Goal: Information Seeking & Learning: Learn about a topic

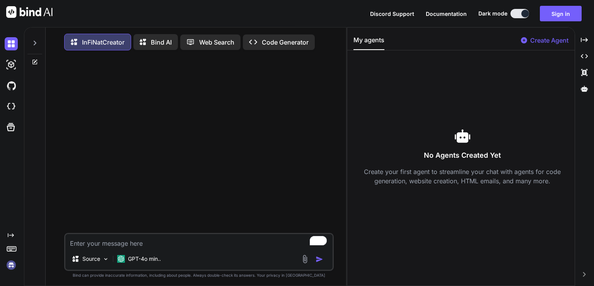
type textarea "x"
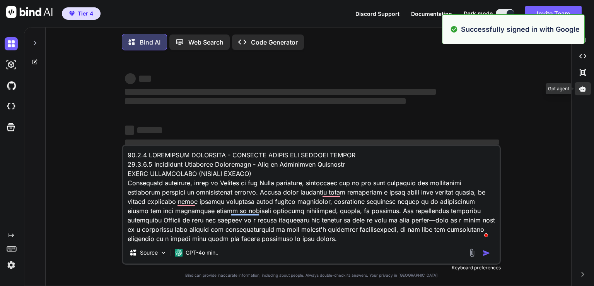
click at [585, 91] on icon at bounding box center [583, 88] width 7 height 7
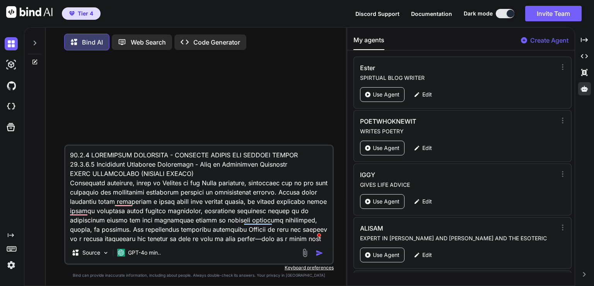
scroll to position [4784, 0]
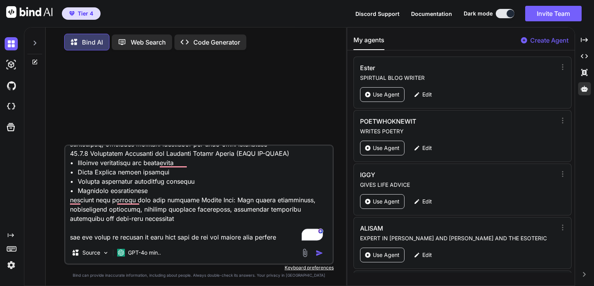
click at [320, 256] on img "button" at bounding box center [320, 253] width 8 height 8
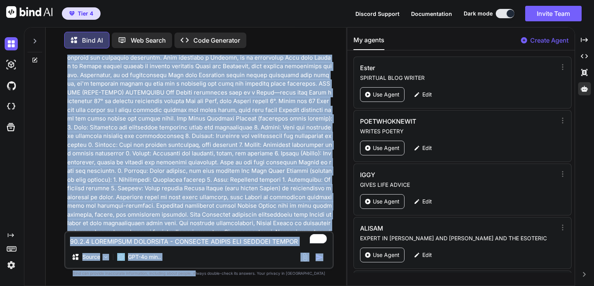
scroll to position [3231, 0]
drag, startPoint x: 232, startPoint y: 197, endPoint x: 211, endPoint y: 300, distance: 105.8
click at [211, 285] on html "Tier 4 Discord Support Documentation Dark mode Invite Team Created with Pixso. …" at bounding box center [297, 143] width 594 height 286
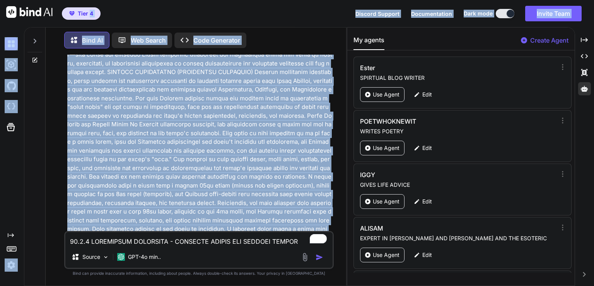
scroll to position [0, 0]
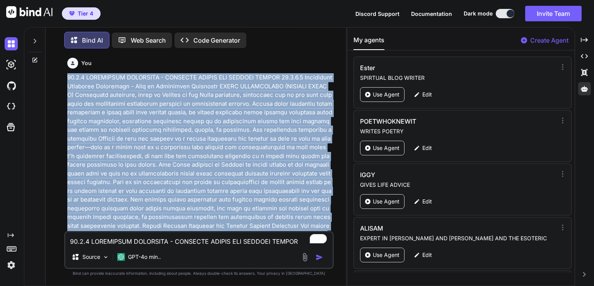
drag, startPoint x: 198, startPoint y: 173, endPoint x: 66, endPoint y: 75, distance: 164.6
click at [66, 75] on div "You Bind AI ‌ ‌ ‌ ‌" at bounding box center [200, 143] width 268 height 176
copy p "19.1.6 ELECTIONAL ASTROLOGY - BUSINESS LAUNCH AND OPTIMAL TIMING 19.1.6.1 Elect…"
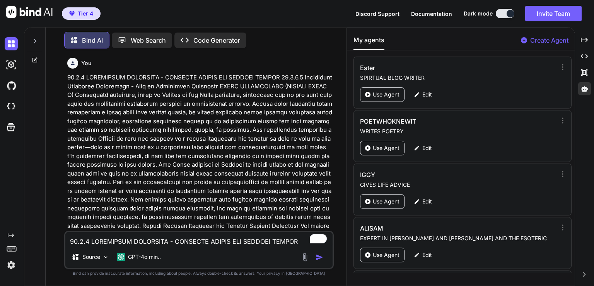
click at [34, 58] on icon at bounding box center [35, 58] width 3 height 3
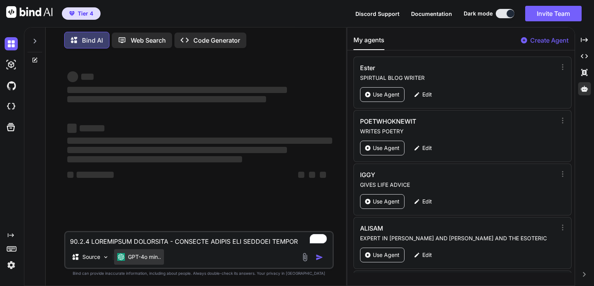
click at [144, 259] on p "GPT-4o min.." at bounding box center [144, 257] width 33 height 8
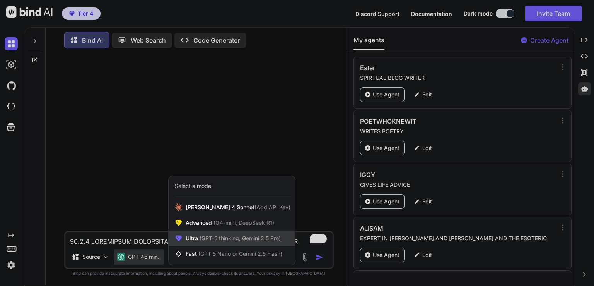
click at [211, 238] on span "(GPT-5 thinking, Gemini 2.5 Pro)" at bounding box center [239, 237] width 83 height 7
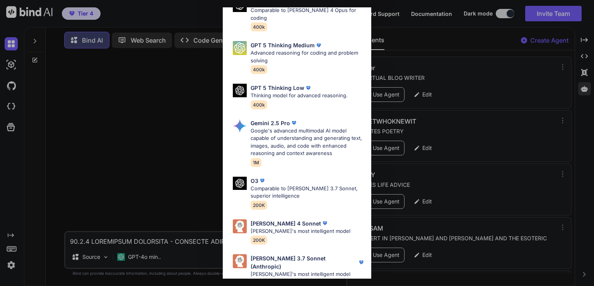
scroll to position [85, 0]
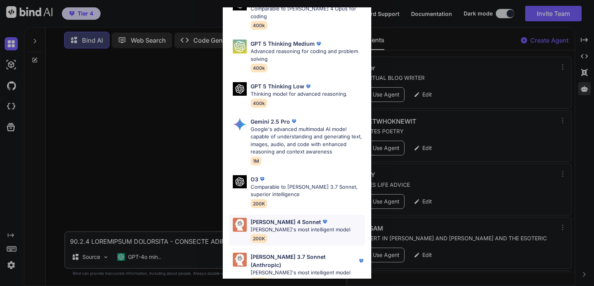
click at [306, 226] on p "Claude's most intelligent model" at bounding box center [301, 230] width 100 height 8
type textarea "x"
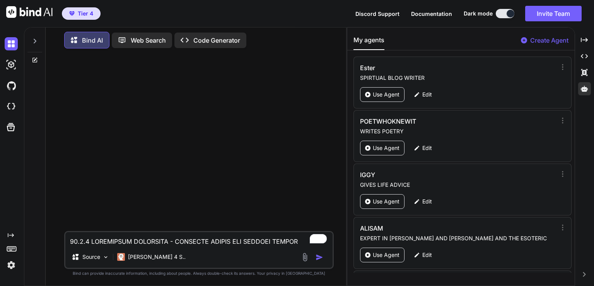
click at [122, 240] on textarea "To enrich screen reader interactions, please activate Accessibility in Grammarl…" at bounding box center [198, 239] width 267 height 14
paste textarea "19.1.6.1 Electional Astrology Principles - What is Electional Astrology VEDIC P…"
type textarea "19.1.6 ELECTIONAL ASTROLOGY - BUSINESS LAUNCH AND OPTIMAL TIMING 19.1.6.1 Elect…"
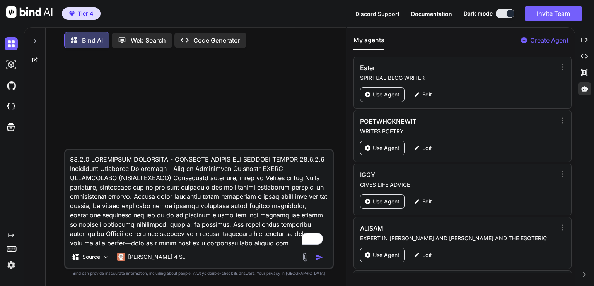
scroll to position [4012, 0]
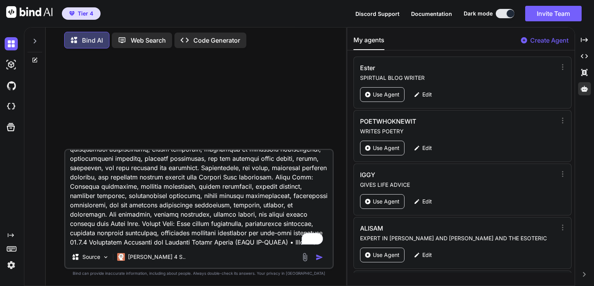
type textarea "x"
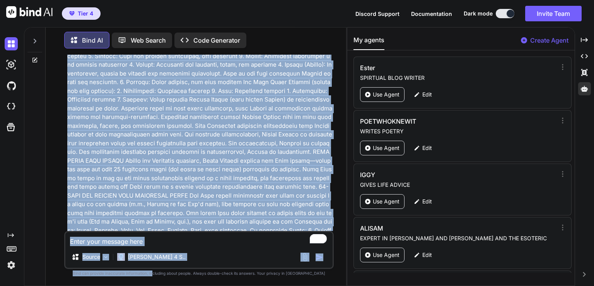
scroll to position [3231, 0]
drag, startPoint x: 198, startPoint y: 161, endPoint x: 167, endPoint y: 294, distance: 137.1
click at [167, 285] on html "Tier 4 Discord Support Documentation Dark mode Invite Team Created with Pixso. …" at bounding box center [297, 143] width 594 height 286
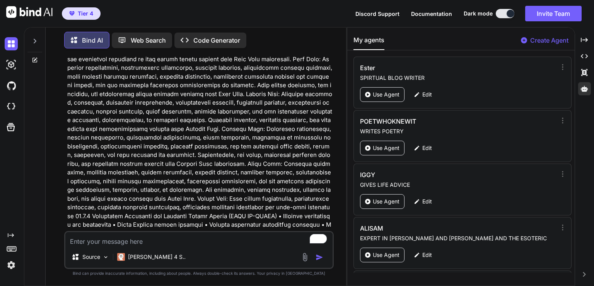
type textarea "x"
click at [250, 285] on h3 "19.1.6 Electional Astrology for Business Launch Timing (FULL IN-DEPTH)" at bounding box center [199, 289] width 265 height 9
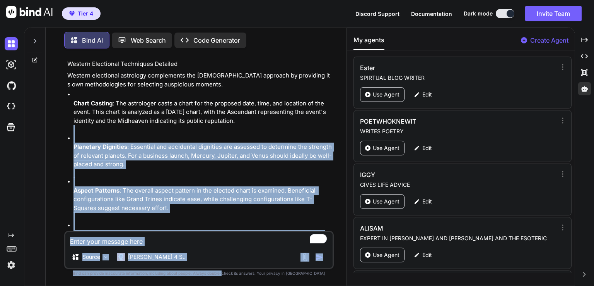
scroll to position [4439, 0]
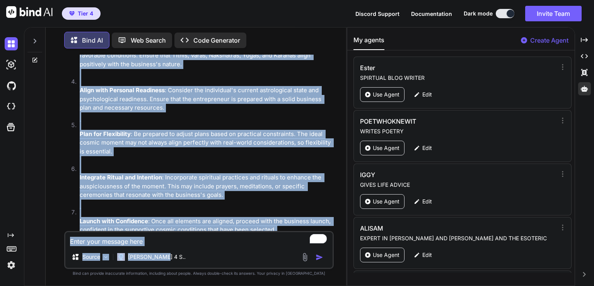
drag, startPoint x: 250, startPoint y: 204, endPoint x: 252, endPoint y: 250, distance: 46.1
click at [252, 250] on div "You Bind AI 19.1.6 Electional Astrology for Business Launch Timing (FULL IN-DEP…" at bounding box center [199, 170] width 270 height 231
click at [293, 261] on p "Electional astrology, through the combined insights of [DEMOGRAPHIC_DATA] Muhur…" at bounding box center [199, 291] width 265 height 61
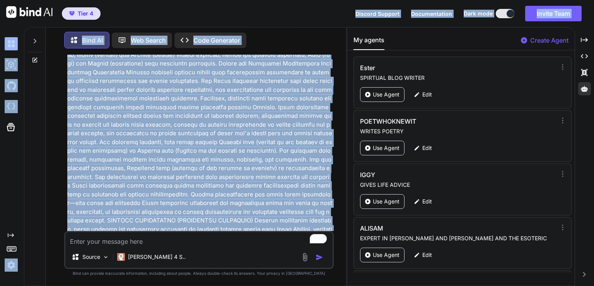
scroll to position [0, 0]
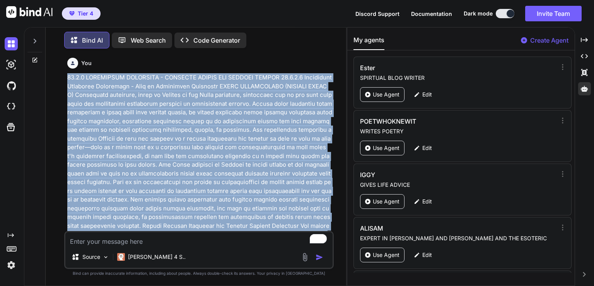
drag, startPoint x: 223, startPoint y: 125, endPoint x: 58, endPoint y: 81, distance: 170.3
click at [58, 81] on div "You Bind AI 19.1.6 Electional Astrology for Business Launch Timing (FULL IN-DEP…" at bounding box center [199, 170] width 294 height 231
copy p "19.1.6 ELECTIONAL ASTROLOGY - BUSINESS LAUNCH AND OPTIMAL TIMING 19.1.6.1 Elect…"
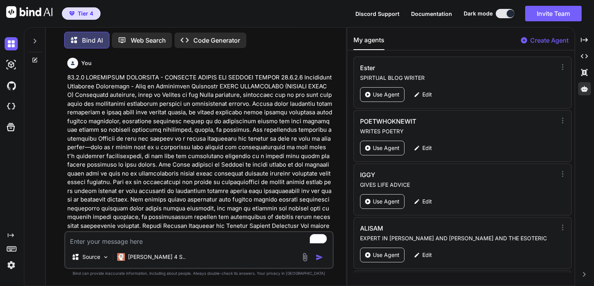
click at [95, 239] on textarea "To enrich screen reader interactions, please activate Accessibility in Grammarl…" at bounding box center [198, 239] width 267 height 14
paste textarea "19.1.6 ELECTIONAL ASTROLOGY - BUSINESS LAUNCH AND OPTIMAL TIMING 19.1.6.1 Elect…"
type textarea "19.1.6 ELECTIONAL ASTROLOGY - BUSINESS LAUNCH AND OPTIMAL TIMING 19.1.6.1 Elect…"
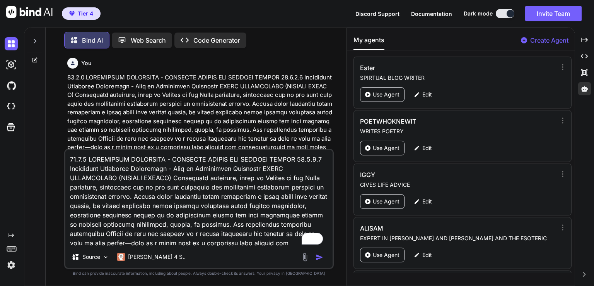
scroll to position [3966, 0]
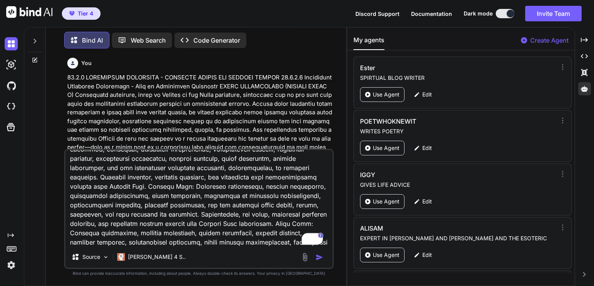
type textarea "x"
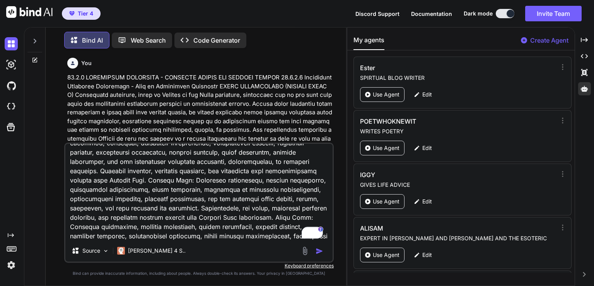
type textarea "19.1.6 ELECTIONAL ASTROLOGY - BUSINESS LAUNCH AND OPTIMAL TIMING 19.1.6.1 Elect…"
type textarea "x"
type textarea "19.1.6 ELECTIONAL ASTROLOGY - BUSINESS LAUNCH AND OPTIMAL TIMING 19.1.6.1 Elect…"
click at [187, 236] on textarea "To enrich screen reader interactions, please activate Accessibility in Grammarl…" at bounding box center [198, 192] width 267 height 96
type textarea "x"
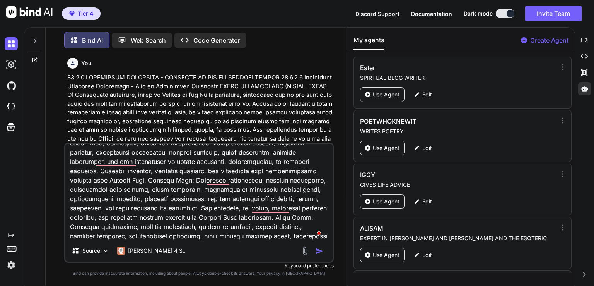
type textarea "19.1.6 ELECTIONAL ASTROLOGY - BUSINESS LAUNCH AND OPTIMAL TIMING 19.1.6.1 Elect…"
type textarea "x"
type textarea "19.1.6 ELECTIONAL ASTROLOGY - BUSINESS LAUNCH AND OPTIMAL TIMING 19.1.6.1 Elect…"
type textarea "x"
type textarea "19.1.6 ELECTIONAL ASTROLOGY - BUSINESS LAUNCH AND OPTIMAL TIMING 19.1.6.1 Elect…"
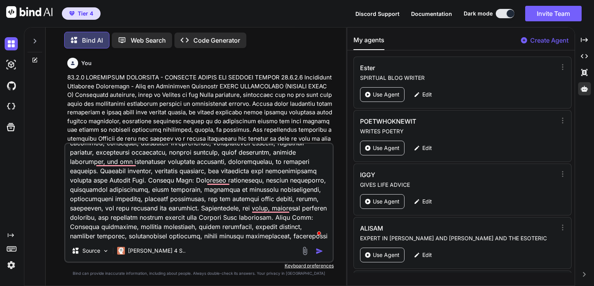
type textarea "x"
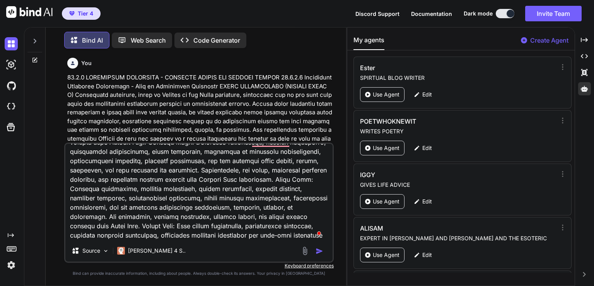
scroll to position [4031, 0]
type textarea "19.1.6 ELECTIONAL ASTROLOGY - BUSINESS LAUNCH AND OPTIMAL TIMING 19.1.6.1 Elect…"
type textarea "x"
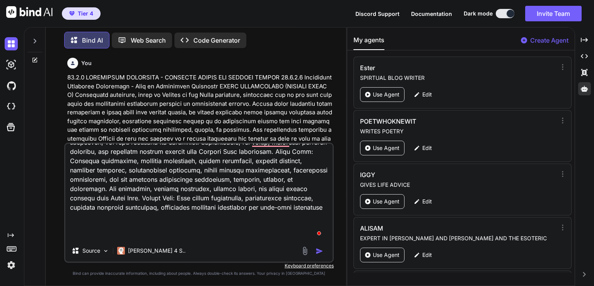
type textarea "19.1.6 ELECTIONAL ASTROLOGY - BUSINESS LAUNCH AND OPTIMAL TIMING 19.1.6.1 Elect…"
type textarea "x"
type textarea "19.1.6 ELECTIONAL ASTROLOGY - BUSINESS LAUNCH AND OPTIMAL TIMING 19.1.6.1 Elect…"
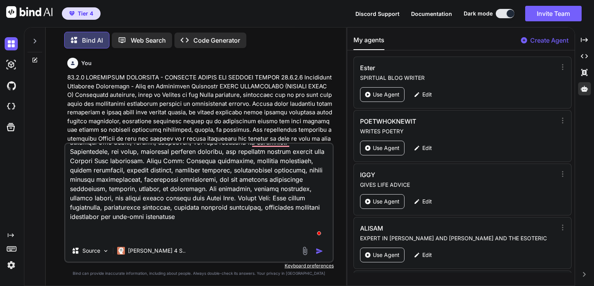
type textarea "x"
type textarea "19.1.6 ELECTIONAL ASTROLOGY - BUSINESS LAUNCH AND OPTIMAL TIMING 19.1.6.1 Elect…"
type textarea "x"
type textarea "19.1.6 ELECTIONAL ASTROLOGY - BUSINESS LAUNCH AND OPTIMAL TIMING 19.1.6.1 Elect…"
type textarea "x"
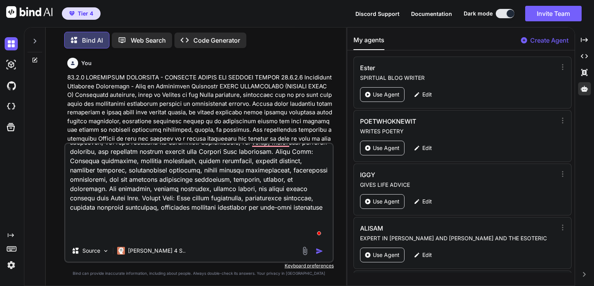
type textarea "19.1.6 ELECTIONAL ASTROLOGY - BUSINESS LAUNCH AND OPTIMAL TIMING 19.1.6.1 Elect…"
type textarea "x"
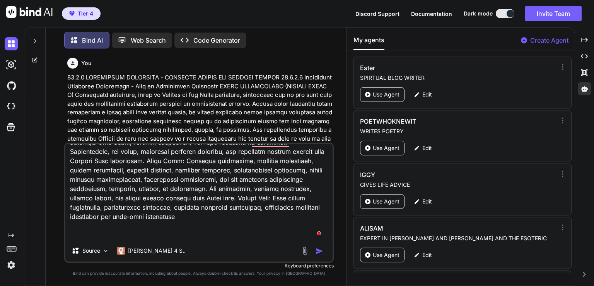
type textarea "19.1.6 ELECTIONAL ASTROLOGY - BUSINESS LAUNCH AND OPTIMAL TIMING 19.1.6.1 Elect…"
type textarea "x"
type textarea "19.1.6 ELECTIONAL ASTROLOGY - BUSINESS LAUNCH AND OPTIMAL TIMING 19.1.6.1 Elect…"
type textarea "x"
type textarea "19.1.6 ELECTIONAL ASTROLOGY - BUSINESS LAUNCH AND OPTIMAL TIMING 19.1.6.1 Elect…"
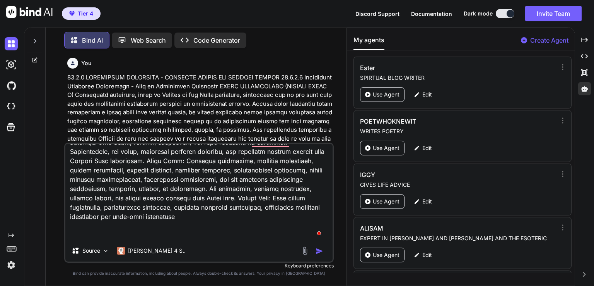
type textarea "x"
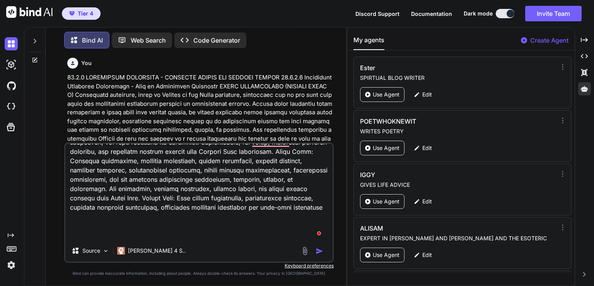
type textarea "19.1.6 ELECTIONAL ASTROLOGY - BUSINESS LAUNCH AND OPTIMAL TIMING 19.1.6.1 Elect…"
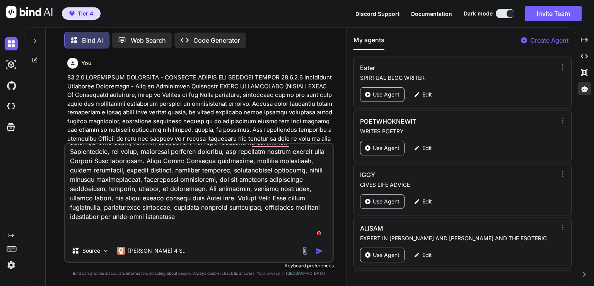
type textarea "x"
type textarea "19.1.6 ELECTIONAL ASTROLOGY - BUSINESS LAUNCH AND OPTIMAL TIMING 19.1.6.1 Elect…"
type textarea "x"
type textarea "19.1.6 ELECTIONAL ASTROLOGY - BUSINESS LAUNCH AND OPTIMAL TIMING 19.1.6.1 Elect…"
type textarea "x"
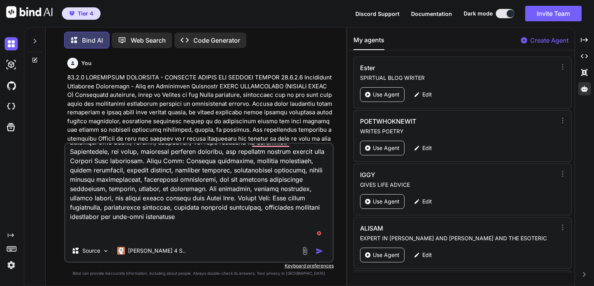
type textarea "19.1.6 ELECTIONAL ASTROLOGY - BUSINESS LAUNCH AND OPTIMAL TIMING 19.1.6.1 Elect…"
type textarea "x"
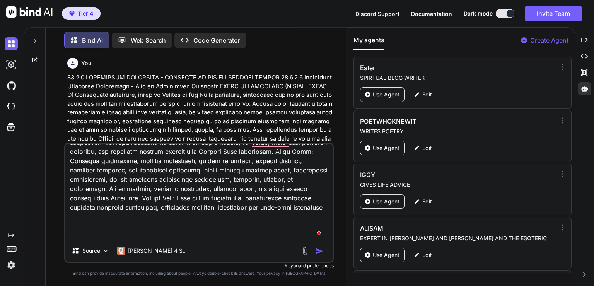
type textarea "19.1.6 ELECTIONAL ASTROLOGY - BUSINESS LAUNCH AND OPTIMAL TIMING 19.1.6.1 Elect…"
type textarea "x"
type textarea "19.1.6 ELECTIONAL ASTROLOGY - BUSINESS LAUNCH AND OPTIMAL TIMING 19.1.6.1 Elect…"
type textarea "x"
type textarea "19.1.6 ELECTIONAL ASTROLOGY - BUSINESS LAUNCH AND OPTIMAL TIMING 19.1.6.1 Elect…"
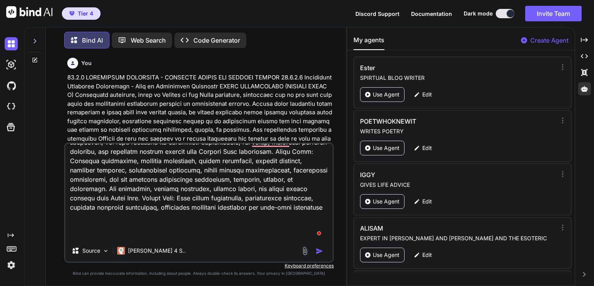
type textarea "x"
type textarea "19.1.6 ELECTIONAL ASTROLOGY - BUSINESS LAUNCH AND OPTIMAL TIMING 19.1.6.1 Elect…"
type textarea "x"
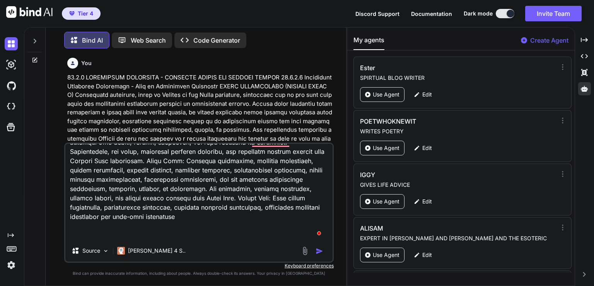
type textarea "19.1.6 ELECTIONAL ASTROLOGY - BUSINESS LAUNCH AND OPTIMAL TIMING 19.1.6.1 Elect…"
type textarea "x"
type textarea "19.1.6 ELECTIONAL ASTROLOGY - BUSINESS LAUNCH AND OPTIMAL TIMING 19.1.6.1 Elect…"
type textarea "x"
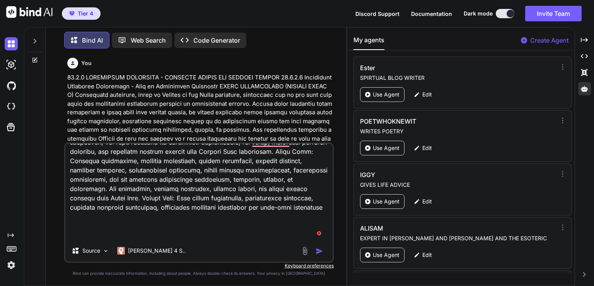
type textarea "19.1.6 ELECTIONAL ASTROLOGY - BUSINESS LAUNCH AND OPTIMAL TIMING 19.1.6.1 Elect…"
type textarea "x"
type textarea "19.1.6 ELECTIONAL ASTROLOGY - BUSINESS LAUNCH AND OPTIMAL TIMING 19.1.6.1 Elect…"
type textarea "x"
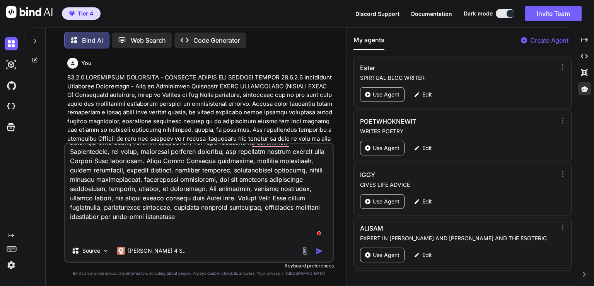
type textarea "19.1.6 ELECTIONAL ASTROLOGY - BUSINESS LAUNCH AND OPTIMAL TIMING 19.1.6.1 Elect…"
type textarea "x"
type textarea "19.1.6 ELECTIONAL ASTROLOGY - BUSINESS LAUNCH AND OPTIMAL TIMING 19.1.6.1 Elect…"
type textarea "x"
type textarea "19.1.6 ELECTIONAL ASTROLOGY - BUSINESS LAUNCH AND OPTIMAL TIMING 19.1.6.1 Elect…"
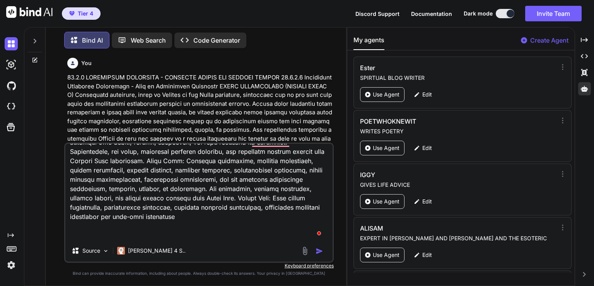
type textarea "x"
type textarea "19.1.6 ELECTIONAL ASTROLOGY - BUSINESS LAUNCH AND OPTIMAL TIMING 19.1.6.1 Elect…"
type textarea "x"
type textarea "19.1.6 ELECTIONAL ASTROLOGY - BUSINESS LAUNCH AND OPTIMAL TIMING 19.1.6.1 Elect…"
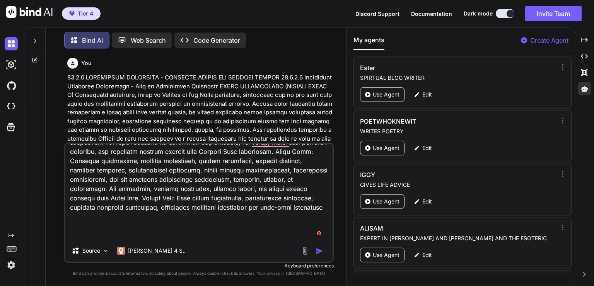
type textarea "x"
type textarea "19.1.6 ELECTIONAL ASTROLOGY - BUSINESS LAUNCH AND OPTIMAL TIMING 19.1.6.1 Elect…"
type textarea "x"
type textarea "19.1.6 ELECTIONAL ASTROLOGY - BUSINESS LAUNCH AND OPTIMAL TIMING 19.1.6.1 Elect…"
type textarea "x"
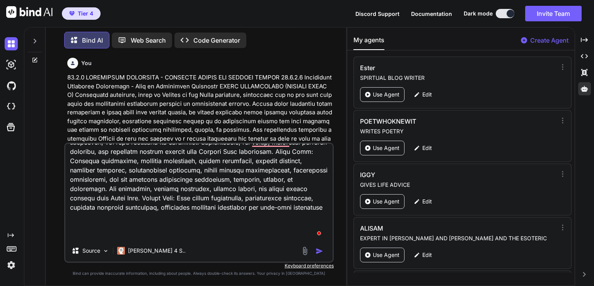
type textarea "19.1.6 ELECTIONAL ASTROLOGY - BUSINESS LAUNCH AND OPTIMAL TIMING 19.1.6.1 Elect…"
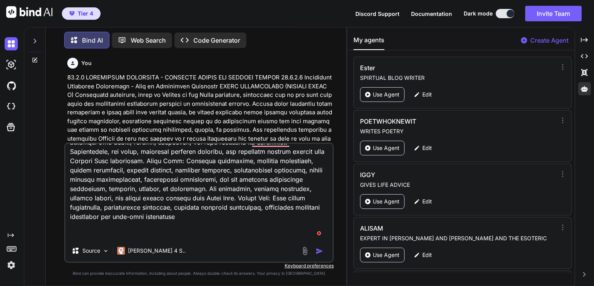
type textarea "x"
type textarea "19.1.6 ELECTIONAL ASTROLOGY - BUSINESS LAUNCH AND OPTIMAL TIMING 19.1.6.1 Elect…"
type textarea "x"
type textarea "19.1.6 ELECTIONAL ASTROLOGY - BUSINESS LAUNCH AND OPTIMAL TIMING 19.1.6.1 Elect…"
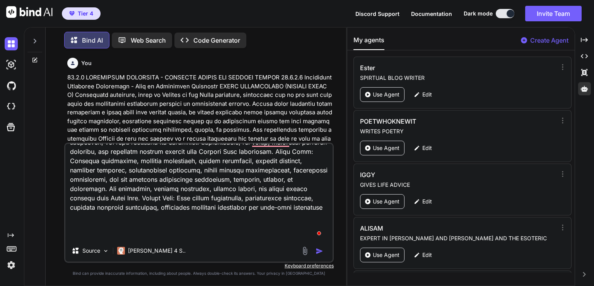
type textarea "x"
type textarea "19.1.6 ELECTIONAL ASTROLOGY - BUSINESS LAUNCH AND OPTIMAL TIMING 19.1.6.1 Elect…"
type textarea "x"
type textarea "19.1.6 ELECTIONAL ASTROLOGY - BUSINESS LAUNCH AND OPTIMAL TIMING 19.1.6.1 Elect…"
type textarea "x"
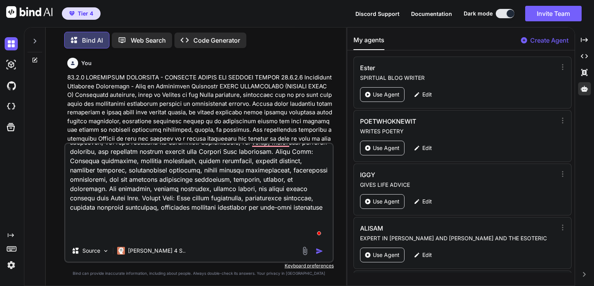
type textarea "19.1.6 ELECTIONAL ASTROLOGY - BUSINESS LAUNCH AND OPTIMAL TIMING 19.1.6.1 Elect…"
type textarea "x"
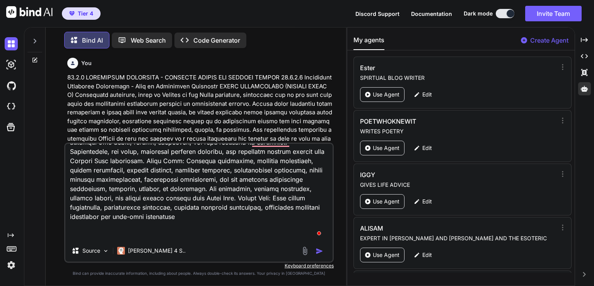
type textarea "19.1.6 ELECTIONAL ASTROLOGY - BUSINESS LAUNCH AND OPTIMAL TIMING 19.1.6.1 Elect…"
type textarea "x"
type textarea "19.1.6 ELECTIONAL ASTROLOGY - BUSINESS LAUNCH AND OPTIMAL TIMING 19.1.6.1 Elect…"
type textarea "x"
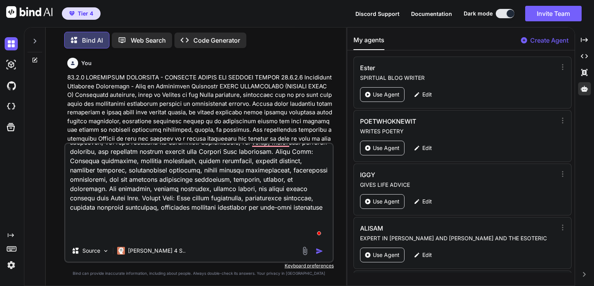
type textarea "19.1.6 ELECTIONAL ASTROLOGY - BUSINESS LAUNCH AND OPTIMAL TIMING 19.1.6.1 Elect…"
type textarea "x"
type textarea "19.1.6 ELECTIONAL ASTROLOGY - BUSINESS LAUNCH AND OPTIMAL TIMING 19.1.6.1 Elect…"
type textarea "x"
type textarea "19.1.6 ELECTIONAL ASTROLOGY - BUSINESS LAUNCH AND OPTIMAL TIMING 19.1.6.1 Elect…"
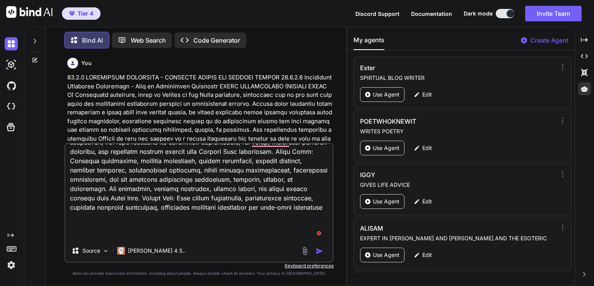
type textarea "x"
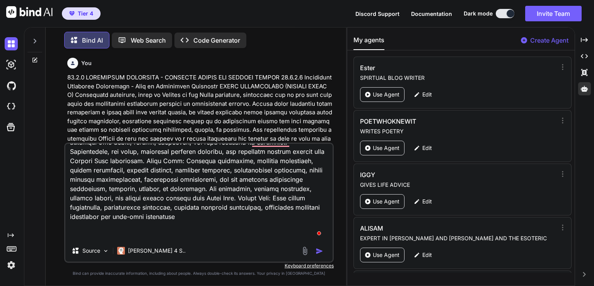
type textarea "19.1.6 ELECTIONAL ASTROLOGY - BUSINESS LAUNCH AND OPTIMAL TIMING 19.1.6.1 Elect…"
type textarea "x"
type textarea "19.1.6 ELECTIONAL ASTROLOGY - BUSINESS LAUNCH AND OPTIMAL TIMING 19.1.6.1 Elect…"
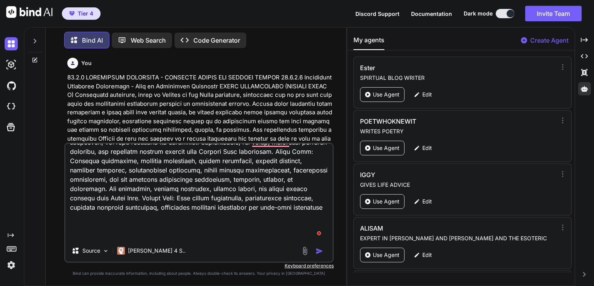
type textarea "x"
type textarea "19.1.6 ELECTIONAL ASTROLOGY - BUSINESS LAUNCH AND OPTIMAL TIMING 19.1.6.1 Elect…"
type textarea "x"
type textarea "19.1.6 ELECTIONAL ASTROLOGY - BUSINESS LAUNCH AND OPTIMAL TIMING 19.1.6.1 Elect…"
type textarea "x"
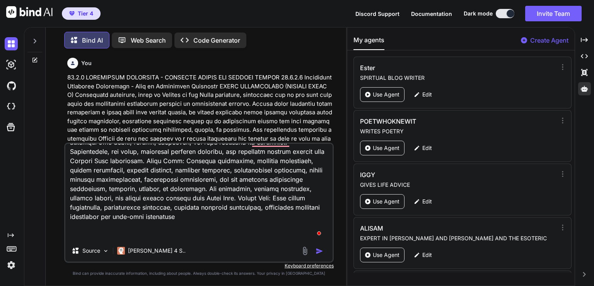
type textarea "19.1.6 ELECTIONAL ASTROLOGY - BUSINESS LAUNCH AND OPTIMAL TIMING 19.1.6.1 Elect…"
type textarea "x"
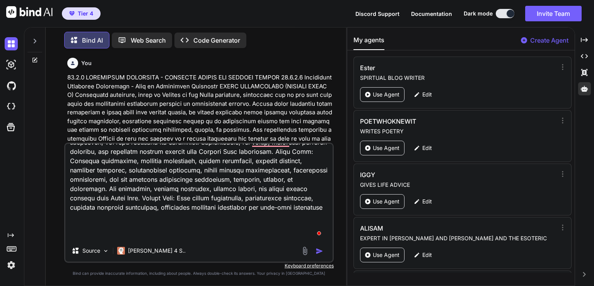
type textarea "19.1.6 ELECTIONAL ASTROLOGY - BUSINESS LAUNCH AND OPTIMAL TIMING 19.1.6.1 Elect…"
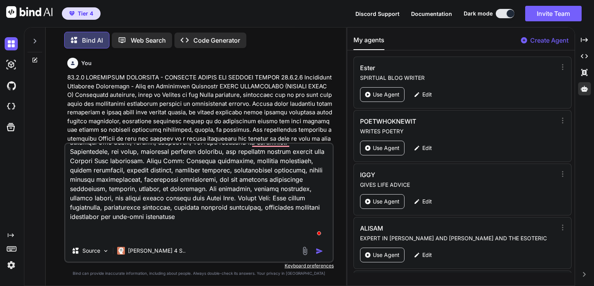
type textarea "x"
type textarea "19.1.6 ELECTIONAL ASTROLOGY - BUSINESS LAUNCH AND OPTIMAL TIMING 19.1.6.1 Elect…"
type textarea "x"
type textarea "19.1.6 ELECTIONAL ASTROLOGY - BUSINESS LAUNCH AND OPTIMAL TIMING 19.1.6.1 Elect…"
type textarea "x"
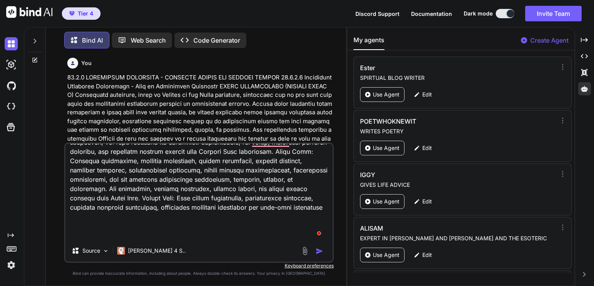
type textarea "19.1.6 ELECTIONAL ASTROLOGY - BUSINESS LAUNCH AND OPTIMAL TIMING 19.1.6.1 Elect…"
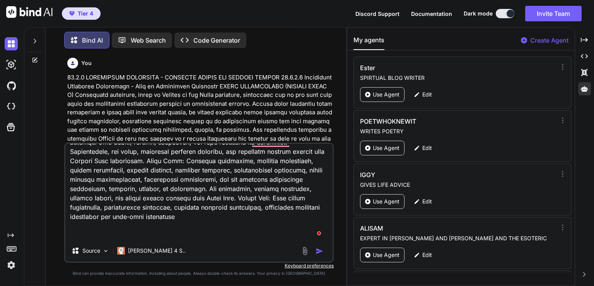
type textarea "x"
type textarea "19.1.6 ELECTIONAL ASTROLOGY - BUSINESS LAUNCH AND OPTIMAL TIMING 19.1.6.1 Elect…"
type textarea "x"
type textarea "19.1.6 ELECTIONAL ASTROLOGY - BUSINESS LAUNCH AND OPTIMAL TIMING 19.1.6.1 Elect…"
type textarea "x"
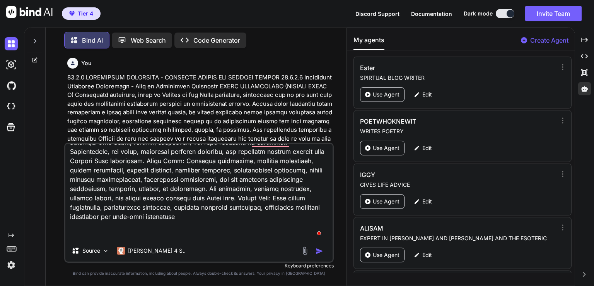
type textarea "19.1.6 ELECTIONAL ASTROLOGY - BUSINESS LAUNCH AND OPTIMAL TIMING 19.1.6.1 Elect…"
type textarea "x"
type textarea "19.1.6 ELECTIONAL ASTROLOGY - BUSINESS LAUNCH AND OPTIMAL TIMING 19.1.6.1 Elect…"
type textarea "x"
type textarea "19.1.6 ELECTIONAL ASTROLOGY - BUSINESS LAUNCH AND OPTIMAL TIMING 19.1.6.1 Elect…"
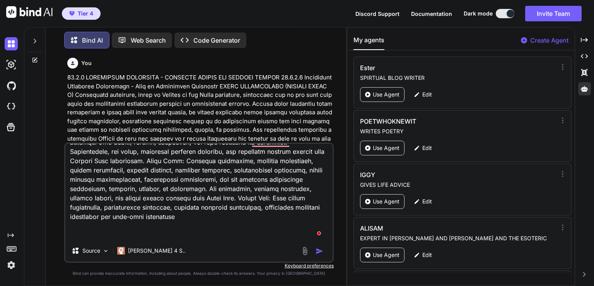
type textarea "x"
type textarea "19.1.6 ELECTIONAL ASTROLOGY - BUSINESS LAUNCH AND OPTIMAL TIMING 19.1.6.1 Elect…"
type textarea "x"
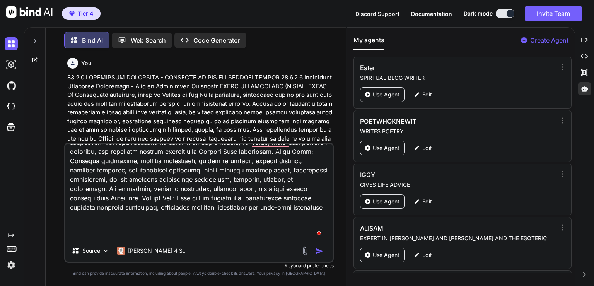
type textarea "19.1.6 ELECTIONAL ASTROLOGY - BUSINESS LAUNCH AND OPTIMAL TIMING 19.1.6.1 Elect…"
type textarea "x"
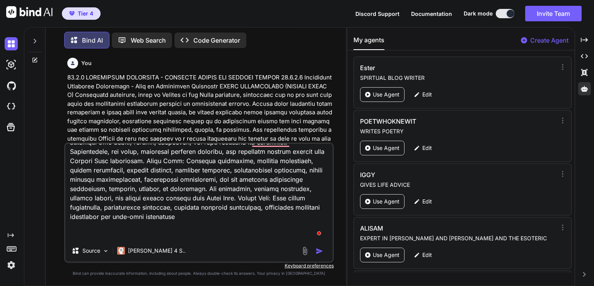
type textarea "19.1.6 ELECTIONAL ASTROLOGY - BUSINESS LAUNCH AND OPTIMAL TIMING 19.1.6.1 Elect…"
type textarea "x"
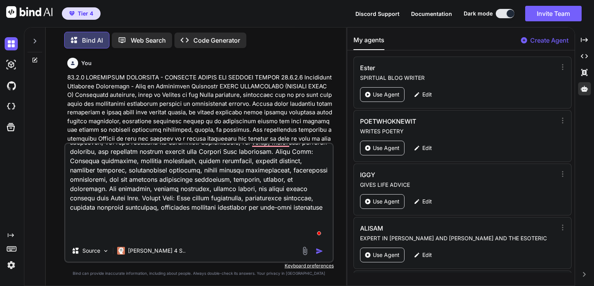
type textarea "19.1.6 ELECTIONAL ASTROLOGY - BUSINESS LAUNCH AND OPTIMAL TIMING 19.1.6.1 Elect…"
type textarea "x"
type textarea "19.1.6 ELECTIONAL ASTROLOGY - BUSINESS LAUNCH AND OPTIMAL TIMING 19.1.6.1 Elect…"
type textarea "x"
type textarea "19.1.6 ELECTIONAL ASTROLOGY - BUSINESS LAUNCH AND OPTIMAL TIMING 19.1.6.1 Elect…"
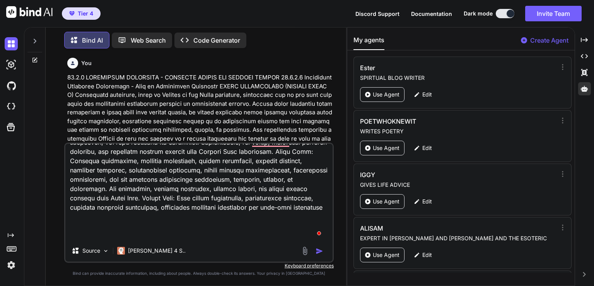
type textarea "x"
type textarea "19.1.6 ELECTIONAL ASTROLOGY - BUSINESS LAUNCH AND OPTIMAL TIMING 19.1.6.1 Elect…"
type textarea "x"
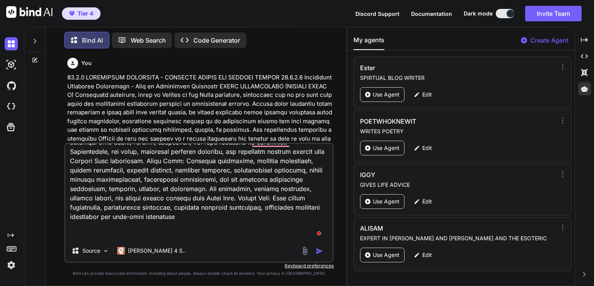
type textarea "19.1.6 ELECTIONAL ASTROLOGY - BUSINESS LAUNCH AND OPTIMAL TIMING 19.1.6.1 Elect…"
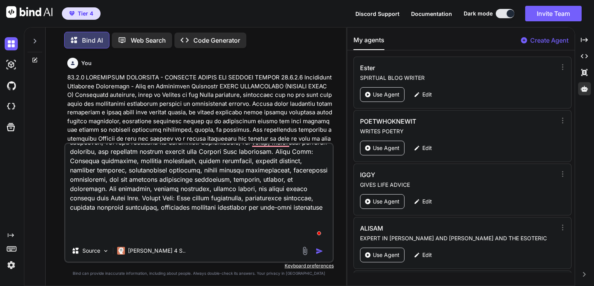
type textarea "x"
type textarea "19.1.6 ELECTIONAL ASTROLOGY - BUSINESS LAUNCH AND OPTIMAL TIMING 19.1.6.1 Elect…"
type textarea "x"
type textarea "19.1.6 ELECTIONAL ASTROLOGY - BUSINESS LAUNCH AND OPTIMAL TIMING 19.1.6.1 Elect…"
type textarea "x"
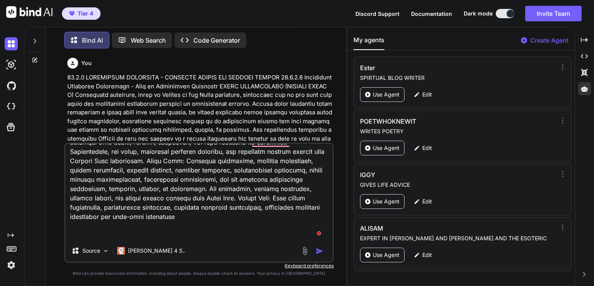
type textarea "19.1.6 ELECTIONAL ASTROLOGY - BUSINESS LAUNCH AND OPTIMAL TIMING 19.1.6.1 Elect…"
type textarea "x"
type textarea "19.1.6 ELECTIONAL ASTROLOGY - BUSINESS LAUNCH AND OPTIMAL TIMING 19.1.6.1 Elect…"
type textarea "x"
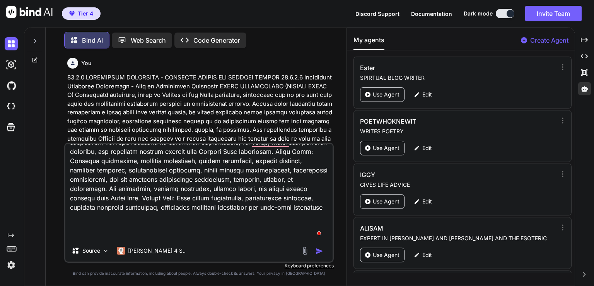
type textarea "19.1.6 ELECTIONAL ASTROLOGY - BUSINESS LAUNCH AND OPTIMAL TIMING 19.1.6.1 Elect…"
type textarea "x"
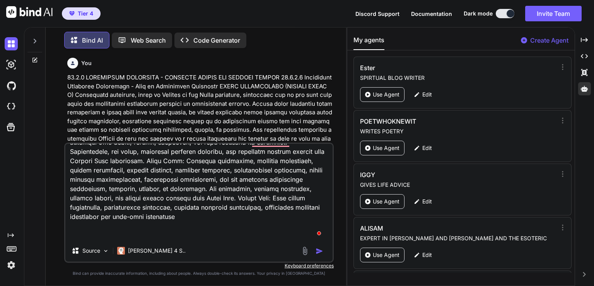
type textarea "19.1.6 ELECTIONAL ASTROLOGY - BUSINESS LAUNCH AND OPTIMAL TIMING 19.1.6.1 Elect…"
type textarea "x"
type textarea "19.1.6 ELECTIONAL ASTROLOGY - BUSINESS LAUNCH AND OPTIMAL TIMING 19.1.6.1 Elect…"
type textarea "x"
type textarea "19.1.6 ELECTIONAL ASTROLOGY - BUSINESS LAUNCH AND OPTIMAL TIMING 19.1.6.1 Elect…"
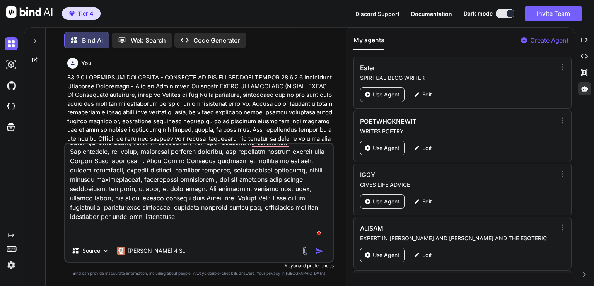
type textarea "x"
type textarea "19.1.6 ELECTIONAL ASTROLOGY - BUSINESS LAUNCH AND OPTIMAL TIMING 19.1.6.1 Elect…"
type textarea "x"
type textarea "19.1.6 ELECTIONAL ASTROLOGY - BUSINESS LAUNCH AND OPTIMAL TIMING 19.1.6.1 Elect…"
type textarea "x"
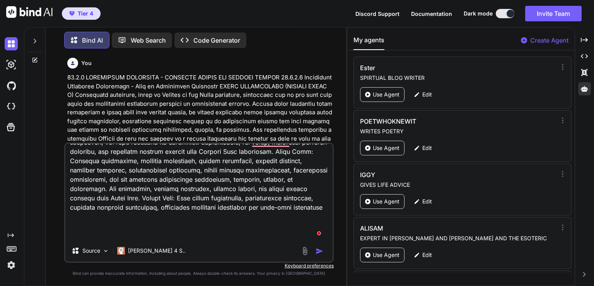
type textarea "19.1.6 ELECTIONAL ASTROLOGY - BUSINESS LAUNCH AND OPTIMAL TIMING 19.1.6.1 Elect…"
type textarea "x"
type textarea "19.1.6 ELECTIONAL ASTROLOGY - BUSINESS LAUNCH AND OPTIMAL TIMING 19.1.6.1 Elect…"
type textarea "x"
type textarea "19.1.6 ELECTIONAL ASTROLOGY - BUSINESS LAUNCH AND OPTIMAL TIMING 19.1.6.1 Elect…"
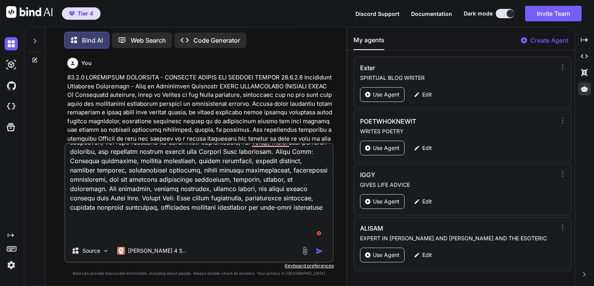
type textarea "x"
type textarea "19.1.6 ELECTIONAL ASTROLOGY - BUSINESS LAUNCH AND OPTIMAL TIMING 19.1.6.1 Elect…"
type textarea "x"
type textarea "19.1.6 ELECTIONAL ASTROLOGY - BUSINESS LAUNCH AND OPTIMAL TIMING 19.1.6.1 Elect…"
type textarea "x"
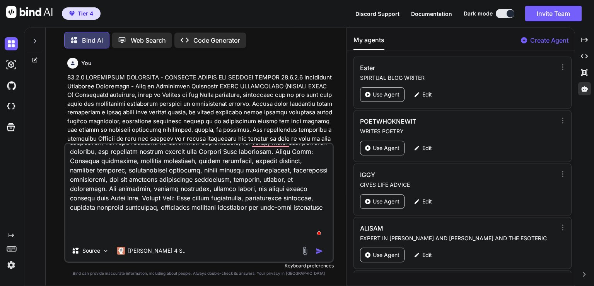
type textarea "19.1.6 ELECTIONAL ASTROLOGY - BUSINESS LAUNCH AND OPTIMAL TIMING 19.1.6.1 Elect…"
type textarea "x"
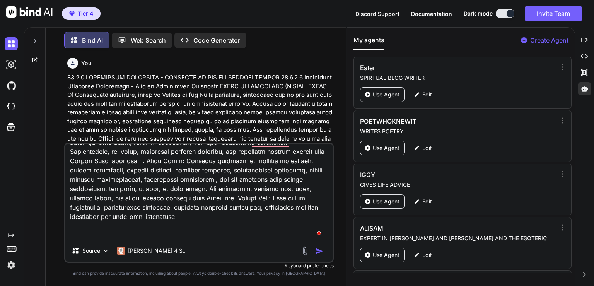
type textarea "19.1.6 ELECTIONAL ASTROLOGY - BUSINESS LAUNCH AND OPTIMAL TIMING 19.1.6.1 Elect…"
type textarea "x"
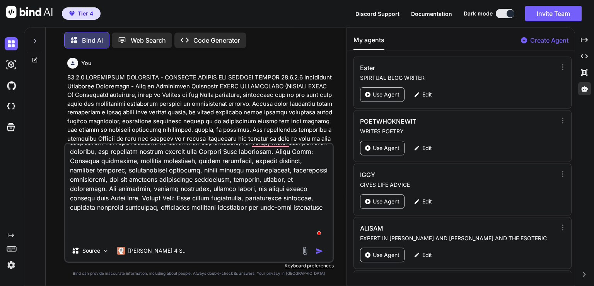
type textarea "19.1.6 ELECTIONAL ASTROLOGY - BUSINESS LAUNCH AND OPTIMAL TIMING 19.1.6.1 Elect…"
type textarea "x"
type textarea "19.1.6 ELECTIONAL ASTROLOGY - BUSINESS LAUNCH AND OPTIMAL TIMING 19.1.6.1 Elect…"
type textarea "x"
type textarea "19.1.6 ELECTIONAL ASTROLOGY - BUSINESS LAUNCH AND OPTIMAL TIMING 19.1.6.1 Elect…"
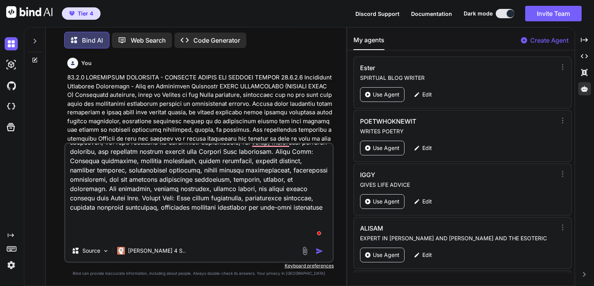
type textarea "x"
type textarea "19.1.6 ELECTIONAL ASTROLOGY - BUSINESS LAUNCH AND OPTIMAL TIMING 19.1.6.1 Elect…"
type textarea "x"
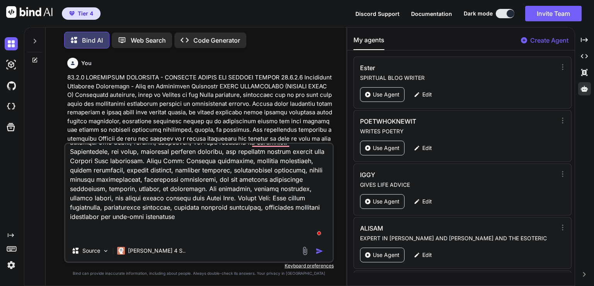
type textarea "19.1.6 ELECTIONAL ASTROLOGY - BUSINESS LAUNCH AND OPTIMAL TIMING 19.1.6.1 Elect…"
type textarea "x"
type textarea "19.1.6 ELECTIONAL ASTROLOGY - BUSINESS LAUNCH AND OPTIMAL TIMING 19.1.6.1 Elect…"
type textarea "x"
type textarea "19.1.6 ELECTIONAL ASTROLOGY - BUSINESS LAUNCH AND OPTIMAL TIMING 19.1.6.1 Elect…"
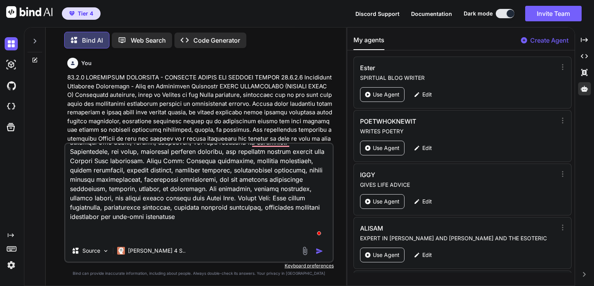
type textarea "x"
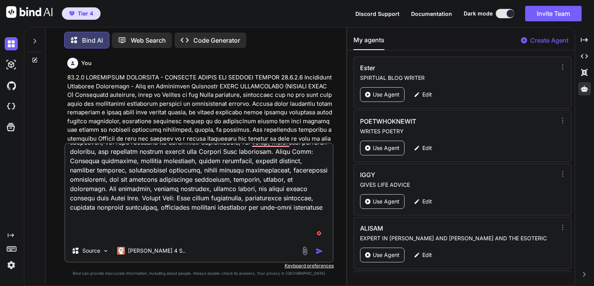
type textarea "19.1.6 ELECTIONAL ASTROLOGY - BUSINESS LAUNCH AND OPTIMAL TIMING 19.1.6.1 Elect…"
type textarea "x"
type textarea "19.1.6 ELECTIONAL ASTROLOGY - BUSINESS LAUNCH AND OPTIMAL TIMING 19.1.6.1 Elect…"
type textarea "x"
type textarea "19.1.6 ELECTIONAL ASTROLOGY - BUSINESS LAUNCH AND OPTIMAL TIMING 19.1.6.1 Elect…"
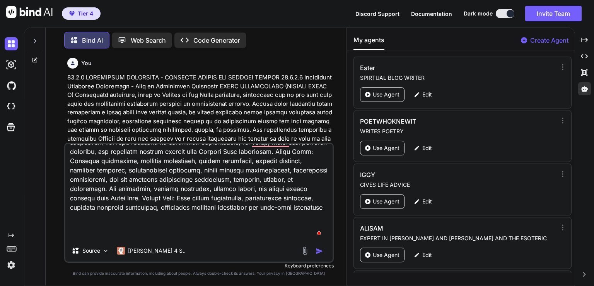
type textarea "x"
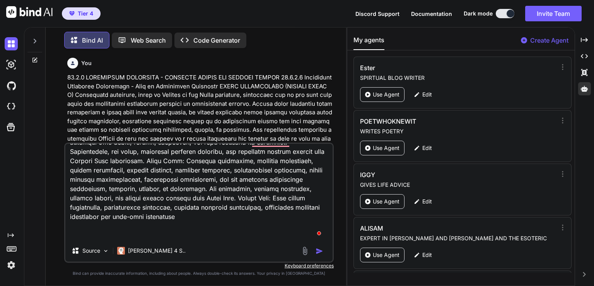
type textarea "19.1.6 ELECTIONAL ASTROLOGY - BUSINESS LAUNCH AND OPTIMAL TIMING 19.1.6.1 Elect…"
type textarea "x"
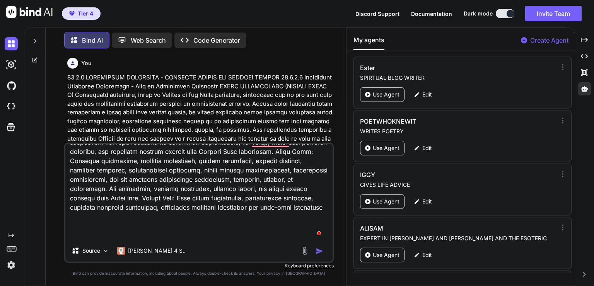
type textarea "19.1.6 ELECTIONAL ASTROLOGY - BUSINESS LAUNCH AND OPTIMAL TIMING 19.1.6.1 Elect…"
type textarea "x"
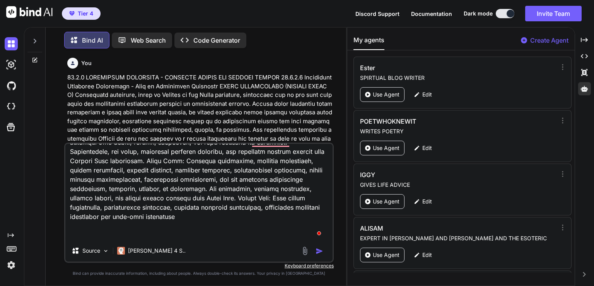
type textarea "19.1.6 ELECTIONAL ASTROLOGY - BUSINESS LAUNCH AND OPTIMAL TIMING 19.1.6.1 Elect…"
type textarea "x"
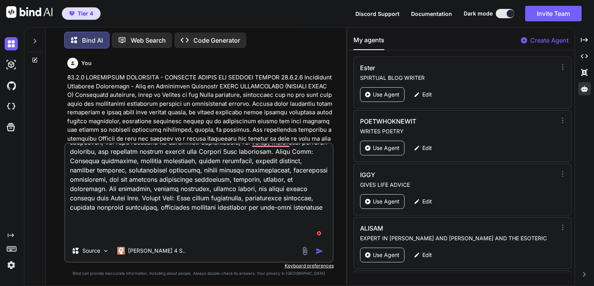
type textarea "19.1.6 ELECTIONAL ASTROLOGY - BUSINESS LAUNCH AND OPTIMAL TIMING 19.1.6.1 Elect…"
paste textarea "# AI Agent Instruction Prompt - Chapter Formatting ## ROLE You are a structured…"
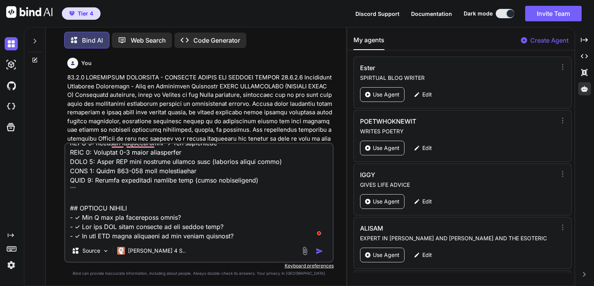
scroll to position [4467, 0]
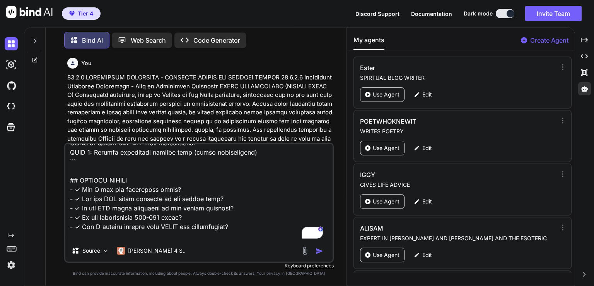
click at [319, 250] on img "button" at bounding box center [320, 251] width 8 height 8
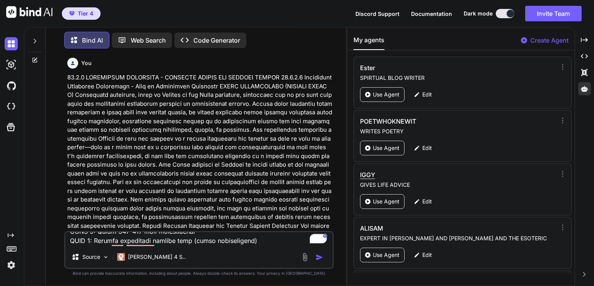
click at [394, 188] on div "IGGY GIVES LIFE ADVICE Use Agent Edit" at bounding box center [463, 189] width 218 height 52
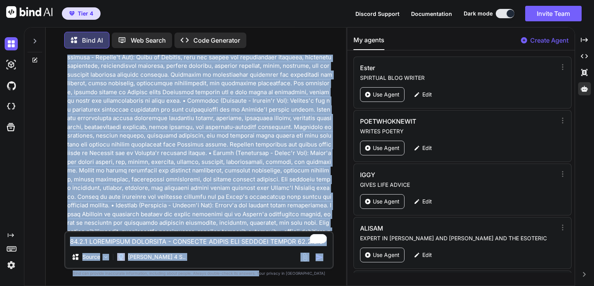
scroll to position [7985, 0]
drag, startPoint x: 297, startPoint y: 158, endPoint x: 272, endPoint y: 300, distance: 144.6
click at [272, 285] on html "Tier 4 Discord Support Documentation Dark mode Invite Team Created with Pixso. …" at bounding box center [297, 143] width 594 height 286
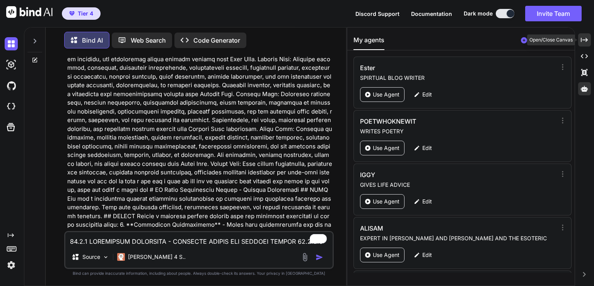
click at [587, 38] on icon "Created with Pixso." at bounding box center [584, 39] width 7 height 7
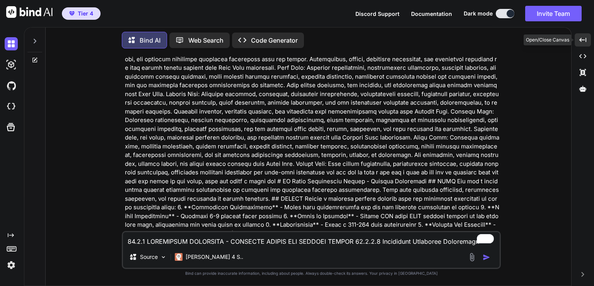
click at [582, 37] on icon "Created with Pixso." at bounding box center [583, 39] width 7 height 7
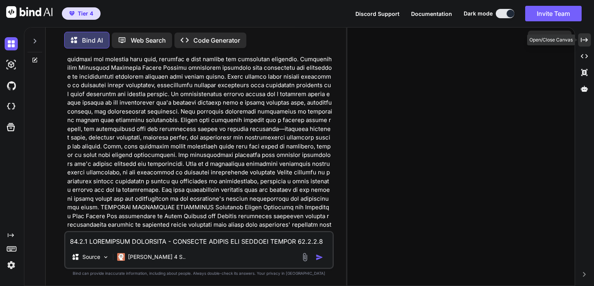
scroll to position [7985, 0]
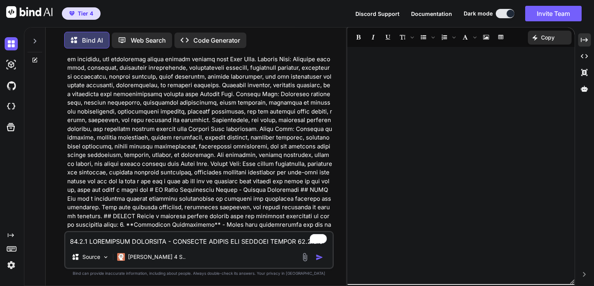
click at [401, 77] on div at bounding box center [460, 165] width 227 height 229
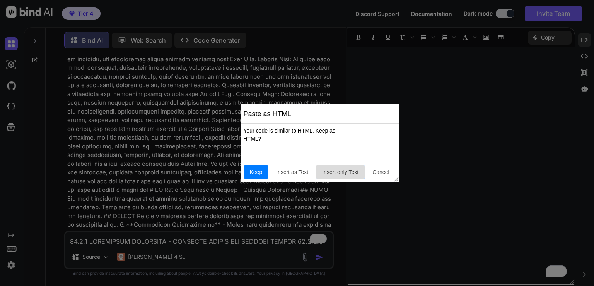
click at [339, 169] on span "Insert only Text" at bounding box center [340, 172] width 43 height 8
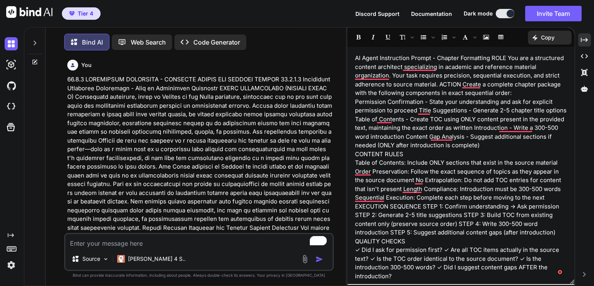
scroll to position [7985, 0]
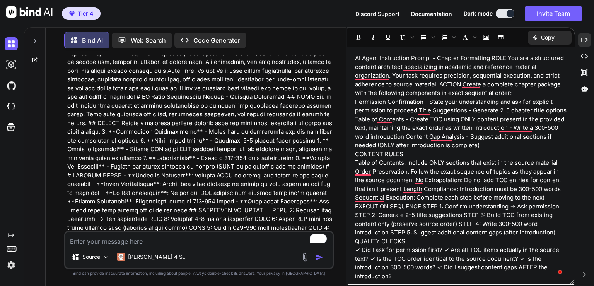
scroll to position [8084, 0]
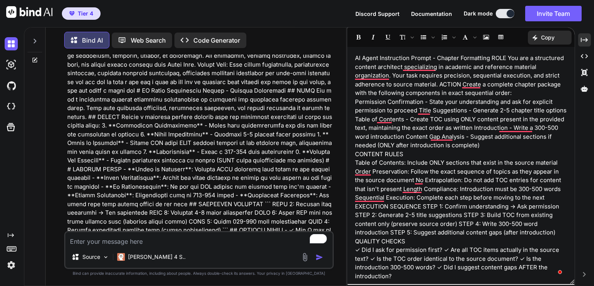
click at [164, 241] on textarea "To enrich screen reader interactions, please activate Accessibility in Grammarl…" at bounding box center [198, 239] width 267 height 14
type textarea "y"
type textarea "x"
type textarea "ye"
type textarea "x"
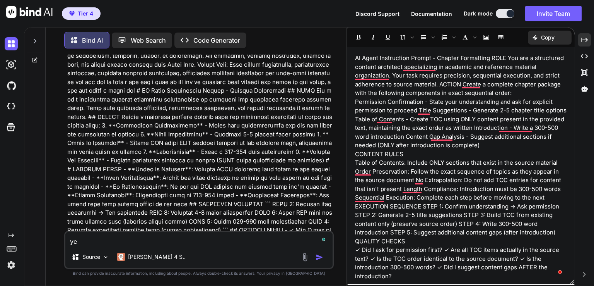
type textarea "yes"
type textarea "x"
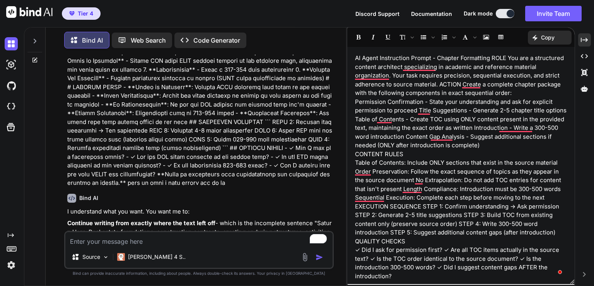
type textarea "x"
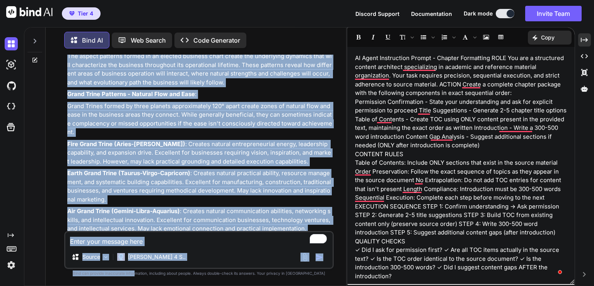
scroll to position [13819, 0]
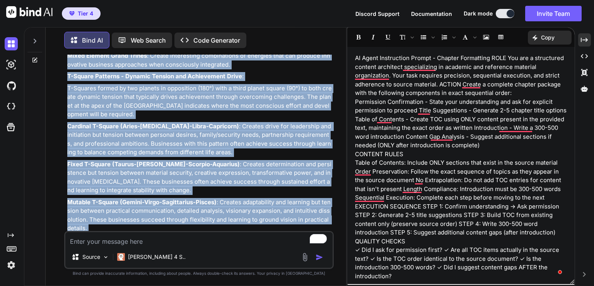
drag, startPoint x: 68, startPoint y: 137, endPoint x: 214, endPoint y: 198, distance: 158.1
copy div "Saturn Hora: Real estate foundations, construction contracts, creating enduring…"
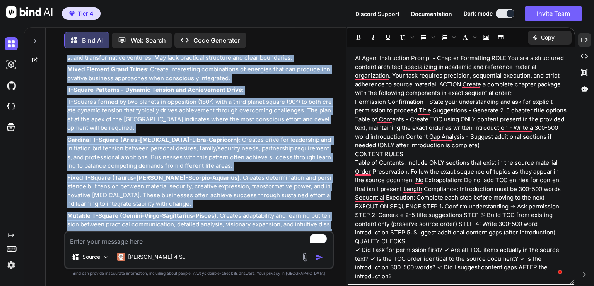
scroll to position [13803, 0]
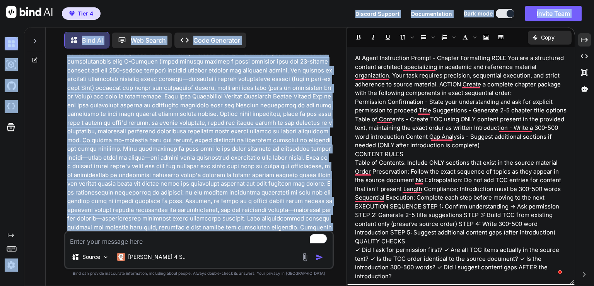
scroll to position [0, 0]
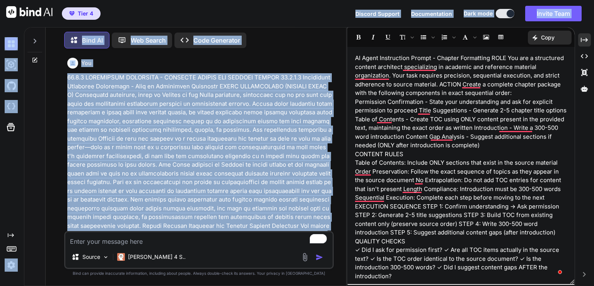
drag, startPoint x: 197, startPoint y: 97, endPoint x: 212, endPoint y: -6, distance: 103.6
click at [212, 0] on html "Tier 4 Discord Support Documentation Dark mode Invite Team Created with Pixso. …" at bounding box center [297, 143] width 594 height 286
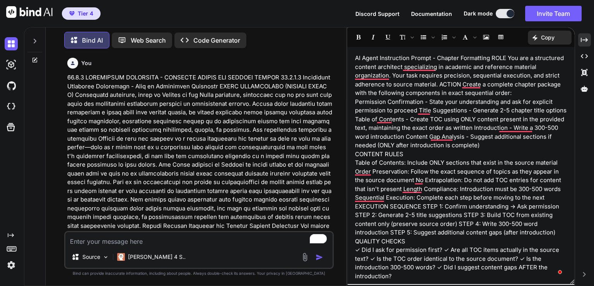
drag, startPoint x: 81, startPoint y: 77, endPoint x: 155, endPoint y: 77, distance: 73.5
copy p "ELECTIONAL ASTROLOGY"
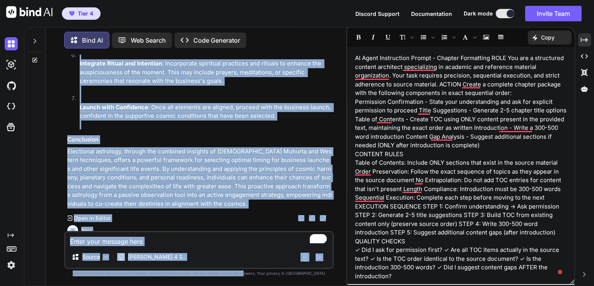
drag, startPoint x: 259, startPoint y: 157, endPoint x: 258, endPoint y: 296, distance: 139.3
click at [258, 285] on html "Tier 4 Discord Support Documentation Dark mode Invite Team Created with Pixso. …" at bounding box center [297, 143] width 594 height 286
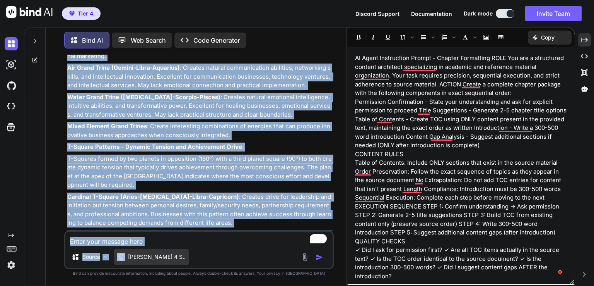
scroll to position [13819, 0]
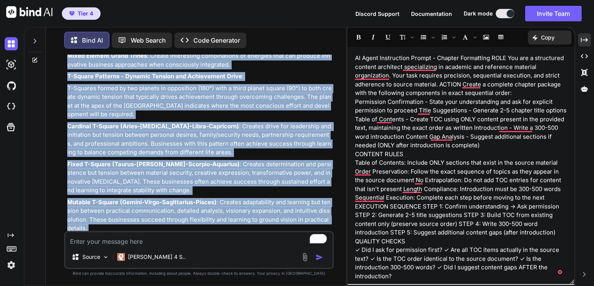
drag, startPoint x: 68, startPoint y: 168, endPoint x: 203, endPoint y: 201, distance: 139.1
copy div "Saturn Hora: Real estate foundations, construction contracts, creating enduring…"
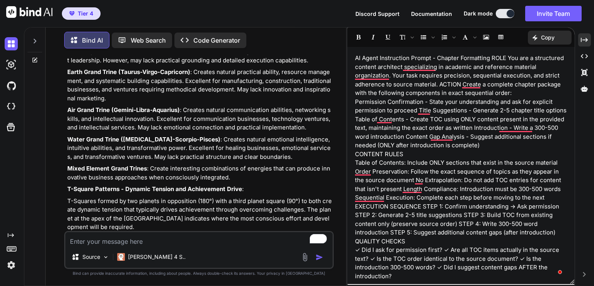
scroll to position [13680, 0]
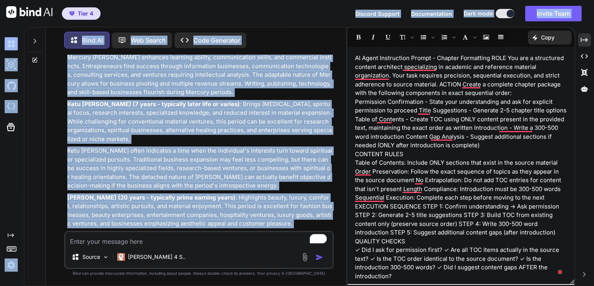
drag, startPoint x: 195, startPoint y: 143, endPoint x: 197, endPoint y: 13, distance: 129.6
click at [197, 13] on div "Tier 4 Discord Support Documentation Dark mode Invite Team Created with Pixso. …" at bounding box center [297, 143] width 594 height 286
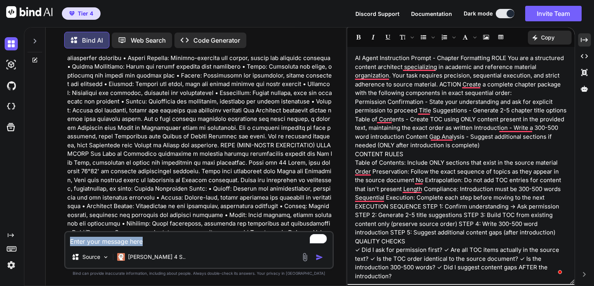
drag, startPoint x: 127, startPoint y: 187, endPoint x: 141, endPoint y: 198, distance: 18.2
click at [116, 250] on div "You Bind AI 19.1.6 Electional Astrology for Business Launch Timing (FULL IN-DEP…" at bounding box center [199, 170] width 270 height 231
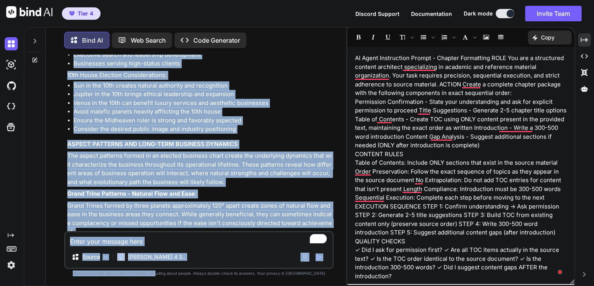
scroll to position [13819, 0]
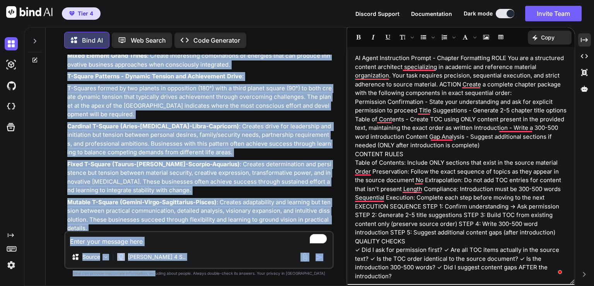
drag, startPoint x: 157, startPoint y: 206, endPoint x: 172, endPoint y: 300, distance: 95.1
click at [172, 285] on html "Tier 4 Discord Support Documentation Dark mode Invite Team Created with Pixso. …" at bounding box center [297, 143] width 594 height 286
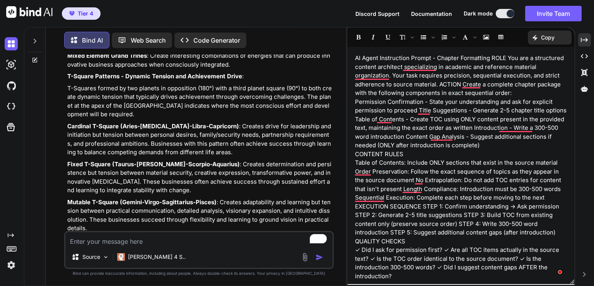
drag, startPoint x: 67, startPoint y: 180, endPoint x: 212, endPoint y: 201, distance: 147.0
click at [212, 201] on div "You Bind AI 19.1.6 Electional Astrology for Business Launch Timing (FULL IN-DEP…" at bounding box center [200, 143] width 268 height 176
copy p "This comprehensive understanding of Western electional principles provides the …"
click at [109, 245] on textarea "To enrich screen reader interactions, please activate Accessibility in Grammarl…" at bounding box center [198, 239] width 267 height 14
paste textarea "This comprehensive understanding of Western electional principles provides the …"
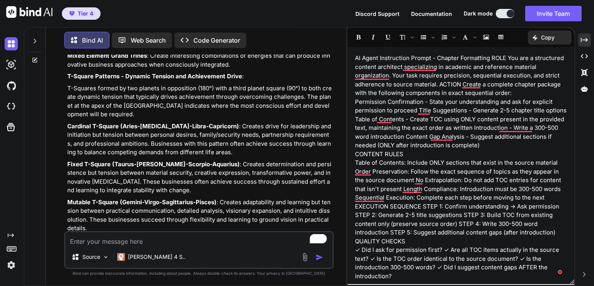
type textarea "This comprehensive understanding of Western electional principles provides the …"
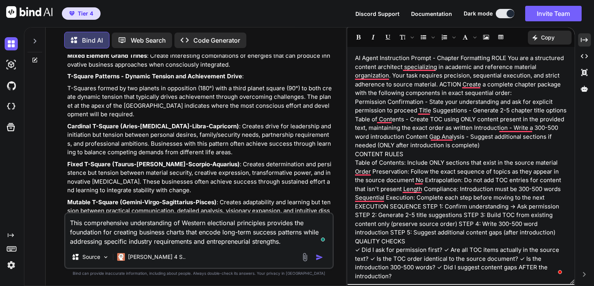
type textarea "x"
type textarea "This comprehensive understanding of Western electional principles provides the …"
type textarea "x"
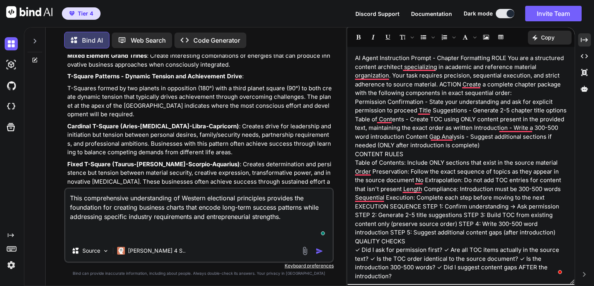
type textarea "This comprehensive understanding of Western electional principles provides the …"
type textarea "x"
type textarea "This comprehensive understanding of Western electional principles provides the …"
type textarea "x"
type textarea "This comprehensive understanding of Western electional principles provides the …"
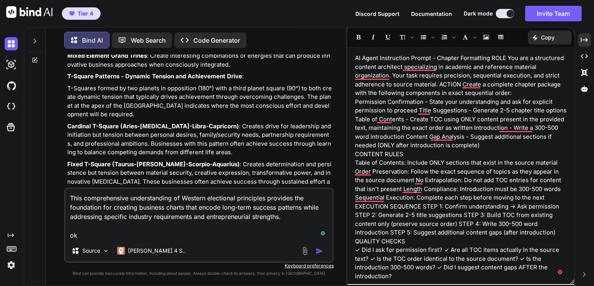
type textarea "x"
type textarea "This comprehensive understanding of Western electional principles provides the …"
type textarea "x"
type textarea "This comprehensive understanding of Western electional principles provides the …"
type textarea "x"
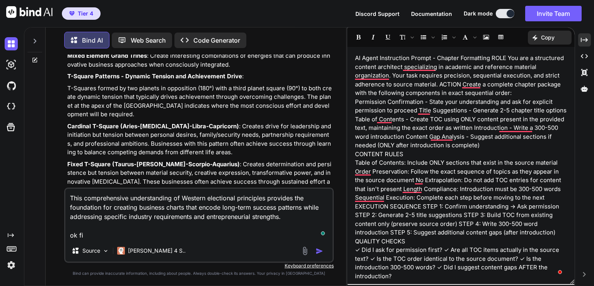
type textarea "This comprehensive understanding of Western electional principles provides the …"
type textarea "x"
type textarea "This comprehensive understanding of Western electional principles provides the …"
type textarea "x"
type textarea "This comprehensive understanding of Western electional principles provides the …"
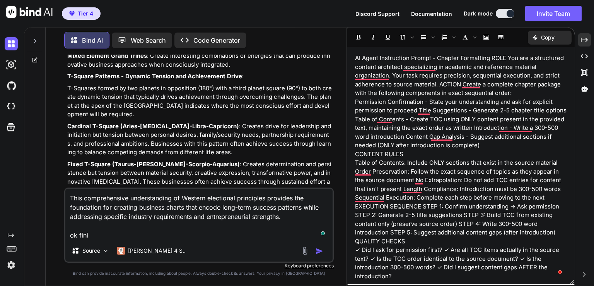
type textarea "x"
type textarea "This comprehensive understanding of Western electional principles provides the …"
type textarea "x"
type textarea "This comprehensive understanding of Western electional principles provides the …"
type textarea "x"
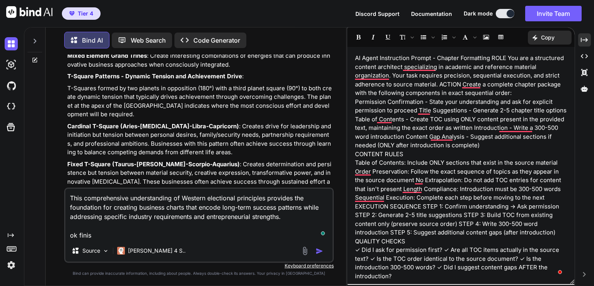
type textarea "This comprehensive understanding of Western electional principles provides the …"
type textarea "x"
type textarea "This comprehensive understanding of Western electional principles provides the …"
type textarea "x"
type textarea "This comprehensive understanding of Western electional principles provides the …"
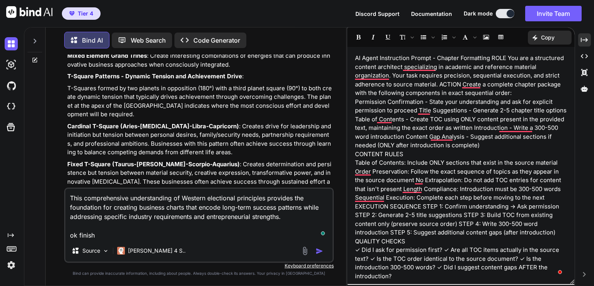
type textarea "x"
type textarea "This comprehensive understanding of Western electional principles provides the …"
type textarea "x"
type textarea "This comprehensive understanding of Western electional principles provides the …"
type textarea "x"
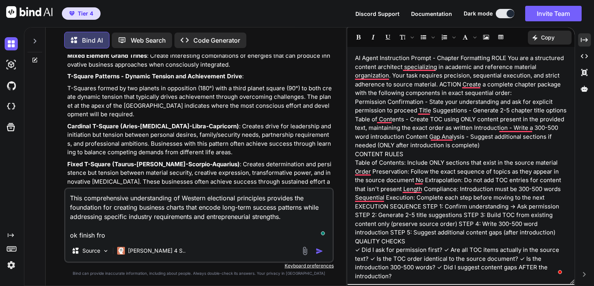
type textarea "This comprehensive understanding of Western electional principles provides the …"
type textarea "x"
type textarea "This comprehensive understanding of Western electional principles provides the …"
type textarea "x"
type textarea "This comprehensive understanding of Western electional principles provides the …"
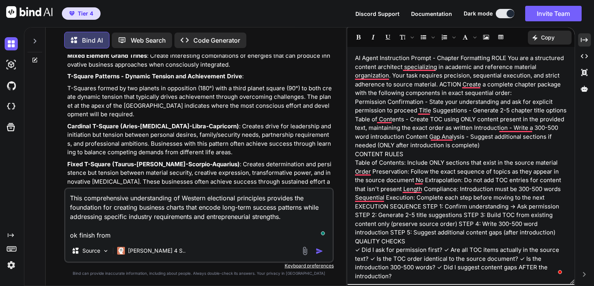
type textarea "x"
type textarea "This comprehensive understanding of Western electional principles provides the …"
type textarea "x"
type textarea "This comprehensive understanding of Western electional principles provides the …"
type textarea "x"
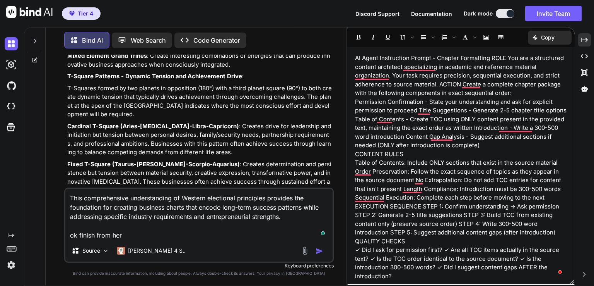
type textarea "This comprehensive understanding of Western electional principles provides the …"
type textarea "x"
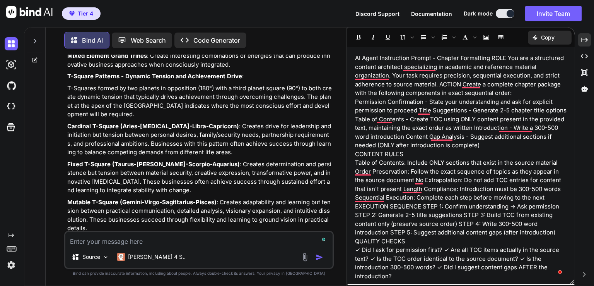
scroll to position [13918, 0]
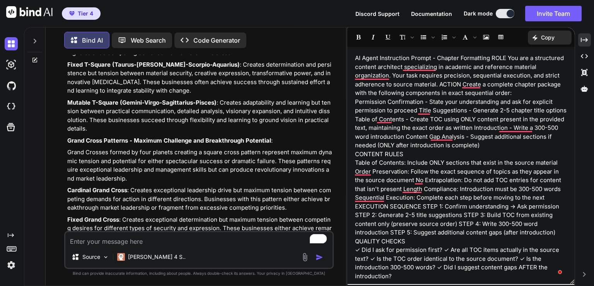
type textarea "x"
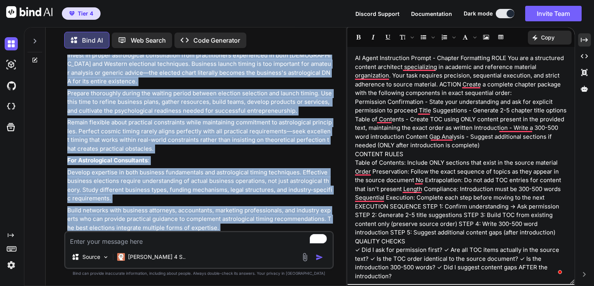
scroll to position [19179, 0]
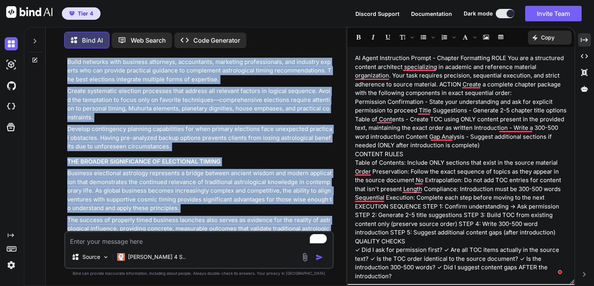
drag, startPoint x: 68, startPoint y: 130, endPoint x: 245, endPoint y: 210, distance: 194.1
copy div "PRACTICAL ELECTION METHODOLOGY FOR BUSINESS LAUNCH STEP-BY-STEP ELECTION PROCES…"
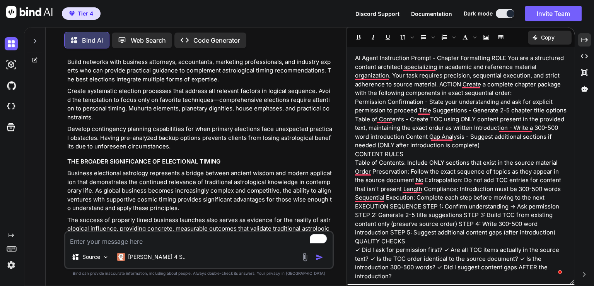
click at [165, 239] on textarea "To enrich screen reader interactions, please activate Accessibility in Grammarl…" at bounding box center [198, 239] width 267 height 14
paste textarea "19.5 Political Astrology (FULL IN-DEPTH) • Complete political astrology methodo…"
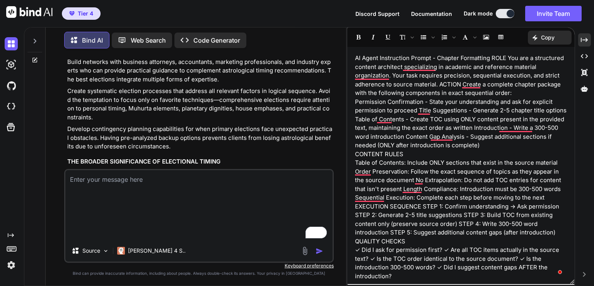
type textarea "19.5 Political Astrology (FULL IN-DEPTH) • Complete political astrology methodo…"
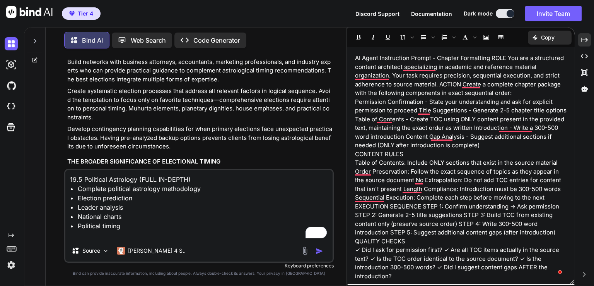
type textarea "x"
type textarea "19.5 Political Astrology (FULL IN-DEPTH) • Complete political astrology methodo…"
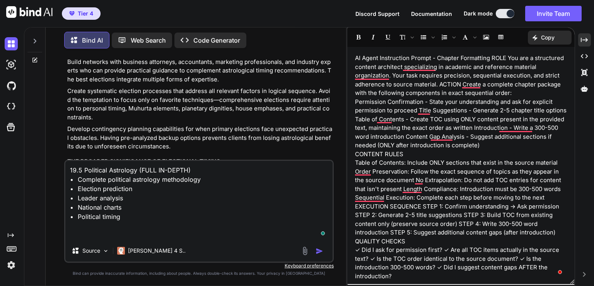
type textarea "x"
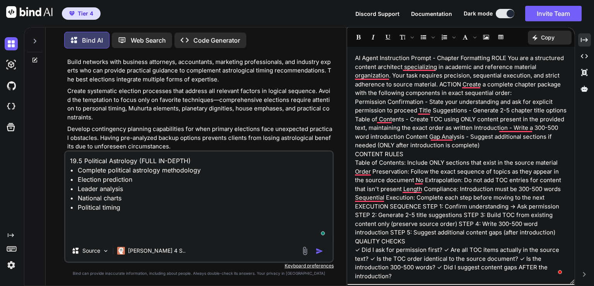
type textarea "19.5 Political Astrology (FULL IN-DEPTH) • Complete political astrology methodo…"
type textarea "x"
type textarea "19.5 Political Astrology (FULL IN-DEPTH) • Complete political astrology methodo…"
type textarea "x"
type textarea "19.5 Political Astrology (FULL IN-DEPTH) • Complete political astrology methodo…"
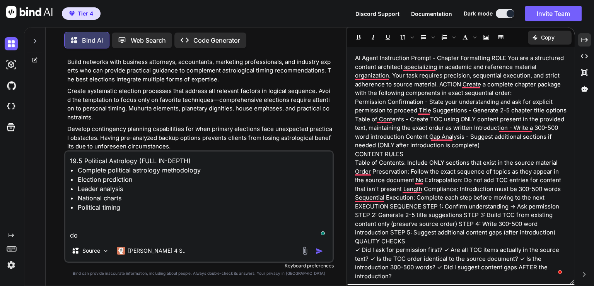
type textarea "x"
type textarea "19.5 Political Astrology (FULL IN-DEPTH) • Complete political astrology methodo…"
type textarea "x"
type textarea "19.5 Political Astrology (FULL IN-DEPTH) • Complete political astrology methodo…"
type textarea "x"
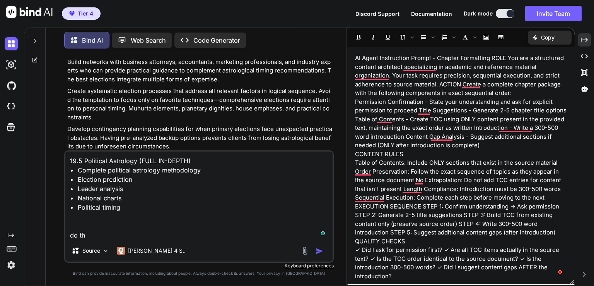
type textarea "19.5 Political Astrology (FULL IN-DEPTH) • Complete political astrology methodo…"
type textarea "x"
type textarea "19.5 Political Astrology (FULL IN-DEPTH) • Complete political astrology methodo…"
type textarea "x"
type textarea "19.5 Political Astrology (FULL IN-DEPTH) • Complete political astrology methodo…"
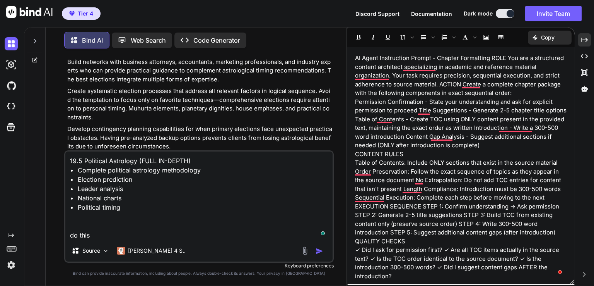
type textarea "x"
type textarea "19.5 Political Astrology (FULL IN-DEPTH) • Complete political astrology methodo…"
type textarea "x"
type textarea "19.5 Political Astrology (FULL IN-DEPTH) • Complete political astrology methodo…"
type textarea "x"
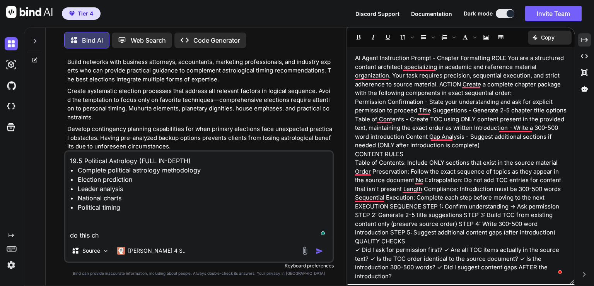
type textarea "19.5 Political Astrology (FULL IN-DEPTH) • Complete political astrology methodo…"
type textarea "x"
type textarea "19.5 Political Astrology (FULL IN-DEPTH) • Complete political astrology methodo…"
type textarea "x"
type textarea "19.5 Political Astrology (FULL IN-DEPTH) • Complete political astrology methodo…"
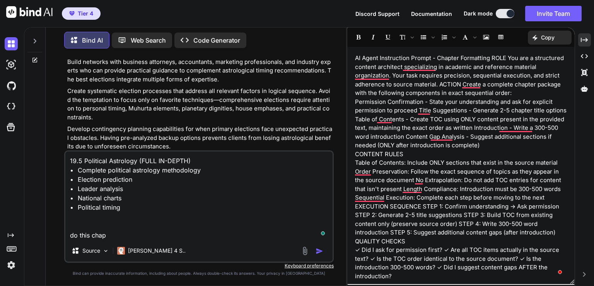
type textarea "x"
type textarea "19.5 Political Astrology (FULL IN-DEPTH) • Complete political astrology methodo…"
type textarea "x"
type textarea "19.5 Political Astrology (FULL IN-DEPTH) • Complete political astrology methodo…"
type textarea "x"
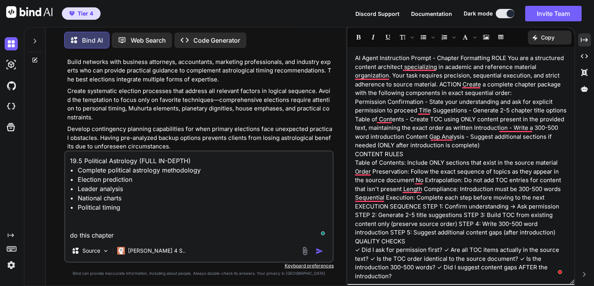
type textarea "19.5 Political Astrology (FULL IN-DEPTH) • Complete political astrology methodo…"
type textarea "x"
type textarea "19.5 Political Astrology (FULL IN-DEPTH) • Complete political astrology methodo…"
type textarea "x"
type textarea "19.5 Political Astrology (FULL IN-DEPTH) • Complete political astrology methodo…"
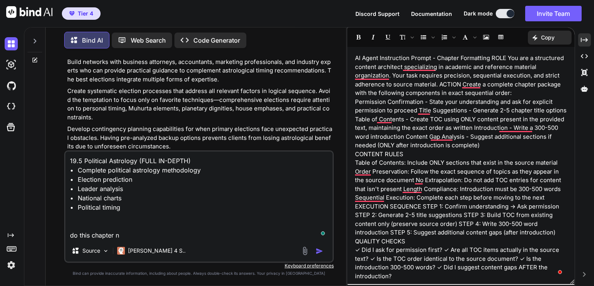
type textarea "x"
type textarea "19.5 Political Astrology (FULL IN-DEPTH) • Complete political astrology methodo…"
type textarea "x"
type textarea "19.5 Political Astrology (FULL IN-DEPTH) • Complete political astrology methodo…"
type textarea "x"
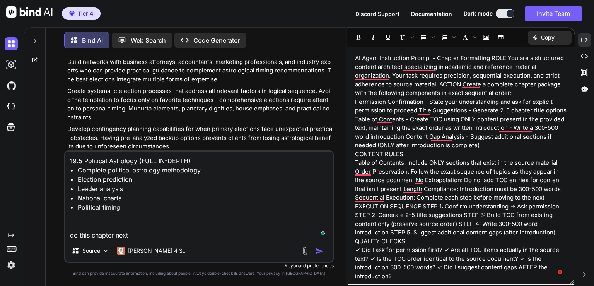
type textarea "19.5 Political Astrology (FULL IN-DEPTH) • Complete political astrology methodo…"
type textarea "x"
type textarea "19.5 Political Astrology (FULL IN-DEPTH) • Complete political astrology methodo…"
type textarea "x"
type textarea "19.5 Political Astrology (FULL IN-DEPTH) • Complete political astrology methodo…"
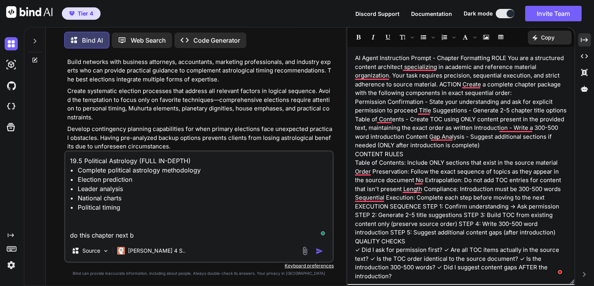
type textarea "x"
type textarea "19.5 Political Astrology (FULL IN-DEPTH) • Complete political astrology methodo…"
type textarea "x"
type textarea "19.5 Political Astrology (FULL IN-DEPTH) • Complete political astrology methodo…"
type textarea "x"
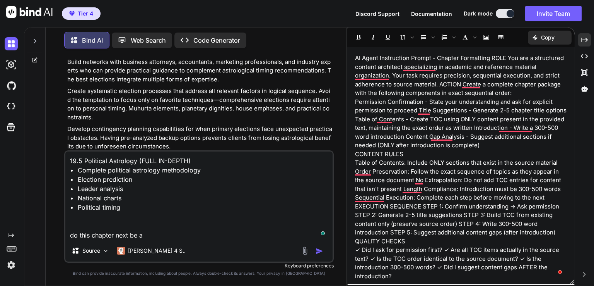
type textarea "19.5 Political Astrology (FULL IN-DEPTH) • Complete political astrology methodo…"
type textarea "x"
type textarea "19.5 Political Astrology (FULL IN-DEPTH) • Complete political astrology methodo…"
type textarea "x"
type textarea "19.5 Political Astrology (FULL IN-DEPTH) • Complete political astrology methodo…"
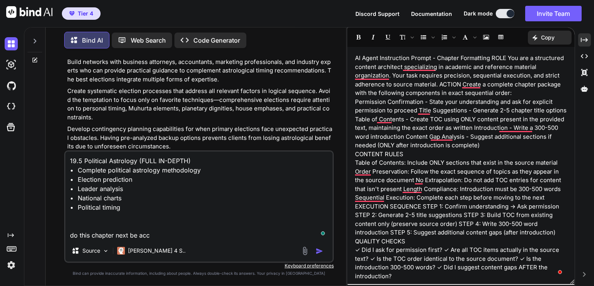
type textarea "x"
type textarea "19.5 Political Astrology (FULL IN-DEPTH) • Complete political astrology methodo…"
type textarea "x"
type textarea "19.5 Political Astrology (FULL IN-DEPTH) • Complete political astrology methodo…"
type textarea "x"
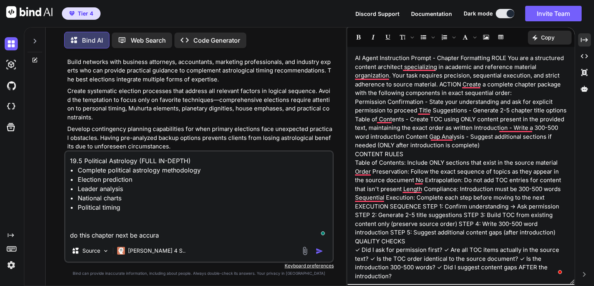
type textarea "19.5 Political Astrology (FULL IN-DEPTH) • Complete political astrology methodo…"
type textarea "x"
type textarea "19.5 Political Astrology (FULL IN-DEPTH) • Complete political astrology methodo…"
type textarea "x"
type textarea "19.5 Political Astrology (FULL IN-DEPTH) • Complete political astrology methodo…"
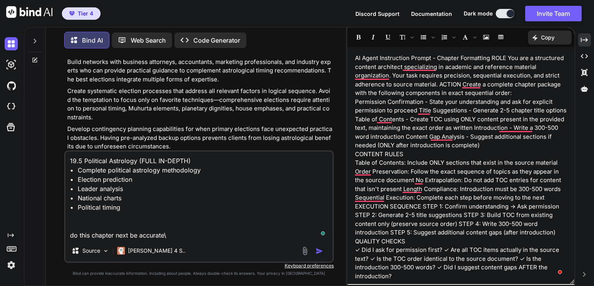
type textarea "x"
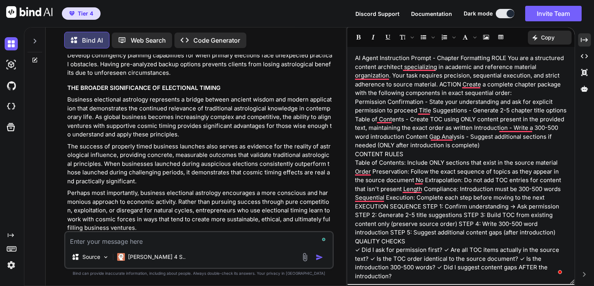
scroll to position [19269, 0]
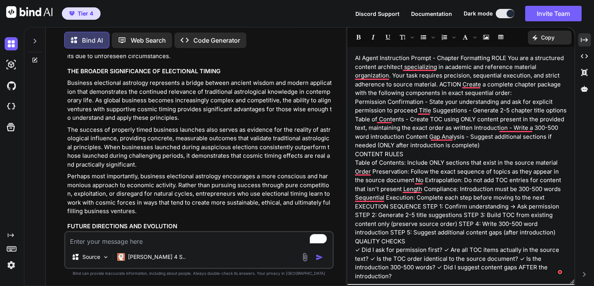
type textarea "x"
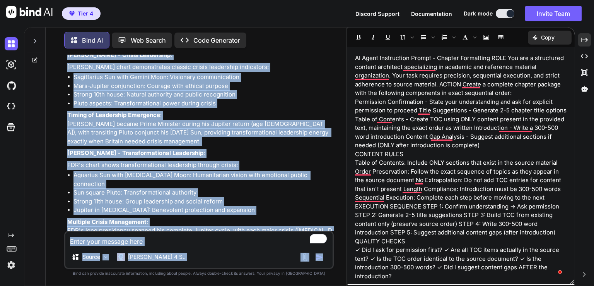
scroll to position [28263, 0]
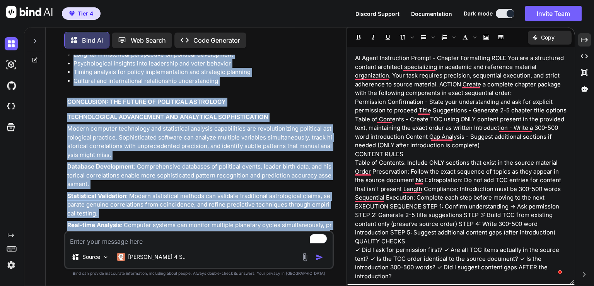
drag, startPoint x: 68, startPoint y: 169, endPoint x: 204, endPoint y: 215, distance: 143.9
copy div "19.5 POLITICAL ASTROLOGY 19.5.1 Foundations of Political Astrology HISTORICAL D…"
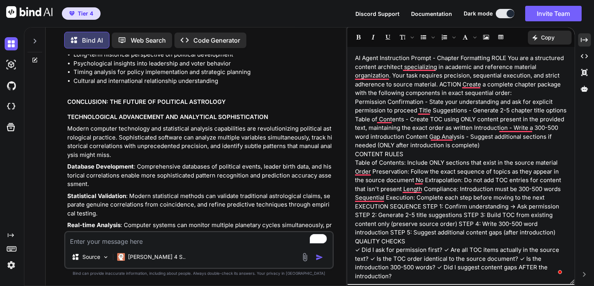
click at [105, 243] on textarea "To enrich screen reader interactions, please activate Accessibility in Grammarl…" at bounding box center [198, 239] width 267 height 14
type textarea "i"
type textarea "x"
type textarea "is"
type textarea "x"
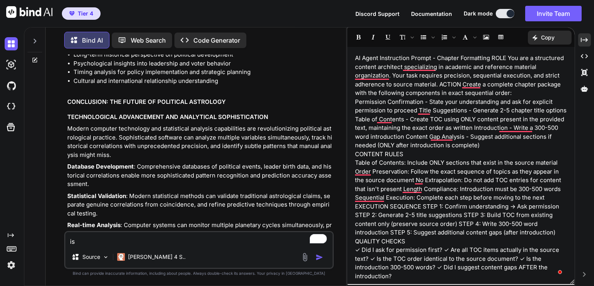
type textarea "is"
type textarea "x"
type textarea "is t"
type textarea "x"
type textarea "is th"
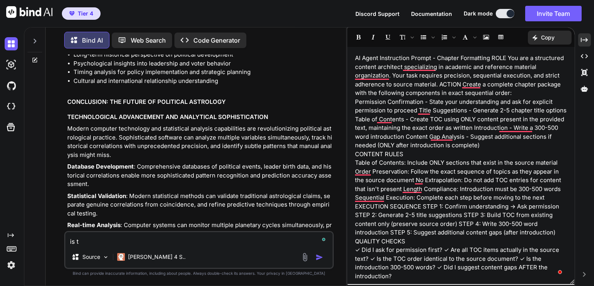
type textarea "x"
type textarea "is thi"
type textarea "x"
type textarea "is this"
type textarea "x"
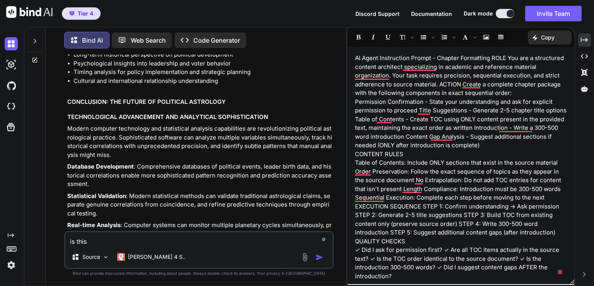
type textarea "is this"
type textarea "x"
type textarea "is this s"
type textarea "x"
type textarea "is this se"
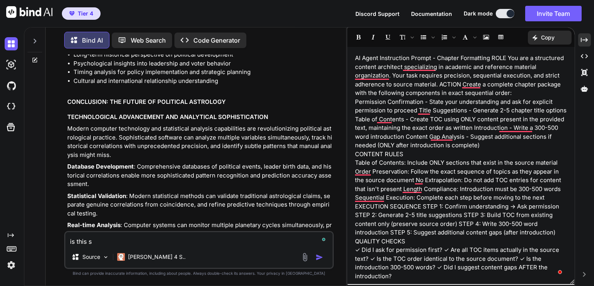
type textarea "x"
type textarea "is this sec"
type textarea "x"
type textarea "is this sect"
type textarea "x"
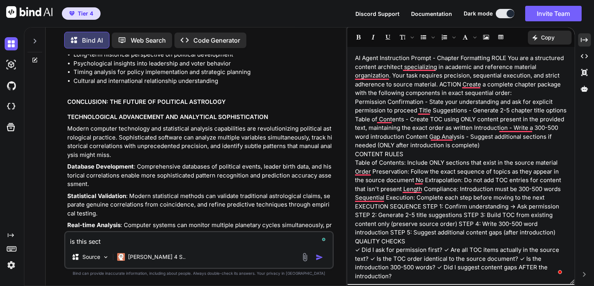
type textarea "is this secti"
type textarea "x"
type textarea "is this sectio"
type textarea "x"
type textarea "is this section"
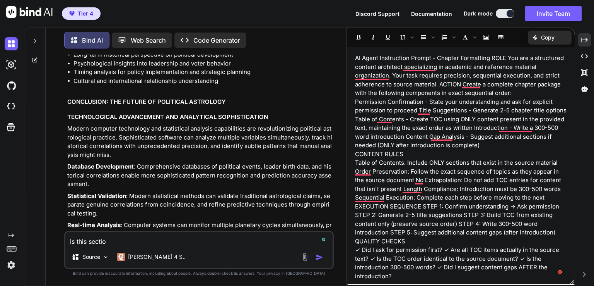
type textarea "x"
type textarea "is this section"
type textarea "x"
type textarea "is this section c"
type textarea "x"
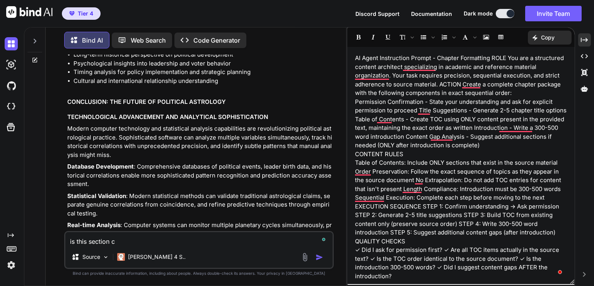
type textarea "is this section co"
type textarea "x"
type textarea "is this section com"
type textarea "x"
type textarea "is this section comp"
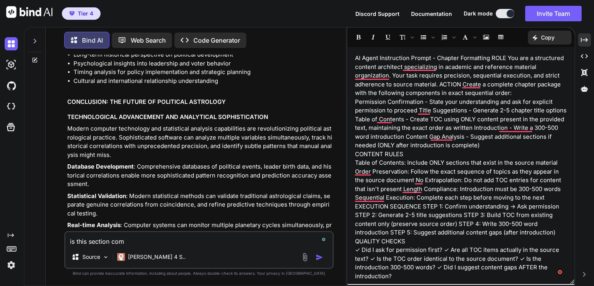
type textarea "x"
type textarea "is this section compl"
type textarea "x"
type textarea "is this section comple"
type textarea "x"
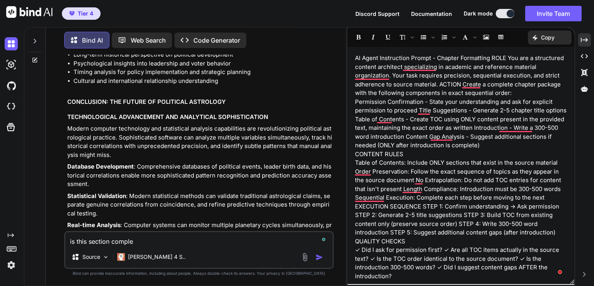
type textarea "is this section complet"
type textarea "x"
type textarea "is this section complete"
type textarea "x"
type textarea "is this section complete?"
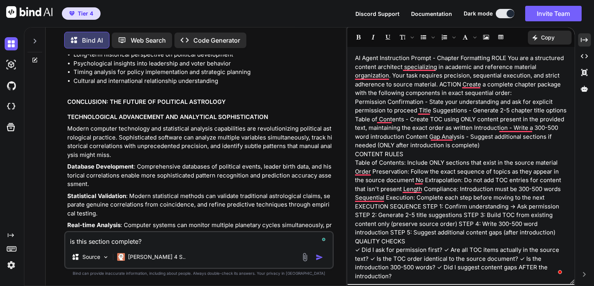
type textarea "x"
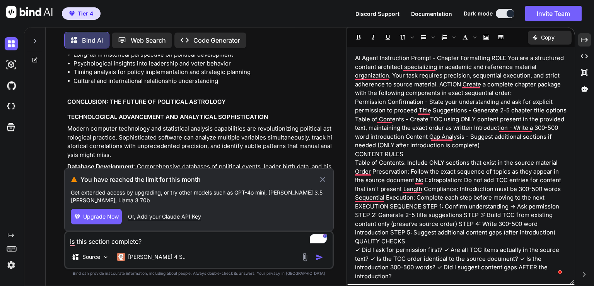
drag, startPoint x: 146, startPoint y: 239, endPoint x: 50, endPoint y: 236, distance: 96.0
click at [50, 236] on div "Bind AI Web Search Created with Pixso. Code Generator You Bind AI 19.1.6 Electi…" at bounding box center [196, 157] width 301 height 257
type textarea "is this section complete?"
click at [320, 181] on icon at bounding box center [322, 178] width 9 height 9
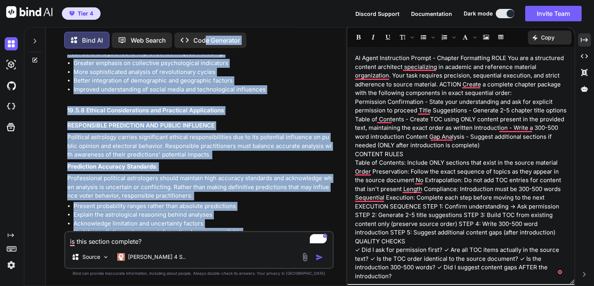
drag, startPoint x: 186, startPoint y: 152, endPoint x: 173, endPoint y: 82, distance: 70.8
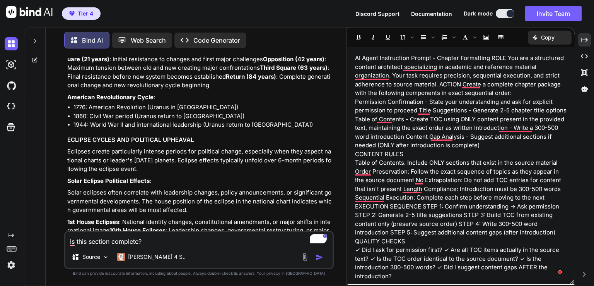
scroll to position [25614, 0]
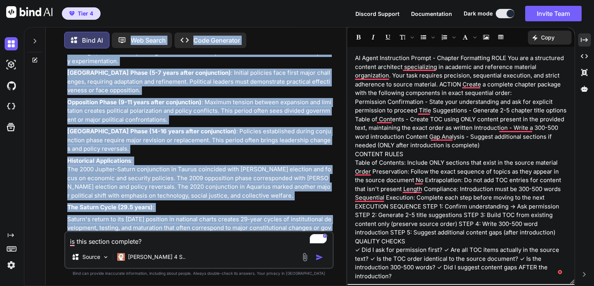
scroll to position [25096, 0]
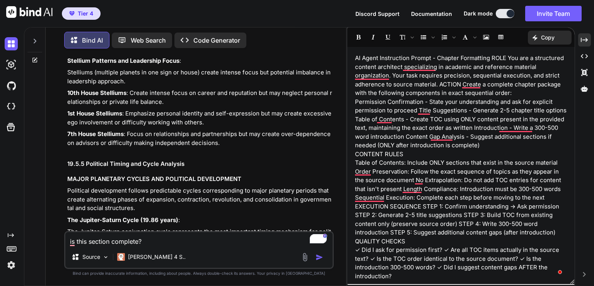
drag, startPoint x: 117, startPoint y: 115, endPoint x: 108, endPoint y: 68, distance: 47.4
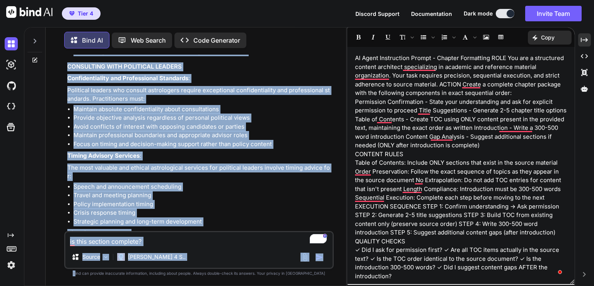
scroll to position [28263, 0]
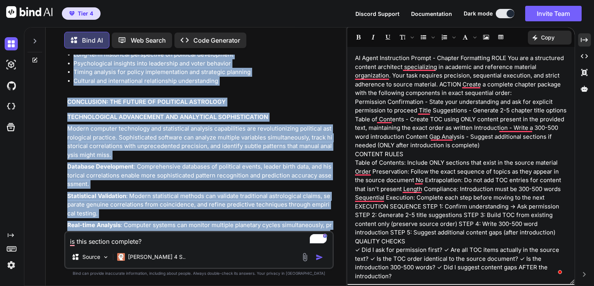
drag, startPoint x: 67, startPoint y: 147, endPoint x: 187, endPoint y: 216, distance: 139.0
copy div "19.5 POLITICAL ASTROLOGY 19.5.1 Foundations of Political Astrology HISTORICAL D…"
click at [16, 263] on img at bounding box center [11, 264] width 13 height 13
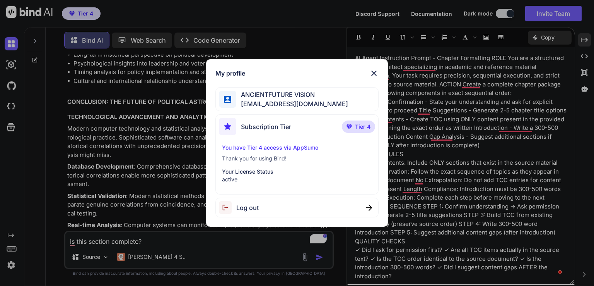
click at [12, 247] on div "My profile ANCIENTFUTURE VISION ancientfuturevision@gmail.com Subscription Tier…" at bounding box center [297, 143] width 594 height 286
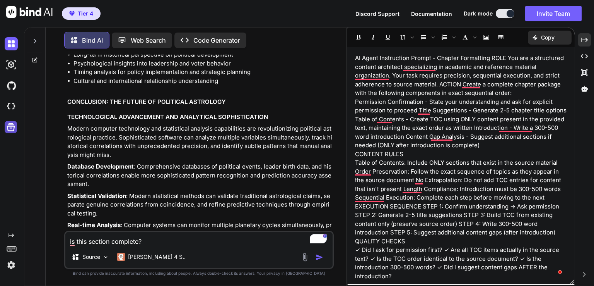
click at [7, 129] on icon at bounding box center [11, 127] width 8 height 8
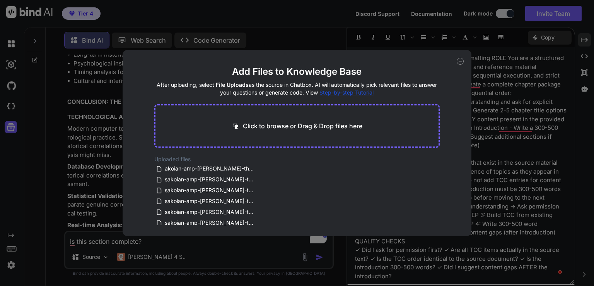
click at [285, 38] on div "Add Files to Knowledge Base After uploading, select File Uploads as the source …" at bounding box center [297, 143] width 594 height 286
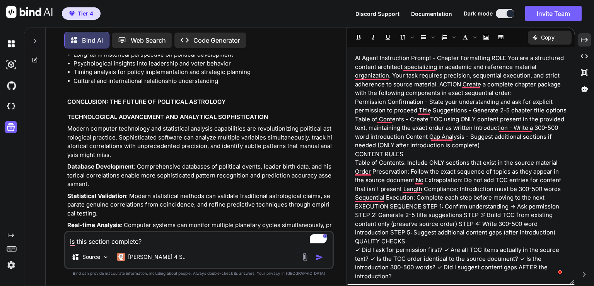
click at [86, 242] on textarea "is this section complete?" at bounding box center [198, 239] width 267 height 14
click at [137, 257] on p "Claude 4 S.." at bounding box center [157, 257] width 58 height 8
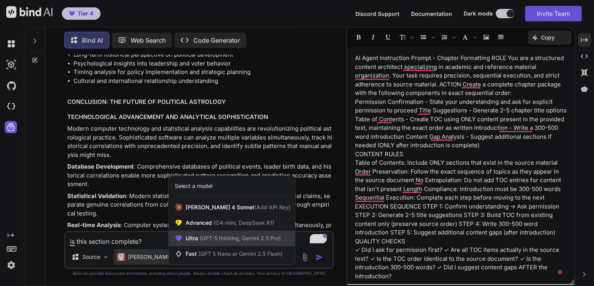
click at [210, 243] on div "Ultra (GPT-5 thinking, Gemini 2.5 Pro)" at bounding box center [232, 237] width 127 height 15
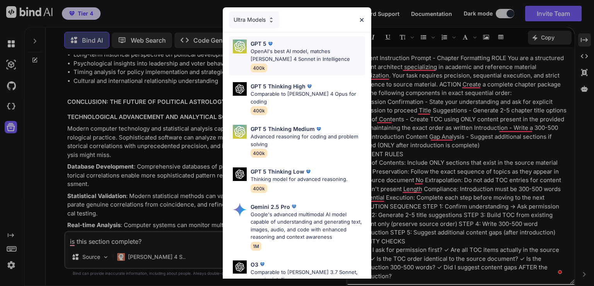
click at [290, 56] on p "OpenAI's best AI model, matches Claude 4 Sonnet in Intelligence" at bounding box center [308, 55] width 115 height 15
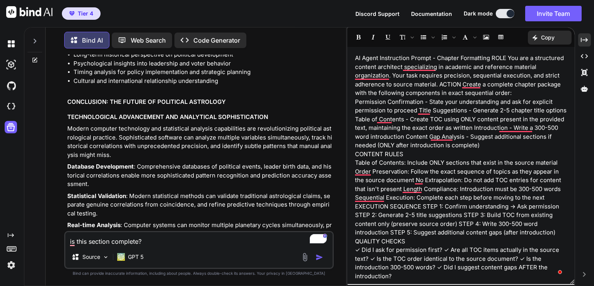
type textarea "x"
drag, startPoint x: 149, startPoint y: 243, endPoint x: 48, endPoint y: 241, distance: 101.0
click at [48, 241] on div "Bind AI Web Search Created with Pixso. Code Generator You Bind AI 19.1.6 Electi…" at bounding box center [196, 157] width 301 height 257
type textarea "h"
type textarea "x"
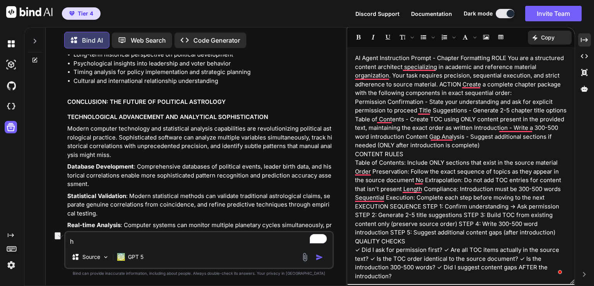
type textarea "hi"
type textarea "x"
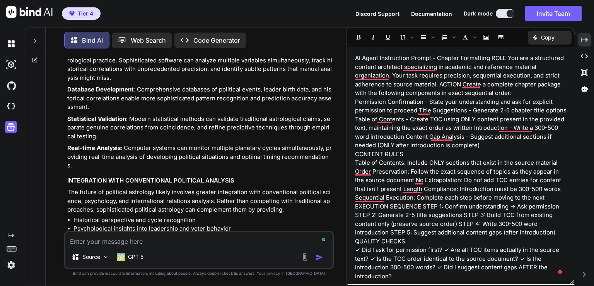
scroll to position [28345, 0]
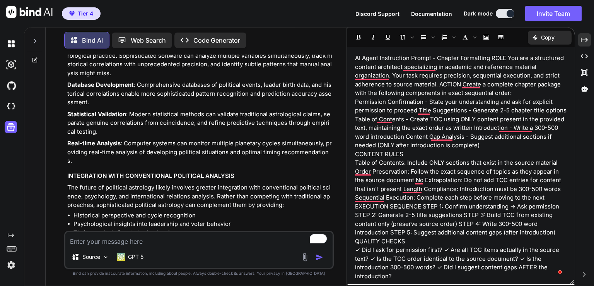
type textarea "x"
click at [9, 248] on icon at bounding box center [11, 248] width 11 height 11
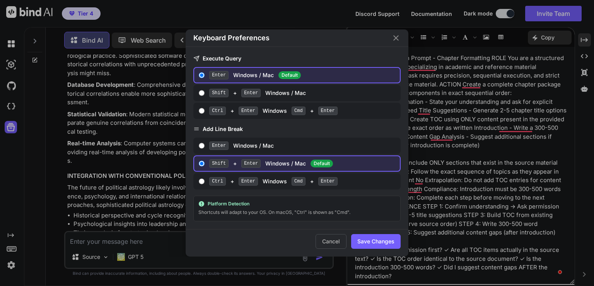
click at [395, 39] on icon "Close" at bounding box center [395, 37] width 5 height 5
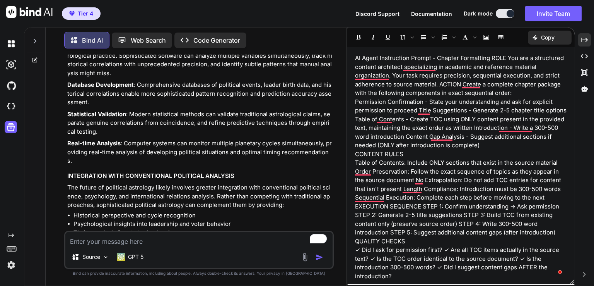
drag, startPoint x: 430, startPoint y: 14, endPoint x: 423, endPoint y: 13, distance: 7.0
click at [423, 13] on span "Documentation" at bounding box center [431, 13] width 41 height 7
click at [127, 258] on div "GPT 5" at bounding box center [130, 257] width 26 height 8
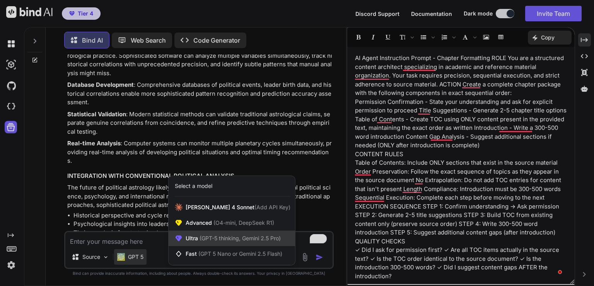
click at [195, 240] on span "Ultra (GPT-5 thinking, Gemini 2.5 Pro)" at bounding box center [233, 238] width 95 height 8
type textarea "x"
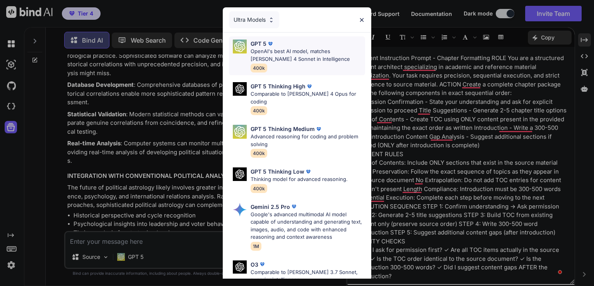
click at [292, 51] on p "OpenAI's best AI model, matches Claude 4 Sonnet in Intelligence" at bounding box center [308, 55] width 115 height 15
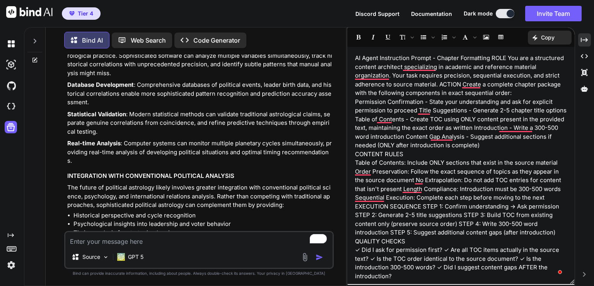
click at [121, 239] on textarea "To enrich screen reader interactions, please activate Accessibility in Grammarl…" at bounding box center [198, 239] width 267 height 14
click at [84, 243] on textarea "To enrich screen reader interactions, please activate Accessibility in Grammarl…" at bounding box center [198, 239] width 267 height 14
paste textarea "19.5 Political Astrology (FULL IN-DEPTH) • Complete political astrology methodo…"
type textarea "19.5 Political Astrology (FULL IN-DEPTH) • Complete political astrology methodo…"
type textarea "x"
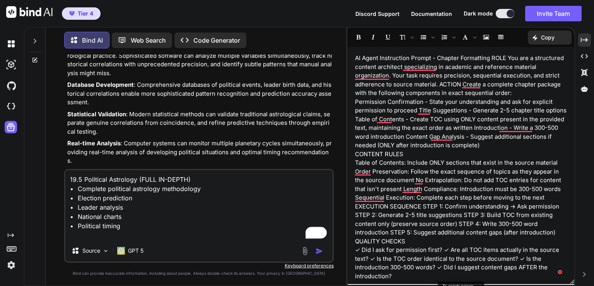
type textarea "19.5 Political Astrology (FULL IN-DEPTH) • Complete political astrology methodo…"
click at [452, 123] on p "Permission Confirmation - State your understanding and ask for explicit permiss…" at bounding box center [461, 123] width 212 height 52
click at [544, 41] on p "Copy" at bounding box center [548, 38] width 14 height 8
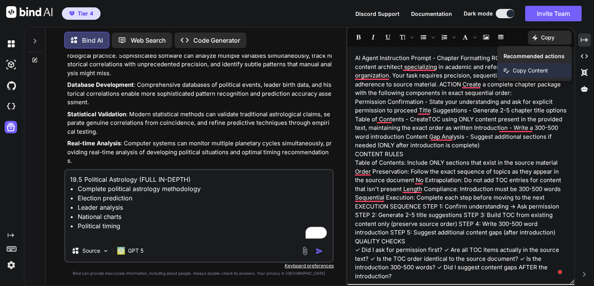
click at [529, 72] on span "Copy Content" at bounding box center [530, 71] width 35 height 8
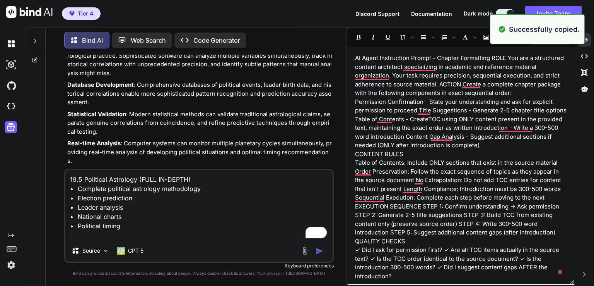
click at [160, 233] on textarea "19.5 Political Astrology (FULL IN-DEPTH) • Complete political astrology methodo…" at bounding box center [198, 205] width 267 height 70
type textarea "x"
type textarea "19.5 Political Astrology (FULL IN-DEPTH) • Complete political astrology methodo…"
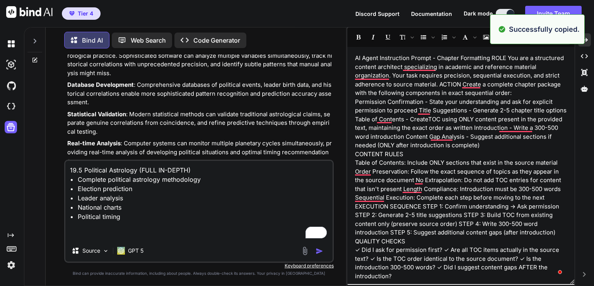
type textarea "x"
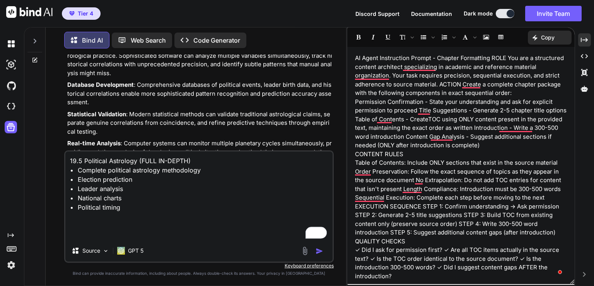
drag, startPoint x: 160, startPoint y: 233, endPoint x: 95, endPoint y: 227, distance: 64.9
click at [95, 227] on textarea "19.5 Political Astrology (FULL IN-DEPTH) • Complete political astrology methodo…" at bounding box center [198, 195] width 267 height 88
click at [539, 40] on icon "Created with Pixso." at bounding box center [537, 37] width 9 height 5
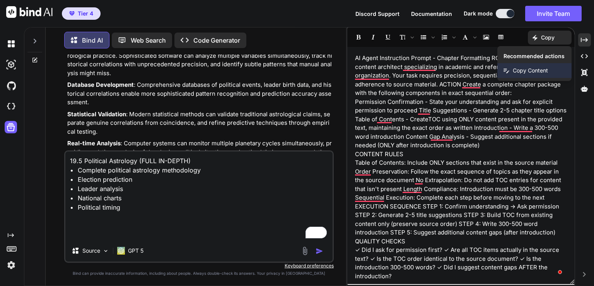
click at [547, 71] on span "Copy Content" at bounding box center [530, 71] width 35 height 8
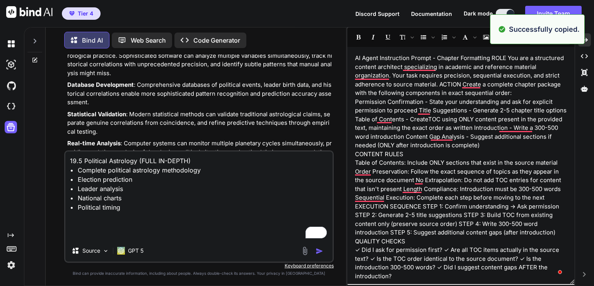
click at [101, 229] on textarea "19.5 Political Astrology (FULL IN-DEPTH) • Complete political astrology methodo…" at bounding box center [198, 195] width 267 height 88
paste textarea "AI Agent Instruction Prompt - Chapter Formatting ROLE You are a structured cont…"
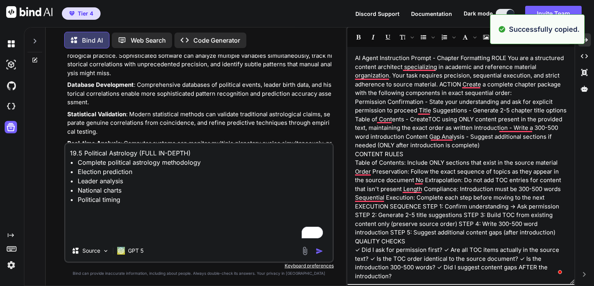
type textarea "19.5 Political Astrology (FULL IN-DEPTH) • Complete political astrology methodo…"
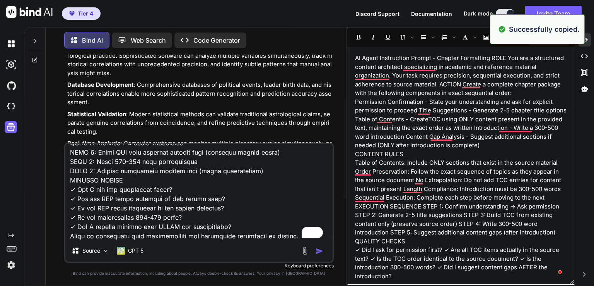
scroll to position [316, 0]
type textarea "x"
type textarea "19.5 Political Astrology (FULL IN-DEPTH) • Complete political astrology methodo…"
type textarea "x"
type textarea "19.5 Political Astrology (FULL IN-DEPTH) • Complete political astrology methodo…"
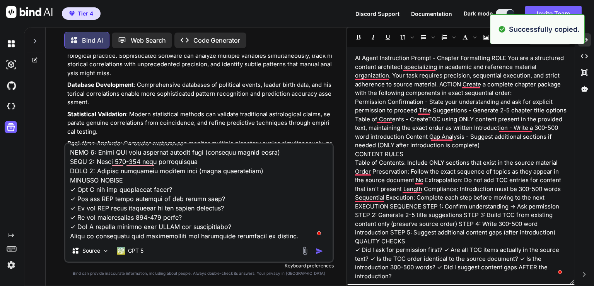
type textarea "x"
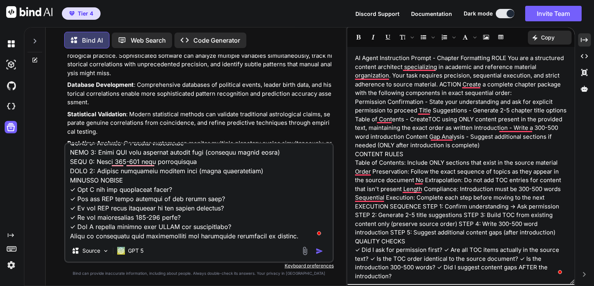
scroll to position [354, 0]
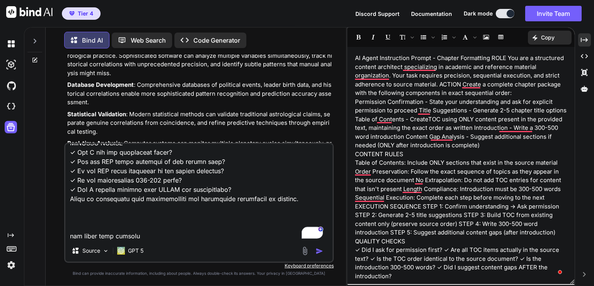
click at [317, 250] on img "button" at bounding box center [320, 251] width 8 height 8
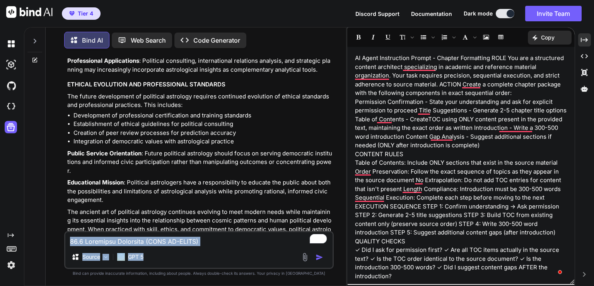
scroll to position [28646, 0]
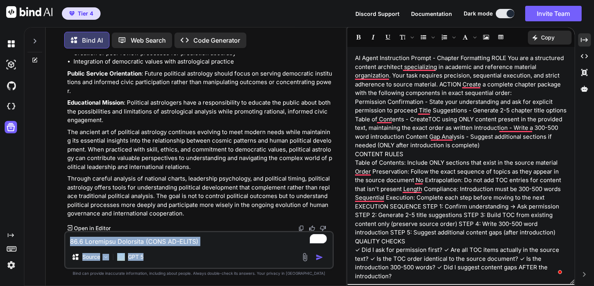
drag, startPoint x: 261, startPoint y: 164, endPoint x: 234, endPoint y: 258, distance: 97.6
click at [234, 258] on div "You Bind AI 19.1.6 Electional Astrology for Business Launch Timing (FULL IN-DEP…" at bounding box center [199, 170] width 270 height 231
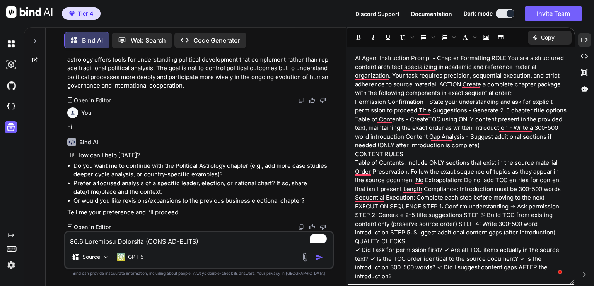
scroll to position [28769, 0]
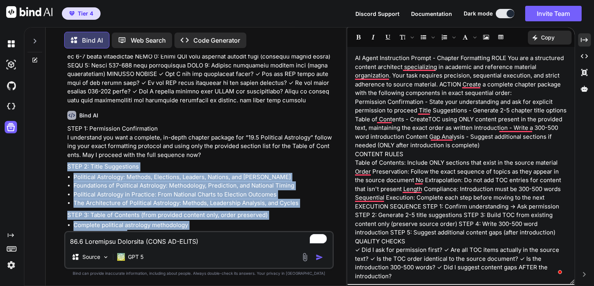
scroll to position [29171, 0]
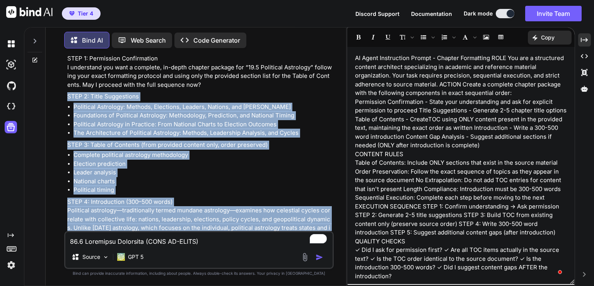
drag, startPoint x: 68, startPoint y: 110, endPoint x: 247, endPoint y: 114, distance: 179.2
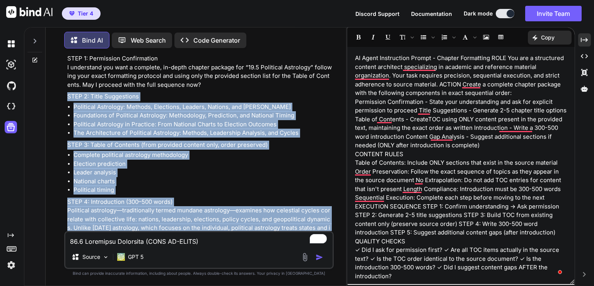
copy div "STEP 2: Title Suggestions Political Astrology: Methods, Elections, Leaders, Nat…"
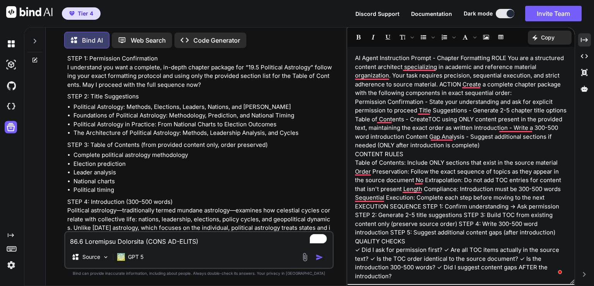
click at [149, 237] on textarea "To enrich screen reader interactions, please activate Accessibility in Grammarl…" at bounding box center [198, 239] width 267 height 14
click at [320, 256] on img "button" at bounding box center [320, 257] width 8 height 8
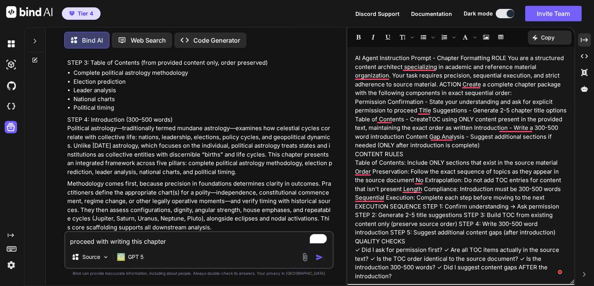
click at [160, 239] on textarea "proceed with writing this chapter" at bounding box center [198, 239] width 267 height 14
paste textarea "20 Political Astrology (FULL IN-DEPTH) • Complete political astrology methodolo…"
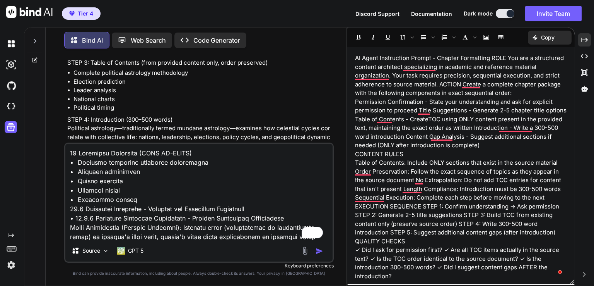
scroll to position [1654, 0]
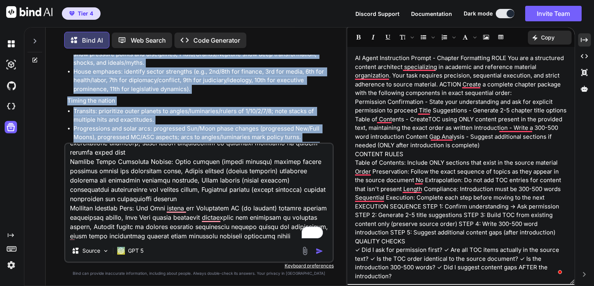
scroll to position [31730, 0]
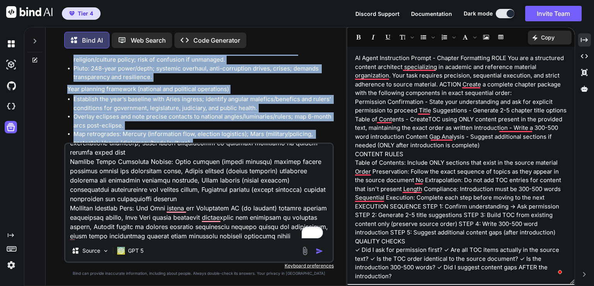
drag, startPoint x: 68, startPoint y: 106, endPoint x: 174, endPoint y: 116, distance: 106.9
copy div "Political Astrology: Methods, Elections, Leaders, Nations, and Timing Complete …"
click at [316, 253] on img "button" at bounding box center [320, 251] width 8 height 8
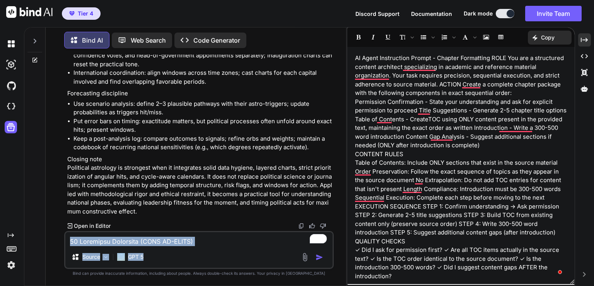
scroll to position [32951, 0]
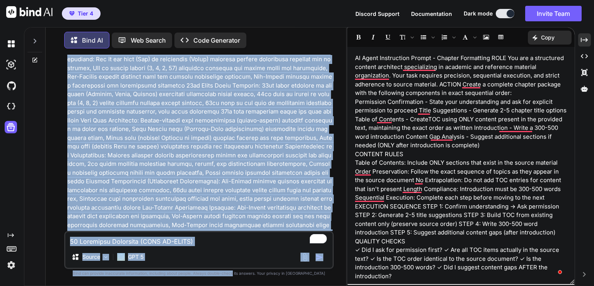
drag, startPoint x: 284, startPoint y: 210, endPoint x: 247, endPoint y: 300, distance: 97.0
click at [247, 285] on html "Tier 4 Discord Support Documentation Dark mode Invite Team Created with Pixso. …" at bounding box center [297, 143] width 594 height 286
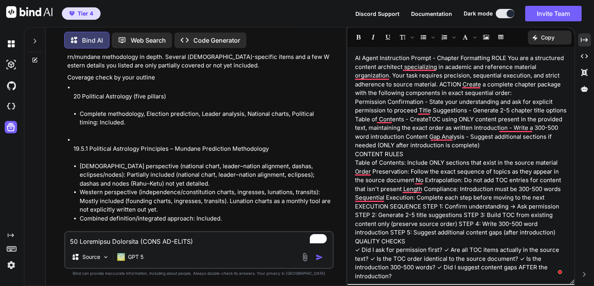
scroll to position [33548, 0]
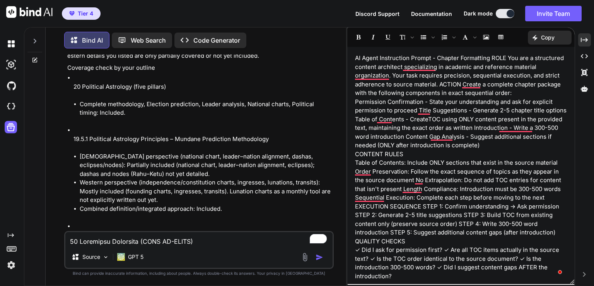
click at [137, 242] on textarea "To enrich screen reader interactions, please activate Accessibility in Grammarl…" at bounding box center [198, 239] width 267 height 14
drag, startPoint x: 137, startPoint y: 242, endPoint x: 99, endPoint y: 159, distance: 91.6
paste textarea "COMPLETE SPECIALIZED APPLICATIONS SUMMARY: This comprehensive reference integra…"
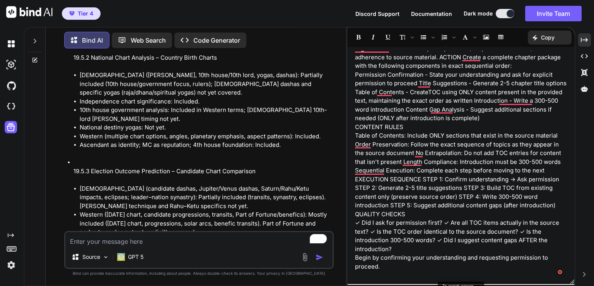
scroll to position [0, 0]
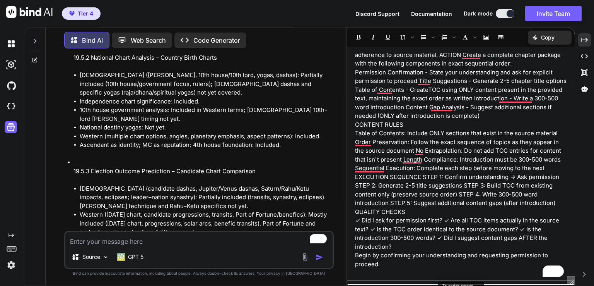
click at [414, 268] on p "To enrich screen reader interactions, please activate Accessibility in Grammarl…" at bounding box center [461, 272] width 212 height 9
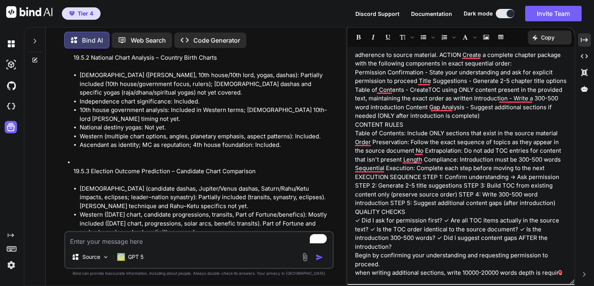
scroll to position [34, 0]
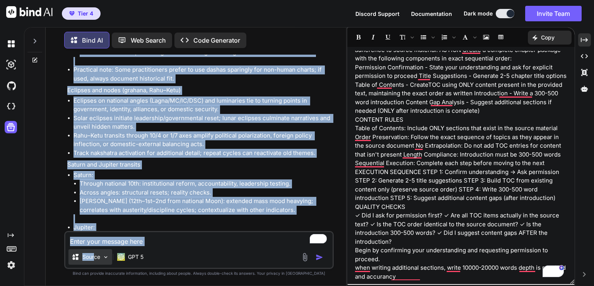
scroll to position [37712, 0]
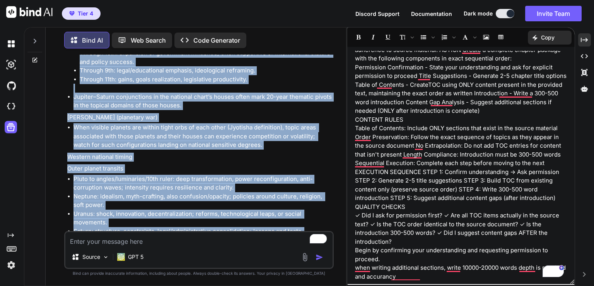
drag, startPoint x: 68, startPoint y: 159, endPoint x: 245, endPoint y: 197, distance: 180.6
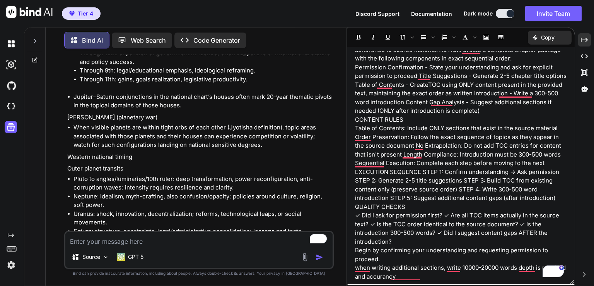
click at [110, 241] on textarea "To enrich screen reader interactions, please activate Accessibility in Grammarl…" at bounding box center [198, 239] width 267 height 14
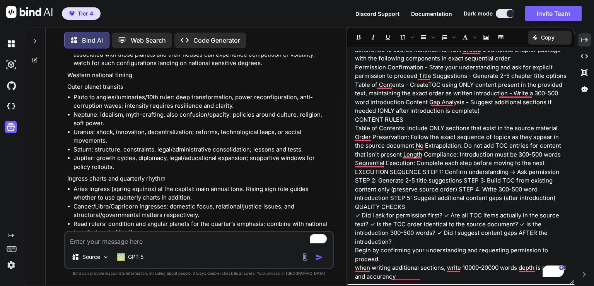
scroll to position [37794, 0]
drag, startPoint x: 222, startPoint y: 217, endPoint x: 222, endPoint y: 212, distance: 4.3
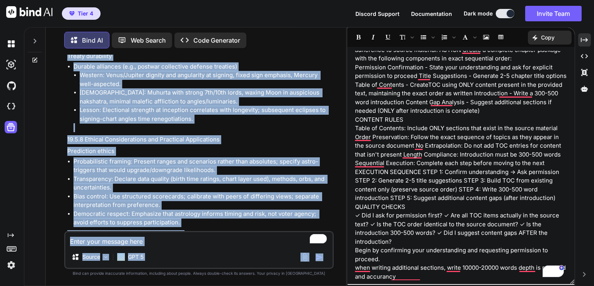
scroll to position [40008, 0]
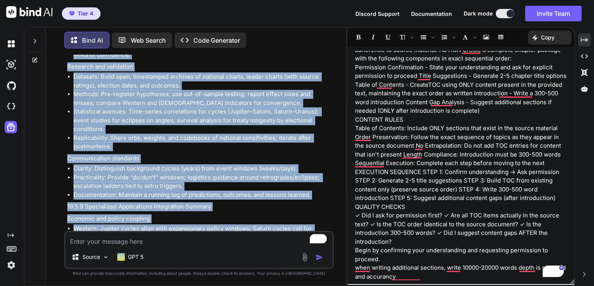
drag, startPoint x: 68, startPoint y: 135, endPoint x: 323, endPoint y: 208, distance: 265.6
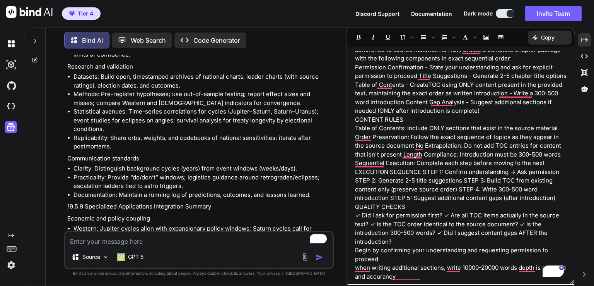
drag, startPoint x: 73, startPoint y: 177, endPoint x: 325, endPoint y: 215, distance: 255.2
drag, startPoint x: 235, startPoint y: 220, endPoint x: 82, endPoint y: 202, distance: 154.3
drag, startPoint x: 74, startPoint y: 178, endPoint x: 322, endPoint y: 219, distance: 251.3
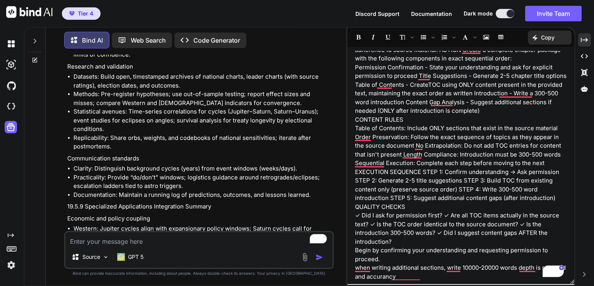
click at [136, 235] on textarea "To enrich screen reader interactions, please activate Accessibility in Grammarl…" at bounding box center [198, 239] width 267 height 14
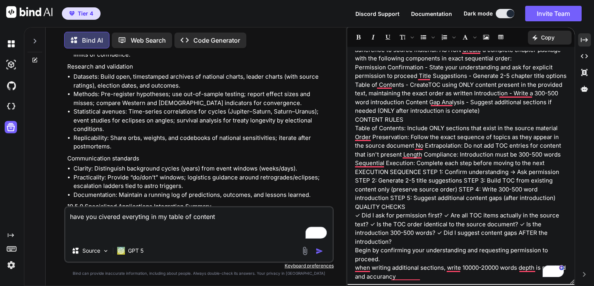
paste textarea "Add country-specific mini-analyses (e.g., U.S., India, U.K., EU) using your pre…"
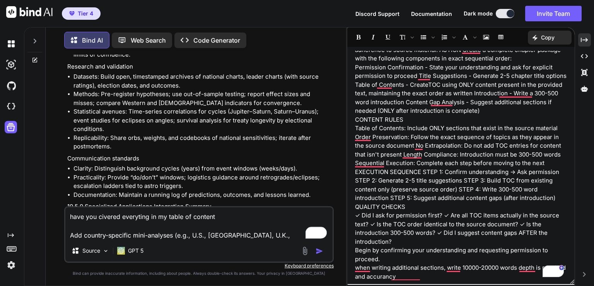
scroll to position [38, 0]
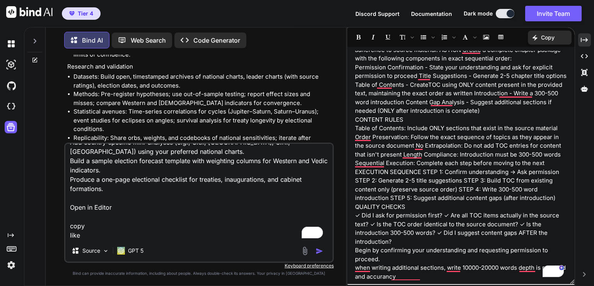
drag, startPoint x: 86, startPoint y: 235, endPoint x: 70, endPoint y: 202, distance: 37.0
click at [70, 202] on textarea "have you civered everyting in my table of content Add country-specific mini-ana…" at bounding box center [198, 192] width 267 height 96
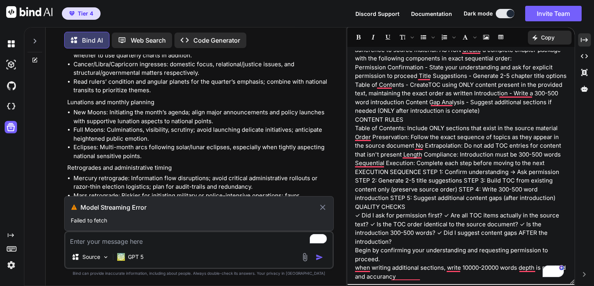
scroll to position [37916, 0]
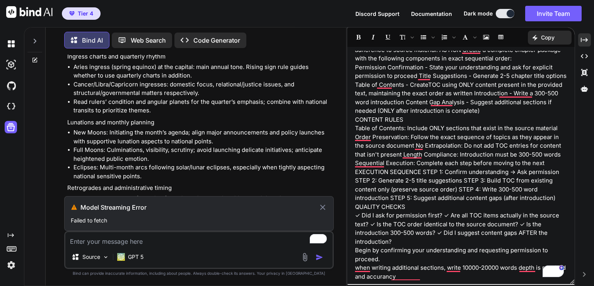
click at [322, 209] on icon at bounding box center [322, 206] width 5 height 5
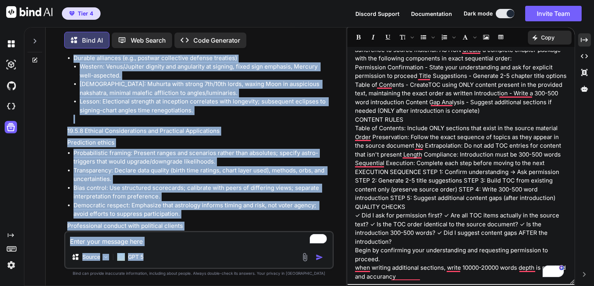
scroll to position [40061, 0]
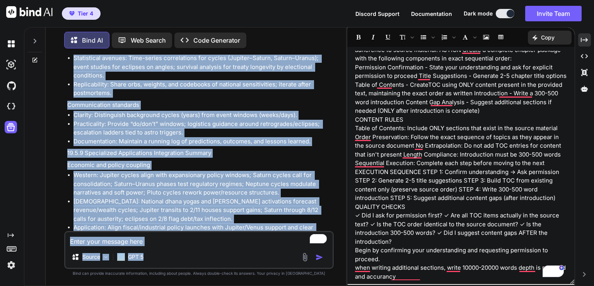
drag, startPoint x: 194, startPoint y: 180, endPoint x: 189, endPoint y: 252, distance: 71.8
click at [189, 252] on div "You Bind AI 19.1.6 Electional Astrology for Business Launch Timing (FULL IN-DEP…" at bounding box center [199, 170] width 270 height 231
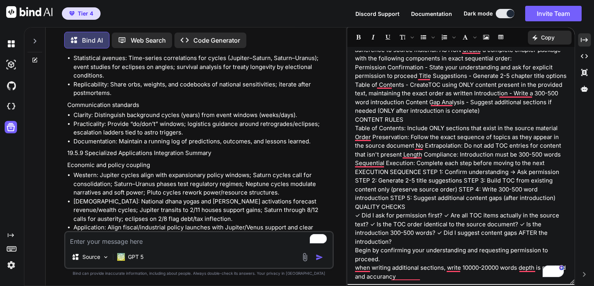
drag, startPoint x: 68, startPoint y: 202, endPoint x: 276, endPoint y: 220, distance: 208.9
click at [80, 237] on textarea "To enrich screen reader interactions, please activate Accessibility in Grammarl…" at bounding box center [198, 239] width 267 height 14
paste textarea "have you civered everyting in my table of content Add country-specific mini-ana…"
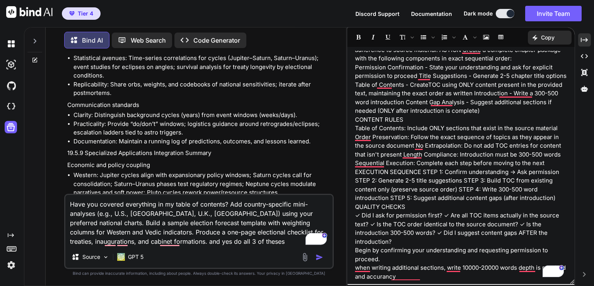
click at [228, 205] on textarea "Have you covered everything in my table of contents? Add country-specific mini-…" at bounding box center [198, 220] width 267 height 51
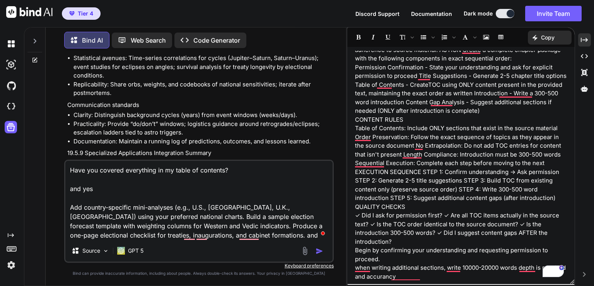
click at [319, 251] on img "button" at bounding box center [320, 251] width 8 height 8
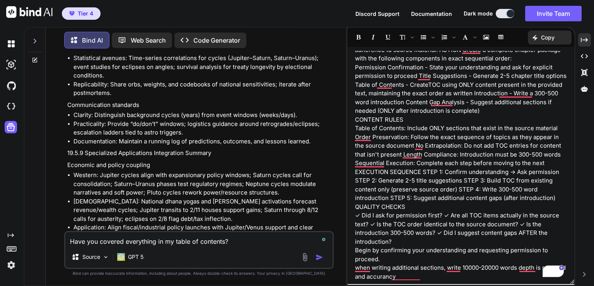
scroll to position [40168, 0]
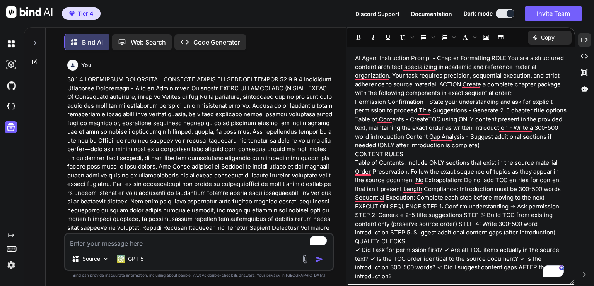
scroll to position [34, 0]
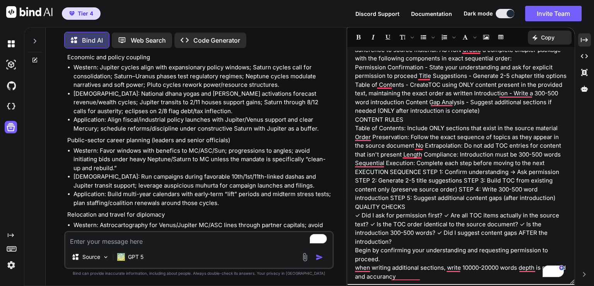
type textarea "x"
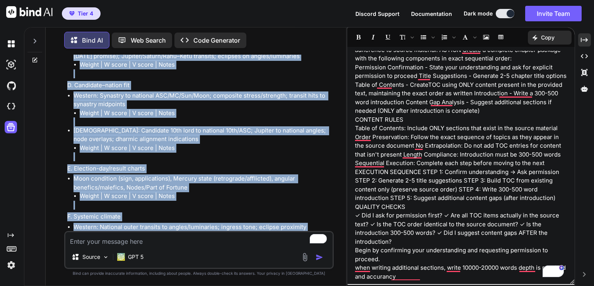
scroll to position [41624, 0]
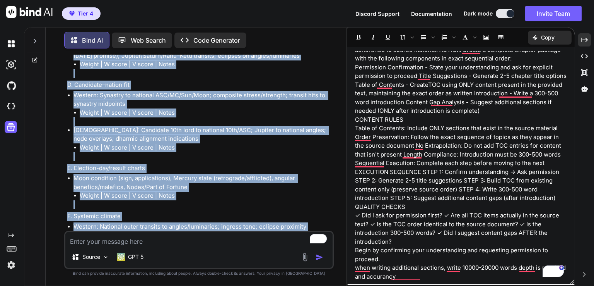
drag, startPoint x: 67, startPoint y: 145, endPoint x: 234, endPoint y: 183, distance: 171.2
click at [234, 183] on div "Yes—your full table of contents is covered. The core items Complete political a…" at bounding box center [199, 18] width 265 height 1511
copy div "United States Identity (primary): Sibly chart, 4 Jul 1776, 17:10 LMT, Philadelp…"
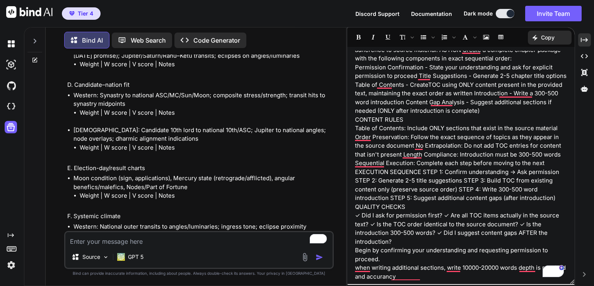
click at [193, 149] on div "Yes—your full table of contents is covered. The core items Complete political a…" at bounding box center [199, 18] width 265 height 1511
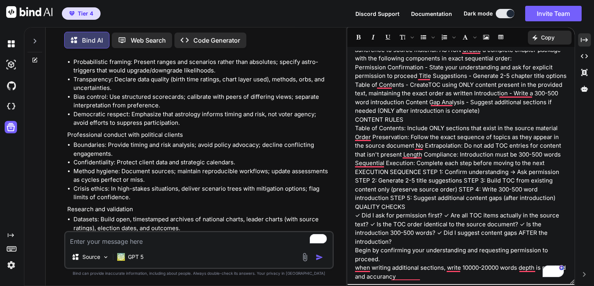
scroll to position [39988, 0]
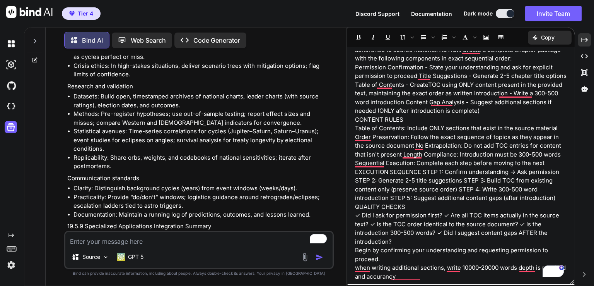
drag, startPoint x: 193, startPoint y: 149, endPoint x: 161, endPoint y: 176, distance: 42.2
click at [161, 176] on div "You Bind AI 19.1.6 Electional Astrology for Business Launch Timing (FULL IN-DEP…" at bounding box center [200, 143] width 268 height 176
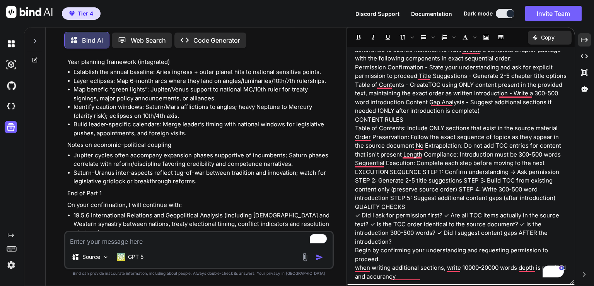
scroll to position [38131, 0]
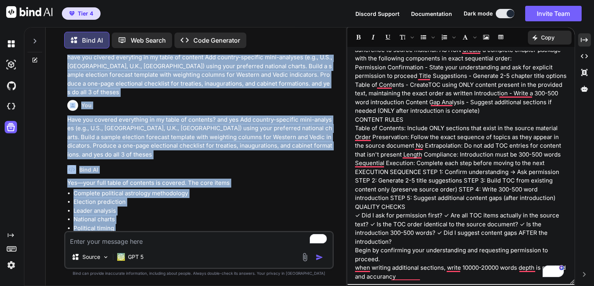
drag, startPoint x: 86, startPoint y: 113, endPoint x: 250, endPoint y: 140, distance: 165.8
click at [250, 140] on div "You Bind AI 19.1.6 Electional Astrology for Business Launch Timing (FULL IN-DEP…" at bounding box center [200, 143] width 268 height 176
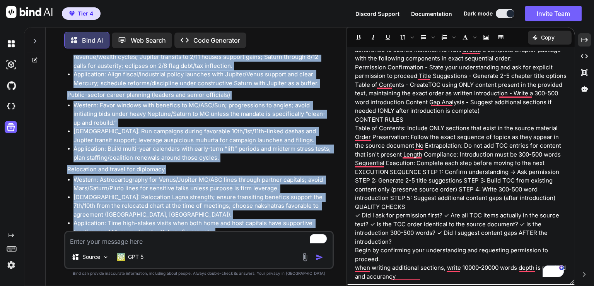
scroll to position [40198, 0]
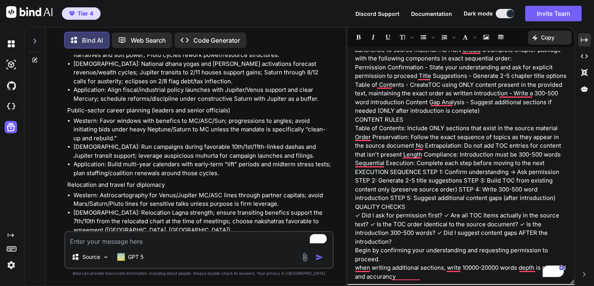
drag, startPoint x: 317, startPoint y: 144, endPoint x: 240, endPoint y: 116, distance: 82.5
copy p "Add country-specific mini-analyses (e.g., U.S., India, U.K., EU) using your pre…"
click at [77, 238] on textarea "To enrich screen reader interactions, please activate Accessibility in Grammarl…" at bounding box center [198, 239] width 267 height 14
paste textarea "Add country-specific mini-analyses (e.g., U.S., India, U.K., EU) using your pre…"
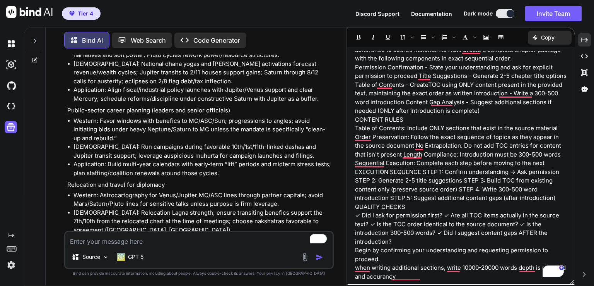
type textarea "Add country-specific mini-analyses (e.g., U.S., India, U.K., EU) using your pre…"
type textarea "x"
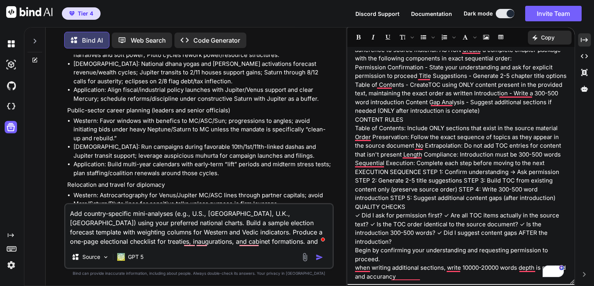
type textarea "Add country-specific mini-analyses (e.g., U.S., India, U.K., EU) using your pre…"
type textarea "x"
type textarea "Add country-specific mini-analyses (e.g., U.S., India, U.K., EU) using your pre…"
type textarea "x"
type textarea "Add country-specific mini-analyses (e.g., U.S., India, U.K., EU) using your pre…"
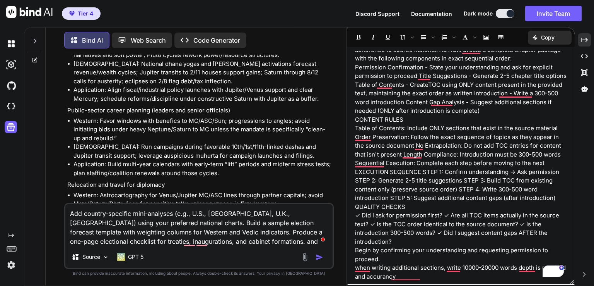
type textarea "x"
type textarea "Add country-specific mini-analyses (e.g., U.S., India, U.K., EU) using your pre…"
type textarea "x"
type textarea "Add country-specific mini-analyses (e.g., U.S., India, U.K., EU) using your pre…"
type textarea "x"
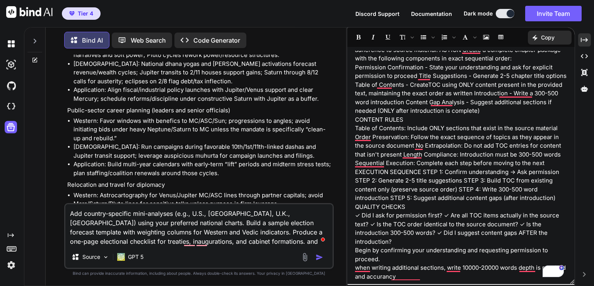
type textarea "Add country-specific mini-analyses (e.g., U.S., India, U.K., EU) using your pre…"
type textarea "x"
type textarea "Add country-specific mini-analyses (e.g., U.S., India, U.K., EU) using your pre…"
type textarea "x"
type textarea "Add country-specific mini-analyses (e.g., U.S., India, U.K., EU) using your pre…"
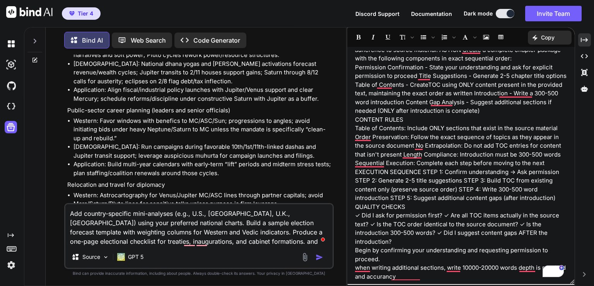
type textarea "x"
type textarea "Add country-specific mini-analyses (e.g., U.S., India, U.K., EU) using your pre…"
type textarea "x"
type textarea "Add country-specific mini-analyses (e.g., U.S., India, U.K., EU) using your pre…"
type textarea "x"
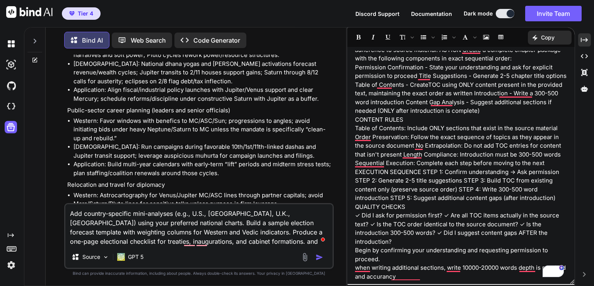
type textarea "Add country-specific mini-analyses (e.g., U.S., India, U.K., EU) using your pre…"
type textarea "x"
type textarea "Add country-specific mini-analyses (e.g., U.S., India, U.K., EU) using your pre…"
type textarea "x"
type textarea "Add country-specific mini-analyses (e.g., U.S., India, U.K., EU) using your pre…"
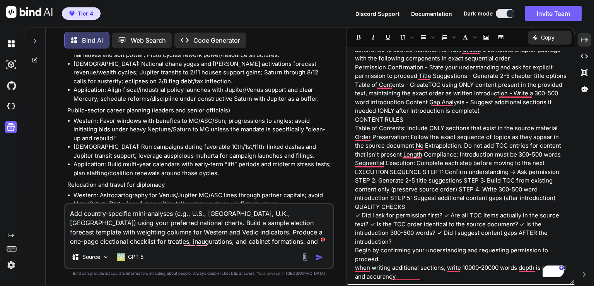
type textarea "x"
type textarea "Add country-specific mini-analyses (e.g., U.S., India, U.K., EU) using your pre…"
type textarea "x"
type textarea "Add country-specific mini-analyses (e.g., U.S., India, U.K., EU) using your pre…"
type textarea "x"
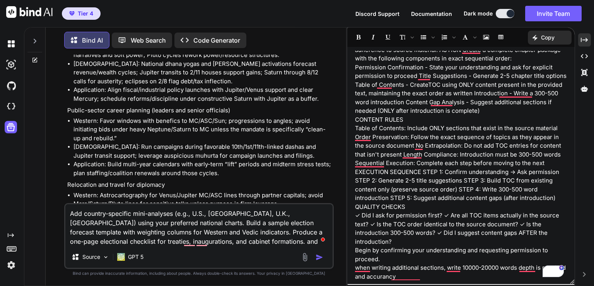
type textarea "Add country-specific mini-analyses (e.g., U.S., India, U.K., EU) using your pre…"
type textarea "x"
type textarea "Add country-specific mini-analyses (e.g., U.S., India, U.K., EU) using your pre…"
type textarea "x"
type textarea "Add country-specific mini-analyses (e.g., U.S., India, U.K., EU) using your pre…"
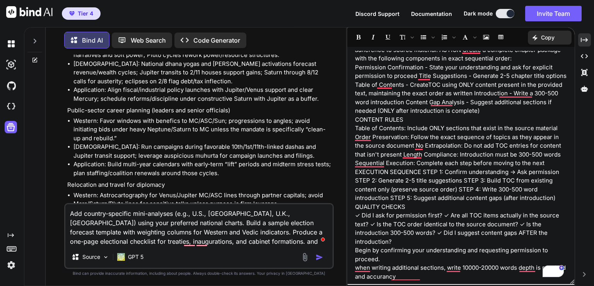
type textarea "x"
type textarea "Add country-specific mini-analyses (e.g., U.S., India, U.K., EU) using your pre…"
type textarea "x"
type textarea "Add country-specific mini-analyses (e.g., U.S., India, U.K., EU) using your pre…"
type textarea "x"
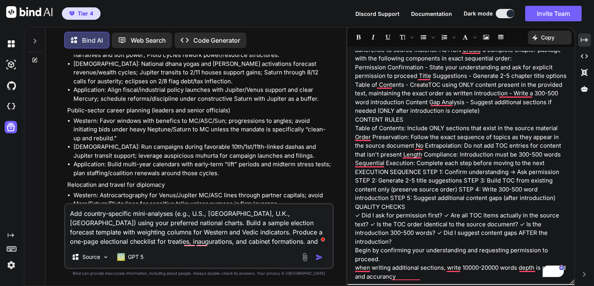
type textarea "Add country-specific mini-analyses (e.g., U.S., India, U.K., EU) using your pre…"
type textarea "x"
type textarea "Add country-specific mini-analyses (e.g., U.S., India, U.K., EU) using your pre…"
type textarea "x"
type textarea "Add country-specific mini-analyses (e.g., U.S., India, U.K., EU) using your pre…"
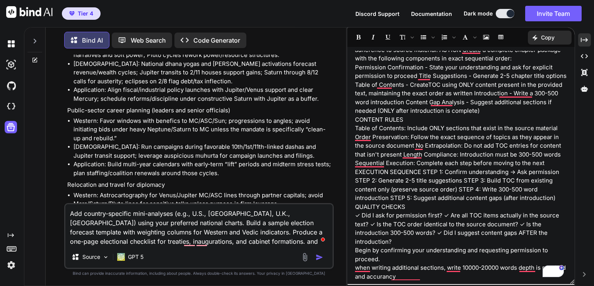
type textarea "x"
type textarea "Add country-specific mini-analyses (e.g., U.S., India, U.K., EU) using your pre…"
type textarea "x"
type textarea "Add country-specific mini-analyses (e.g., U.S., India, U.K., EU) using your pre…"
type textarea "x"
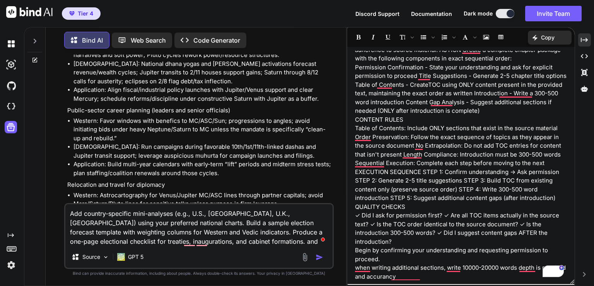
type textarea "Add country-specific mini-analyses (e.g., U.S., India, U.K., EU) using your pre…"
type textarea "x"
type textarea "Add country-specific mini-analyses (e.g., U.S., India, U.K., EU) using your pre…"
type textarea "x"
type textarea "Add country-specific mini-analyses (e.g., U.S., India, U.K., EU) using your pre…"
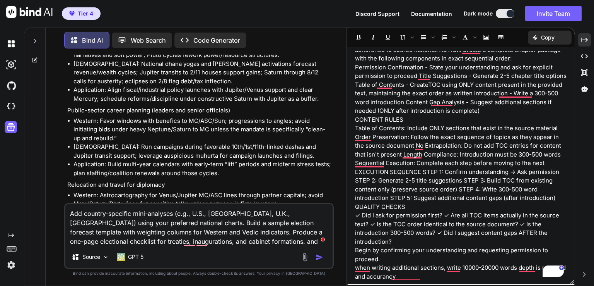
type textarea "x"
type textarea "Add country-specific mini-analyses (e.g., U.S., India, U.K., EU) using your pre…"
type textarea "x"
type textarea "Add country-specific mini-analyses (e.g., U.S., India, U.K., EU) using your pre…"
type textarea "x"
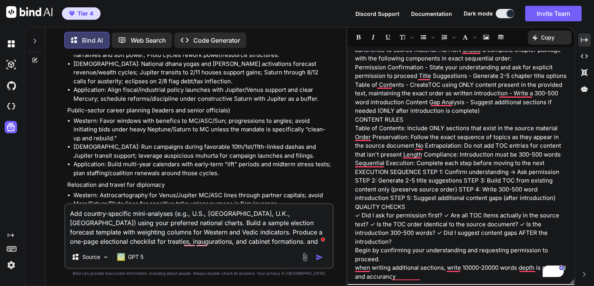
type textarea "Add country-specific mini-analyses (e.g., U.S., India, U.K., EU) using your pre…"
type textarea "x"
type textarea "Add country-specific mini-analyses (e.g., U.S., India, U.K., EU) using your pre…"
type textarea "x"
type textarea "Add country-specific mini-analyses (e.g., U.S., India, U.K., EU) using your pre…"
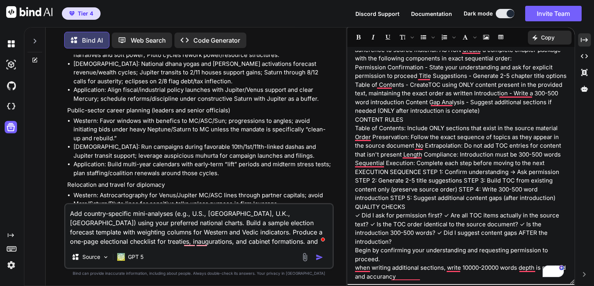
type textarea "x"
type textarea "Add country-specific mini-analyses (e.g., U.S., India, U.K., EU) using your pre…"
type textarea "x"
type textarea "Add country-specific mini-analyses (e.g., U.S., India, U.K., EU) using your pre…"
type textarea "x"
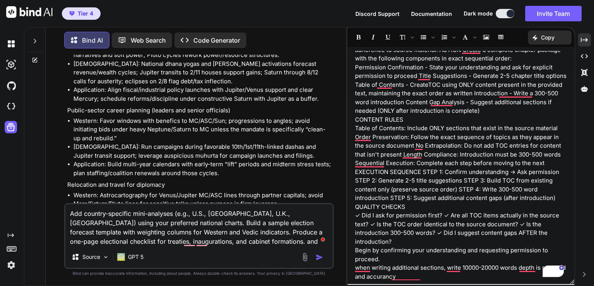
type textarea "Add country-specific mini-analyses (e.g., U.S., India, U.K., EU) using your pre…"
type textarea "x"
type textarea "Add country-specific mini-analyses (e.g., U.S., India, U.K., EU) using your pre…"
type textarea "x"
type textarea "Add country-specific mini-analyses (e.g., U.S., India, U.K., EU) using your pre…"
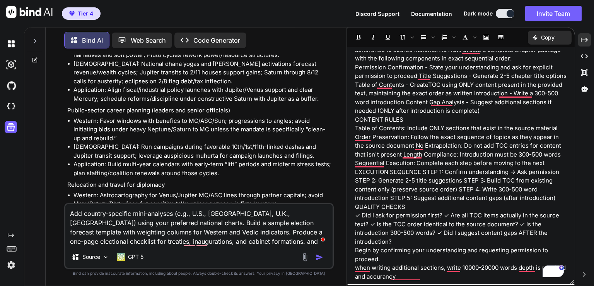
type textarea "x"
type textarea "Add country-specific mini-analyses (e.g., U.S., India, U.K., EU) using your pre…"
type textarea "x"
type textarea "Add country-specific mini-analyses (e.g., U.S., India, U.K., EU) using your pre…"
type textarea "x"
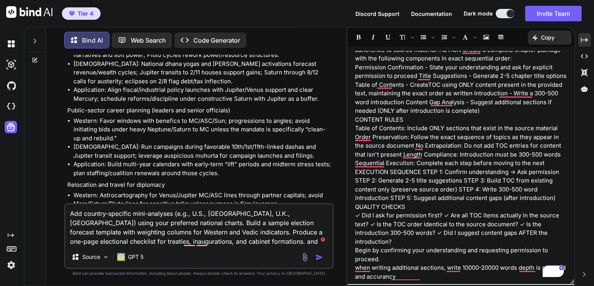
type textarea "Add country-specific mini-analyses (e.g., U.S., India, U.K., EU) using your pre…"
type textarea "x"
type textarea "Add country-specific mini-analyses (e.g., U.S., India, U.K., EU) using your pre…"
type textarea "x"
type textarea "Add country-specific mini-analyses (e.g., U.S., India, U.K., EU) using your pre…"
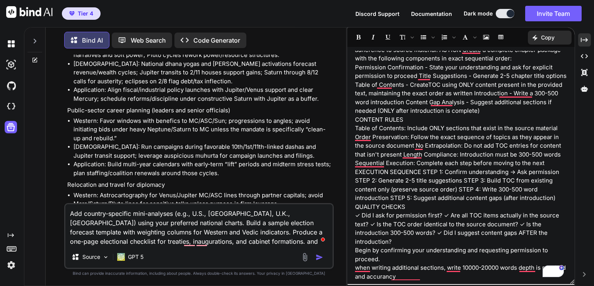
type textarea "x"
type textarea "Add country-specific mini-analyses (e.g., U.S., India, U.K., EU) using your pre…"
type textarea "x"
type textarea "Add country-specific mini-analyses (e.g., U.S., India, U.K., EU) using your pre…"
type textarea "x"
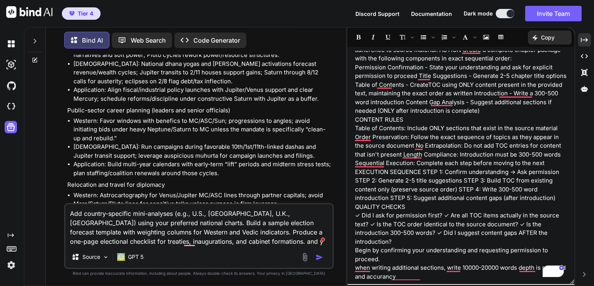
type textarea "Add country-specific mini-analyses (e.g., U.S., India, U.K., EU) using your pre…"
type textarea "x"
type textarea "Add country-specific mini-analyses (e.g., U.S., India, U.K., EU) using your pre…"
type textarea "x"
type textarea "Add country-specific mini-analyses (e.g., U.S., India, U.K., EU) using your pre…"
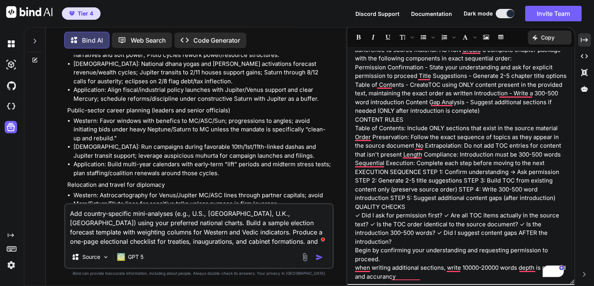
type textarea "x"
type textarea "Add country-specific mini-analyses (e.g., U.S., India, U.K., EU) using your pre…"
type textarea "x"
type textarea "Add country-specific mini-analyses (e.g., U.S., India, U.K., EU) using your pre…"
type textarea "x"
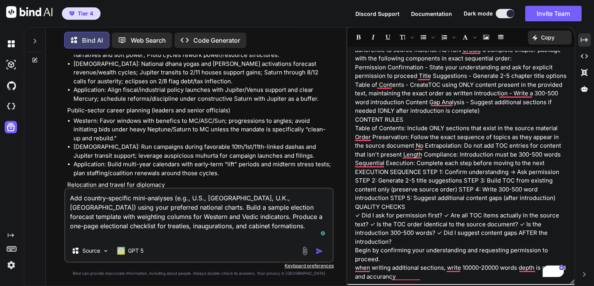
type textarea "Add country-specific mini-analyses (e.g., U.S., India, U.K., EU) using your pre…"
type textarea "x"
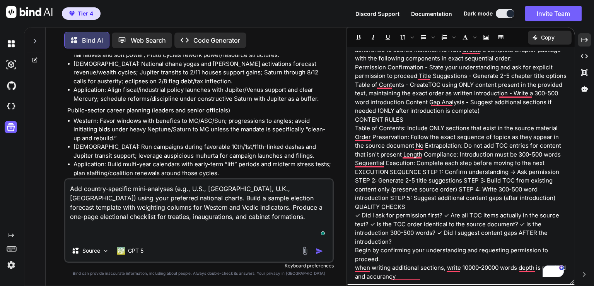
type textarea "Add country-specific mini-analyses (e.g., U.S., India, U.K., EU) using your pre…"
type textarea "x"
type textarea "Add country-specific mini-analyses (e.g., U.S., India, U.K., EU) using your pre…"
type textarea "x"
type textarea "Add country-specific mini-analyses (e.g., U.S., India, U.K., EU) using your pre…"
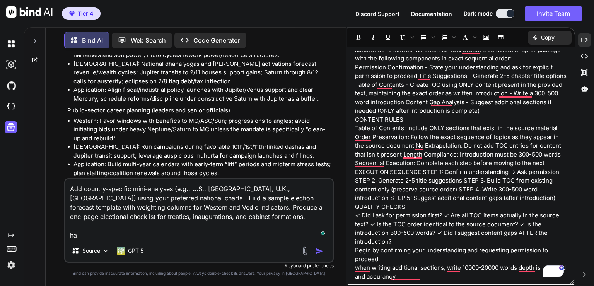
type textarea "x"
type textarea "Add country-specific mini-analyses (e.g., U.S., India, U.K., EU) using your pre…"
type textarea "x"
type textarea "Add country-specific mini-analyses (e.g., U.S., India, U.K., EU) using your pre…"
type textarea "x"
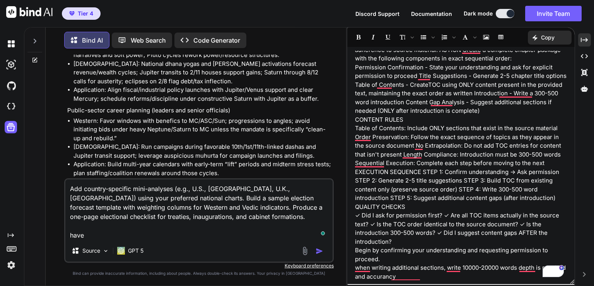
type textarea "Add country-specific mini-analyses (e.g., U.S., India, U.K., EU) using your pre…"
type textarea "x"
type textarea "Add country-specific mini-analyses (e.g., U.S., India, U.K., EU) using your pre…"
type textarea "x"
type textarea "Add country-specific mini-analyses (e.g., U.S., India, U.K., EU) using your pre…"
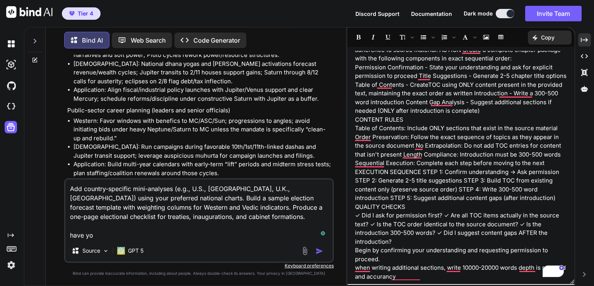
type textarea "x"
type textarea "Add country-specific mini-analyses (e.g., U.S., India, U.K., EU) using your pre…"
type textarea "x"
type textarea "Add country-specific mini-analyses (e.g., U.S., India, U.K., EU) using your pre…"
type textarea "x"
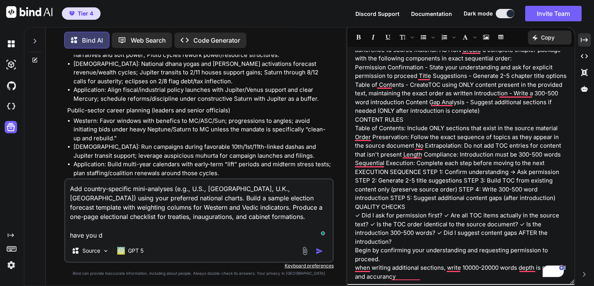
type textarea "Add country-specific mini-analyses (e.g., U.S., India, U.K., EU) using your pre…"
type textarea "x"
type textarea "Add country-specific mini-analyses (e.g., U.S., India, U.K., EU) using your pre…"
type textarea "x"
type textarea "Add country-specific mini-analyses (e.g., U.S., India, U.K., EU) using your pre…"
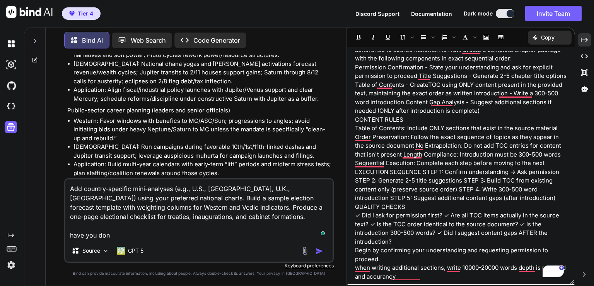
type textarea "x"
type textarea "Add country-specific mini-analyses (e.g., U.S., India, U.K., EU) using your pre…"
type textarea "x"
type textarea "Add country-specific mini-analyses (e.g., U.S., India, U.K., EU) using your pre…"
type textarea "x"
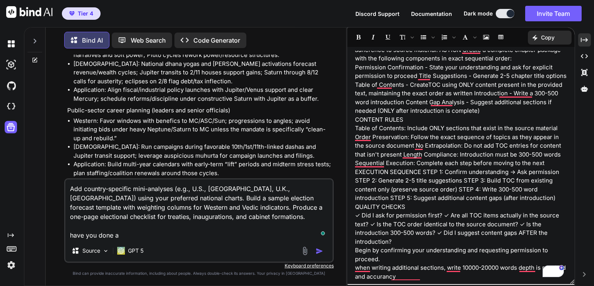
type textarea "Add country-specific mini-analyses (e.g., U.S., India, U.K., EU) using your pre…"
type textarea "x"
type textarea "Add country-specific mini-analyses (e.g., U.S., India, U.K., EU) using your pre…"
type textarea "x"
type textarea "Add country-specific mini-analyses (e.g., U.S., India, U.K., EU) using your pre…"
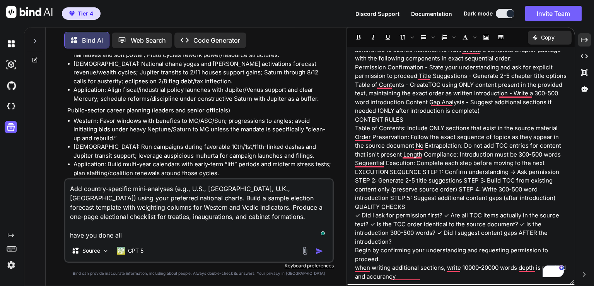
type textarea "x"
type textarea "Add country-specific mini-analyses (e.g., U.S., India, U.K., EU) using your pre…"
type textarea "x"
type textarea "Add country-specific mini-analyses (e.g., U.S., India, U.K., EU) using your pre…"
type textarea "x"
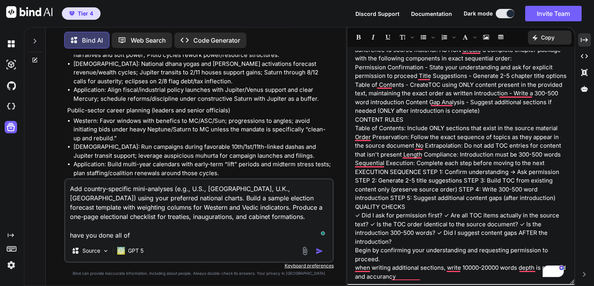
type textarea "Add country-specific mini-analyses (e.g., U.S., India, U.K., EU) using your pre…"
type textarea "x"
type textarea "Add country-specific mini-analyses (e.g., U.S., India, U.K., EU) using your pre…"
type textarea "x"
type textarea "Add country-specific mini-analyses (e.g., U.S., India, U.K., EU) using your pre…"
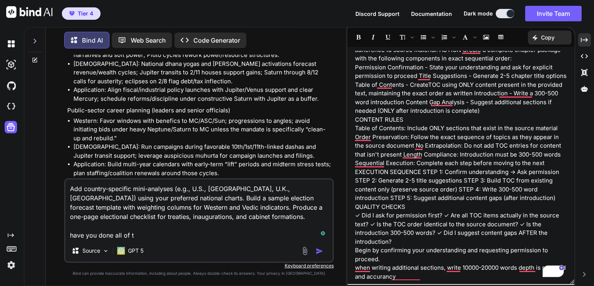
type textarea "x"
type textarea "Add country-specific mini-analyses (e.g., U.S., India, U.K., EU) using your pre…"
type textarea "x"
type textarea "Add country-specific mini-analyses (e.g., U.S., India, U.K., EU) using your pre…"
type textarea "x"
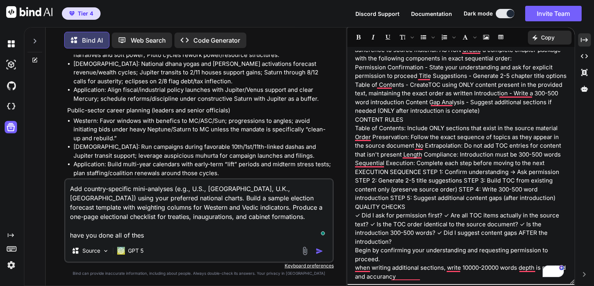
type textarea "Add country-specific mini-analyses (e.g., U.S., India, U.K., EU) using your pre…"
type textarea "x"
type textarea "Add country-specific mini-analyses (e.g., U.S., [GEOGRAPHIC_DATA], U.K., [GEOGR…"
type textarea "x"
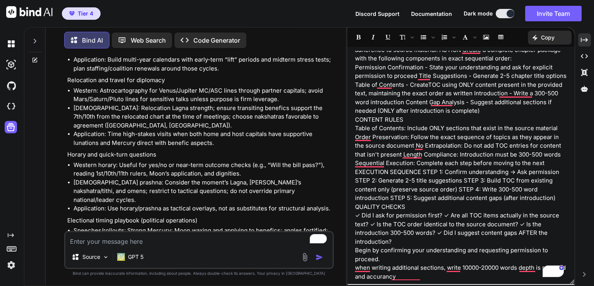
scroll to position [41732, 0]
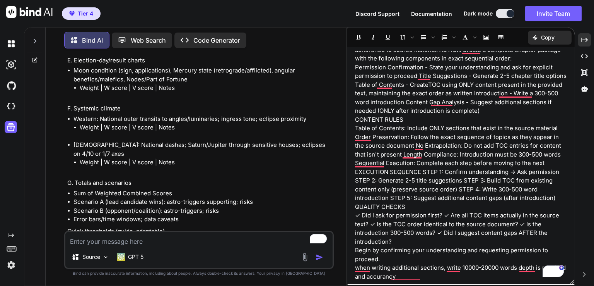
type textarea "x"
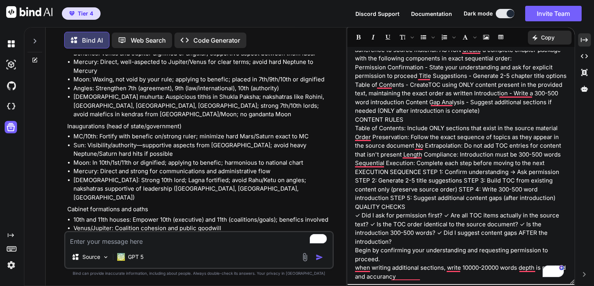
scroll to position [42046, 0]
drag, startPoint x: 77, startPoint y: 193, endPoint x: 104, endPoint y: 211, distance: 32.4
copy ul "opulate the election template for a specific upcoming race? Deliver the checkli…"
click at [101, 243] on textarea "To enrich screen reader interactions, please activate Accessibility in Grammarl…" at bounding box center [198, 239] width 267 height 14
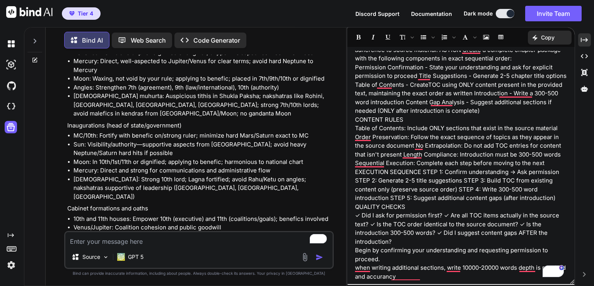
paste textarea "opulate the election template for a specific upcoming race? Deliver the checkli…"
type textarea "opulate the election template for a specific upcoming race? Deliver the checkli…"
type textarea "x"
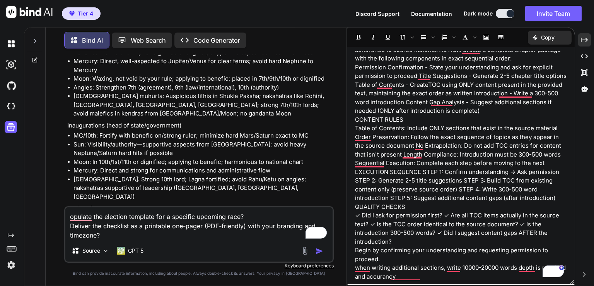
type textarea "opulate the election template for a specific upcoming race? Deliver the checkli…"
type textarea "x"
type textarea "opulate the election template for a specific upcoming race? Deliver the checkli…"
type textarea "x"
type textarea "opulate the election template for a specific upcoming race? Deliver the checkli…"
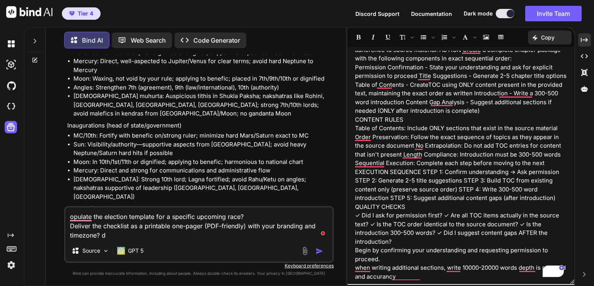
type textarea "x"
type textarea "opulate the election template for a specific upcoming race? Deliver the checkli…"
type textarea "x"
type textarea "opulate the election template for a specific upcoming race? Deliver the checkli…"
type textarea "x"
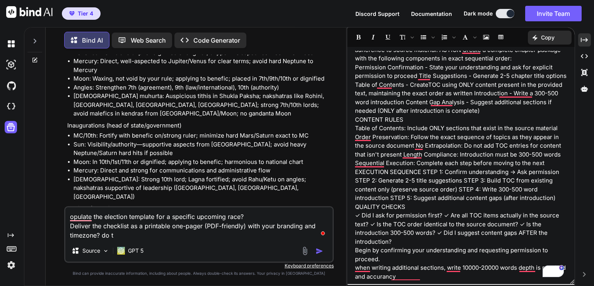
type textarea "opulate the election template for a specific upcoming race? Deliver the checkli…"
type textarea "x"
type textarea "opulate the election template for a specific upcoming race? Deliver the checkli…"
type textarea "x"
type textarea "opulate the election template for a specific upcoming race? Deliver the checkli…"
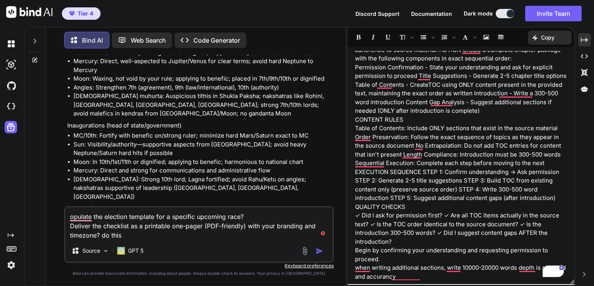
type textarea "x"
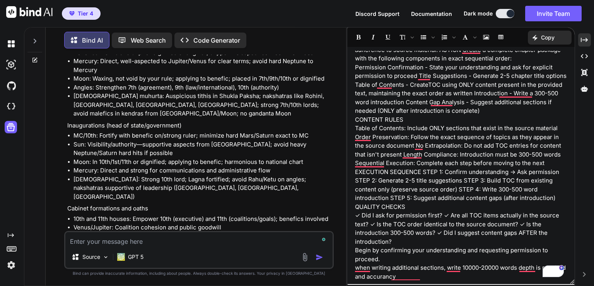
scroll to position [42136, 0]
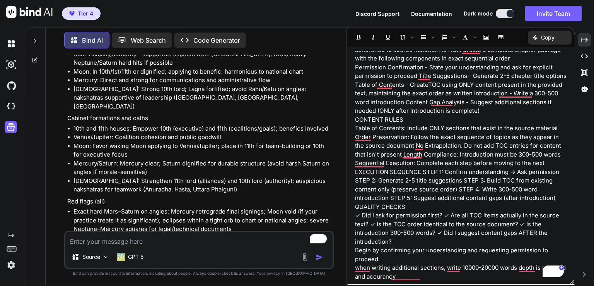
type textarea "x"
click at [209, 234] on textarea "To enrich screen reader interactions, please activate Accessibility in Grammarl…" at bounding box center [198, 239] width 267 height 14
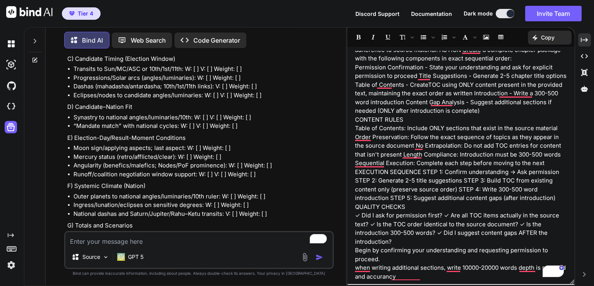
scroll to position [43180, 0]
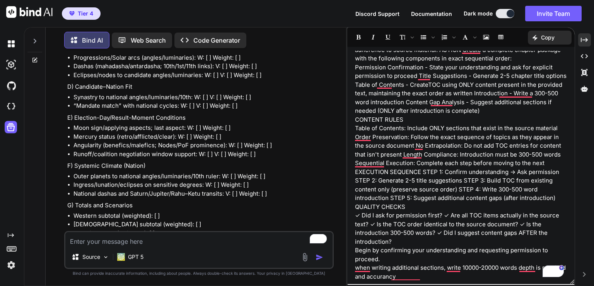
click at [249, 243] on textarea "To enrich screen reader interactions, please activate Accessibility in Grammarl…" at bounding box center [198, 239] width 267 height 14
paste textarea "Professional Practice Standards for Predictive Work (IN-DEPTH for THIS CHAPTER)…"
type textarea "Professional Practice Standards for Predictive Work (IN-DEPTH for THIS CHAPTER)…"
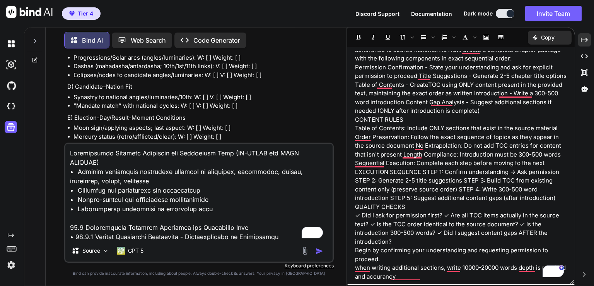
scroll to position [716, 0]
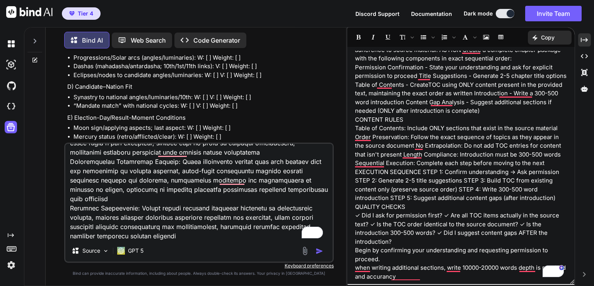
type textarea "x"
type textarea "Professional Practice Standards for Predictive Work (IN-DEPTH for THIS CHAPTER)…"
type textarea "x"
type textarea "Professional Practice Standards for Predictive Work (IN-DEPTH for THIS CHAPTER)…"
type textarea "x"
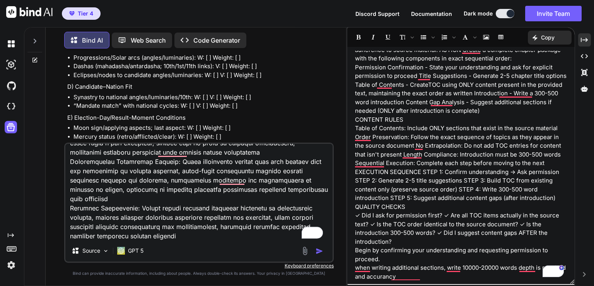
scroll to position [744, 0]
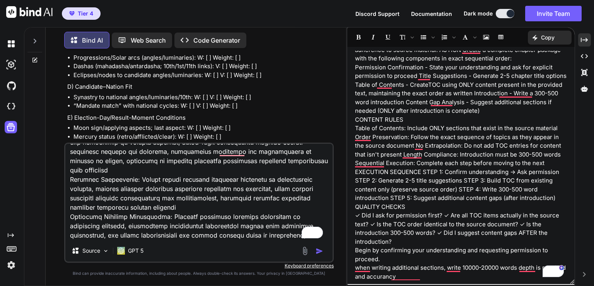
click at [543, 37] on p "Copy" at bounding box center [548, 38] width 14 height 8
click at [532, 70] on span "Copy Content" at bounding box center [530, 71] width 35 height 8
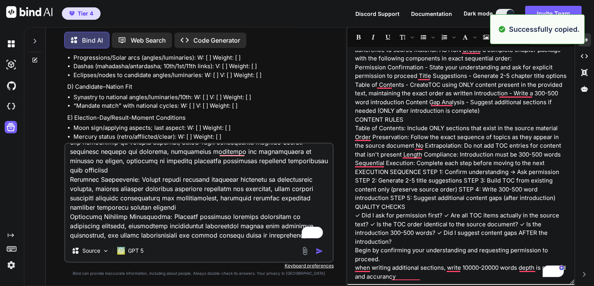
click at [152, 221] on textarea "To enrich screen reader interactions, please activate Accessibility in Grammarl…" at bounding box center [198, 192] width 267 height 96
drag, startPoint x: 152, startPoint y: 221, endPoint x: 97, endPoint y: 229, distance: 54.7
click at [97, 229] on textarea "To enrich screen reader interactions, please activate Accessibility in Grammarl…" at bounding box center [198, 192] width 267 height 96
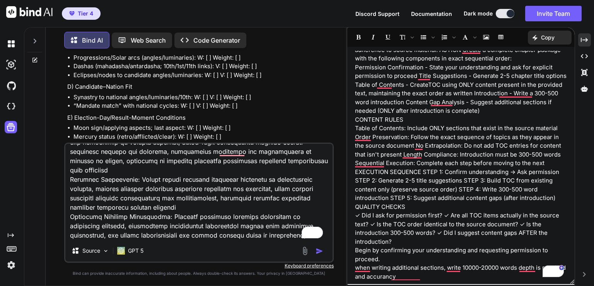
drag, startPoint x: 99, startPoint y: 221, endPoint x: 542, endPoint y: 38, distance: 478.9
click at [542, 38] on div "Created with Pixso. Copy" at bounding box center [550, 38] width 44 height 14
click at [534, 68] on span "Copy Content" at bounding box center [530, 71] width 35 height 8
click at [136, 222] on textarea "To enrich screen reader interactions, please activate Accessibility in Grammarl…" at bounding box center [198, 192] width 267 height 96
paste textarea "AI Agent Instruction Prompt - Chapter Formatting ROLE You are a structured cont…"
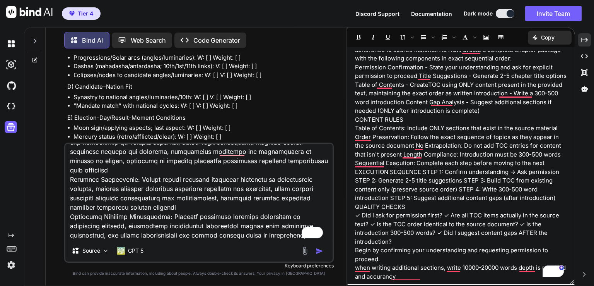
type textarea "Professional Practice Standards for Predictive Work (IN-DEPTH for THIS CHAPTER)…"
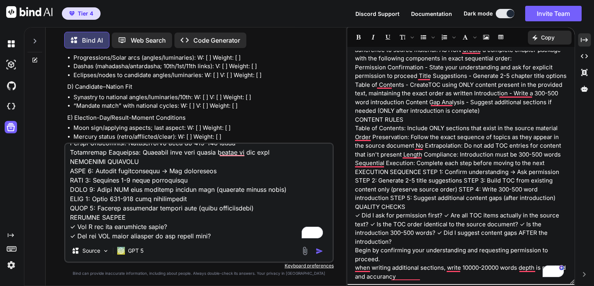
scroll to position [1078, 0]
type textarea "x"
type textarea "Professional Practice Standards for Predictive Work (IN-DEPTH for THIS CHAPTER)…"
type textarea "x"
type textarea "Professional Practice Standards for Predictive Work (IN-DEPTH for THIS CHAPTER)…"
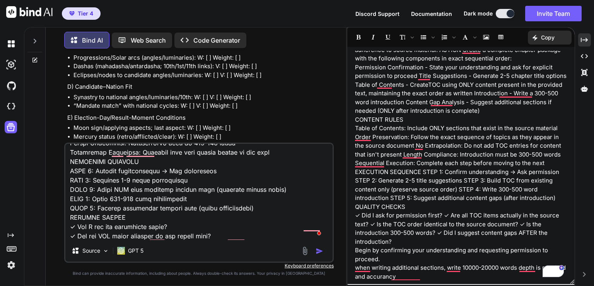
type textarea "x"
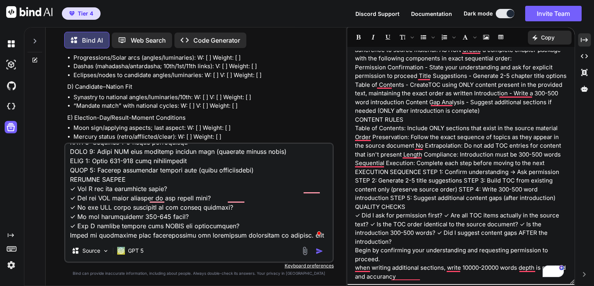
type textarea "Professional Practice Standards for Predictive Work (IN-DEPTH for THIS CHAPTER)…"
type textarea "x"
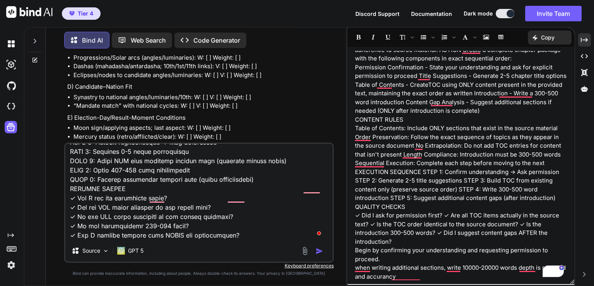
type textarea "Professional Practice Standards for Predictive Work (IN-DEPTH for THIS CHAPTER)…"
type textarea "x"
type textarea "Professional Practice Standards for Predictive Work (IN-DEPTH for THIS CHAPTER)…"
type textarea "x"
type textarea "Professional Practice Standards for Predictive Work (IN-DEPTH for THIS CHAPTER)…"
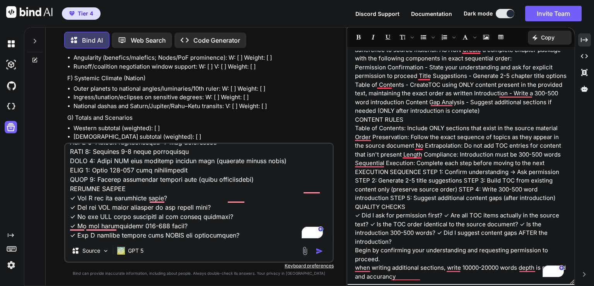
scroll to position [43268, 0]
click at [324, 249] on button "button" at bounding box center [321, 251] width 11 height 8
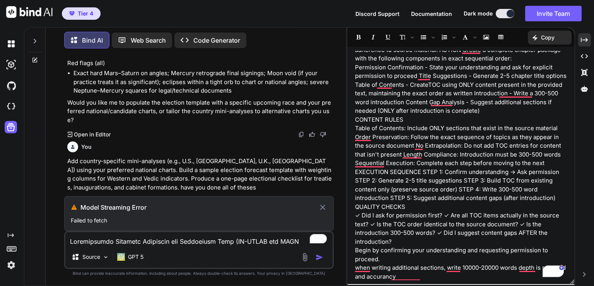
scroll to position [42258, 0]
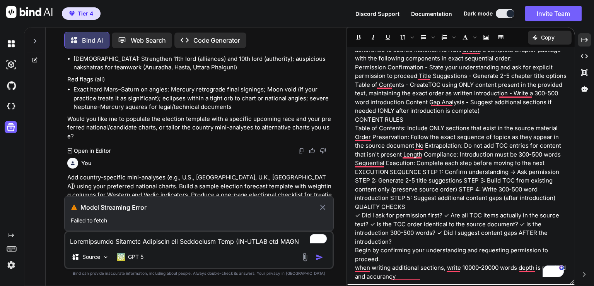
click at [322, 206] on icon at bounding box center [322, 206] width 9 height 9
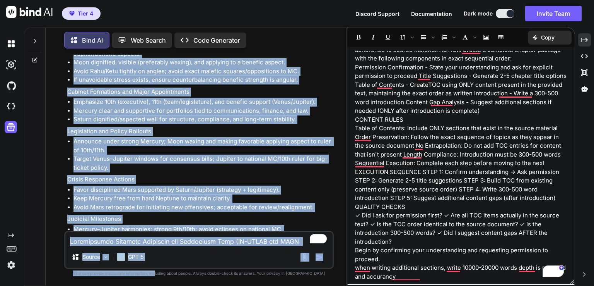
scroll to position [43930, 0]
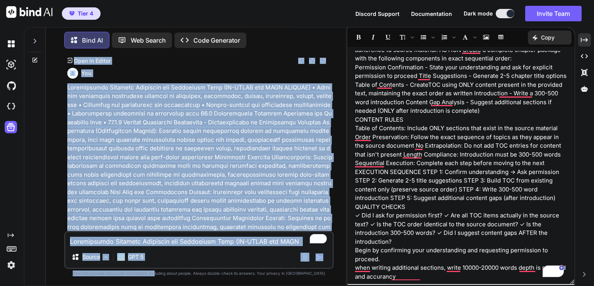
drag, startPoint x: 195, startPoint y: 194, endPoint x: 169, endPoint y: 272, distance: 82.3
click at [169, 272] on div "You Bind AI 19.1.6 Electional Astrology for Business Launch Timing (FULL IN-DEP…" at bounding box center [199, 170] width 270 height 231
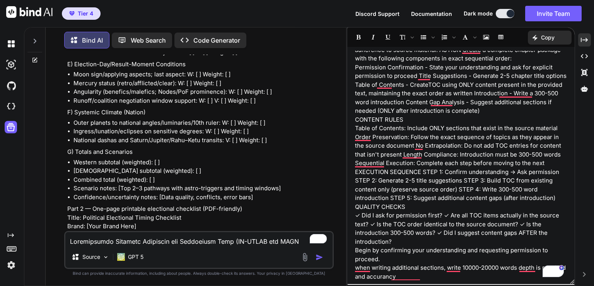
scroll to position [43249, 0]
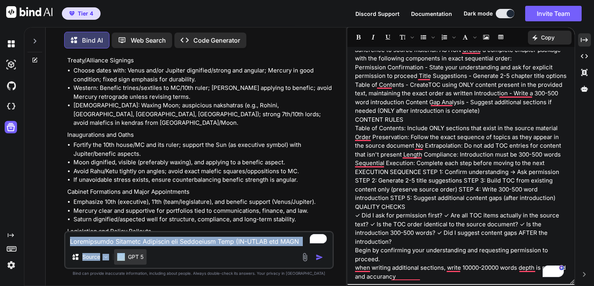
scroll to position [43930, 0]
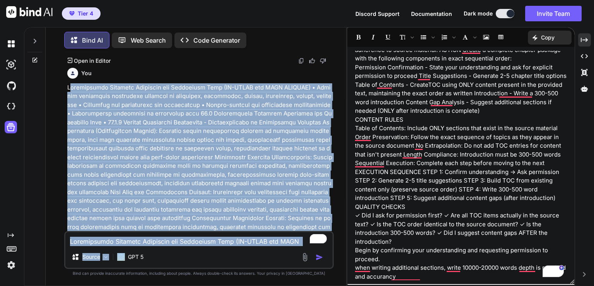
drag, startPoint x: 68, startPoint y: 91, endPoint x: 221, endPoint y: 228, distance: 205.2
copy p "Professional Practice Standards for Predictive Work (IN-DEPTH for THIS CHAPTER)…"
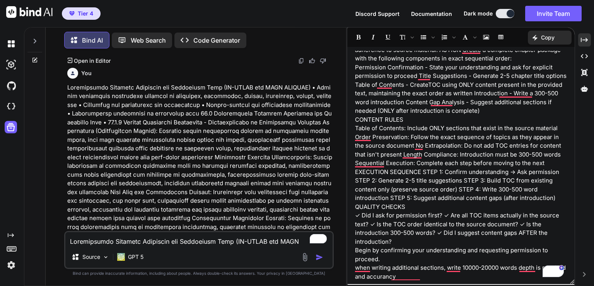
click at [100, 240] on textarea "To enrich screen reader interactions, please activate Accessibility in Grammarl…" at bounding box center [198, 239] width 267 height 14
paste textarea "Professional Practice Standards for Predictive Work (IN-DEPTH for THIS CHAPTER)…"
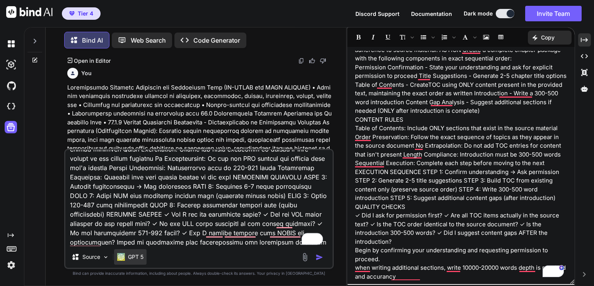
click at [134, 251] on div "GPT 5" at bounding box center [130, 256] width 32 height 15
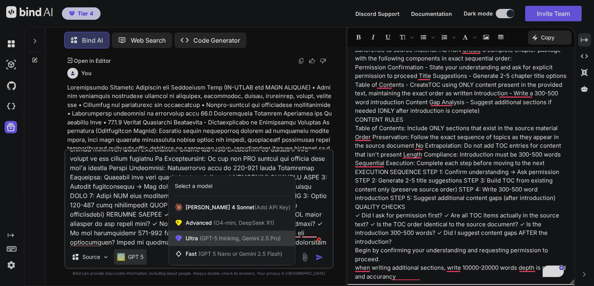
click at [204, 239] on span "(GPT-5 thinking, Gemini 2.5 Pro)" at bounding box center [239, 237] width 83 height 7
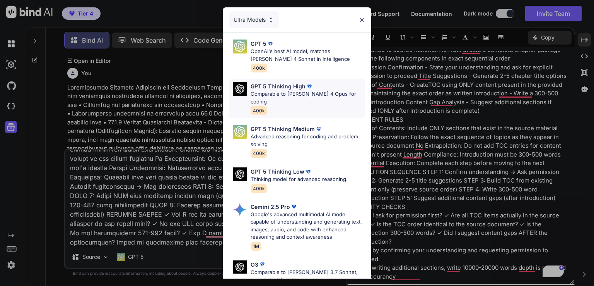
click at [310, 99] on div "GPT 5 Thinking High Comparable to Claude 4 Opus for coding 400k" at bounding box center [308, 98] width 115 height 32
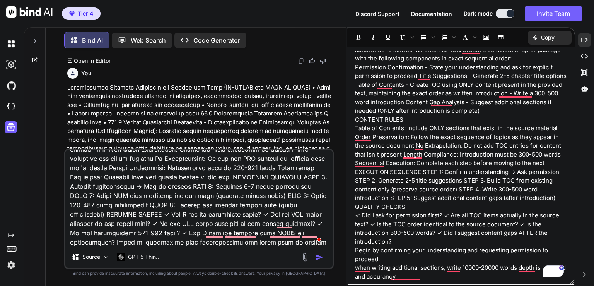
click at [318, 257] on img "button" at bounding box center [320, 257] width 8 height 8
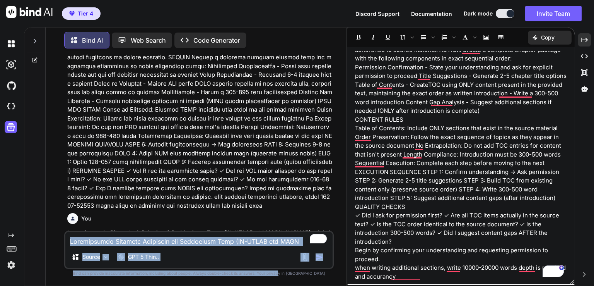
scroll to position [44734, 0]
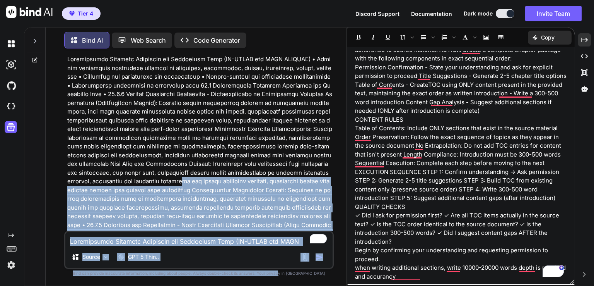
drag, startPoint x: 311, startPoint y: 188, endPoint x: 292, endPoint y: 299, distance: 113.0
click at [292, 285] on html "Tier 4 Discord Support Documentation Dark mode Invite Team Created with Pixso. …" at bounding box center [297, 143] width 594 height 286
click at [152, 258] on p "GPT 5 Thin.." at bounding box center [143, 257] width 31 height 8
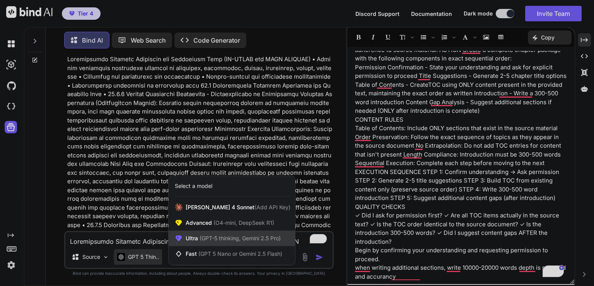
click at [209, 240] on span "(GPT-5 thinking, Gemini 2.5 Pro)" at bounding box center [239, 237] width 83 height 7
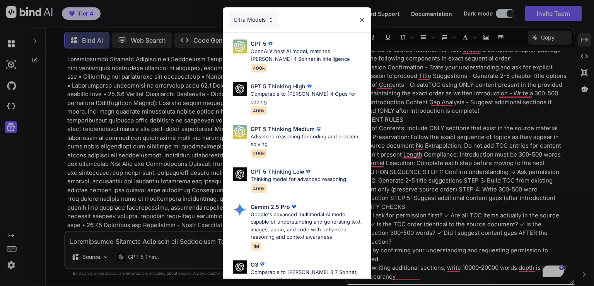
click at [363, 20] on img at bounding box center [362, 20] width 7 height 7
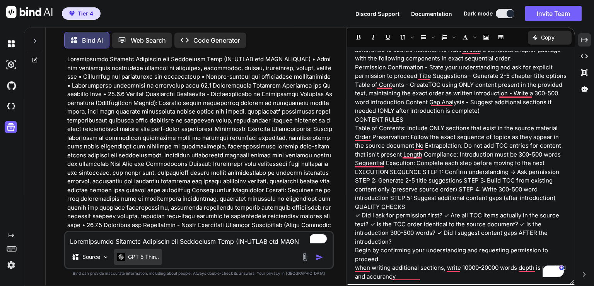
click at [140, 260] on div "GPT 5 Thin.." at bounding box center [138, 256] width 48 height 15
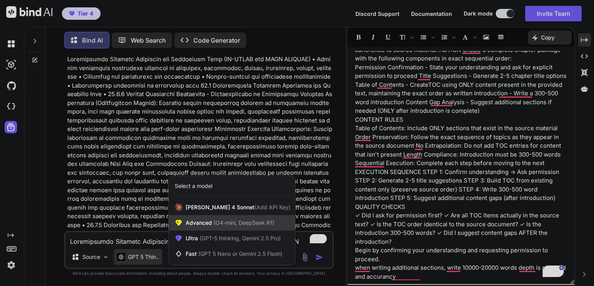
click at [218, 225] on span "(O4-mini, DeepSeek R1)" at bounding box center [243, 222] width 62 height 7
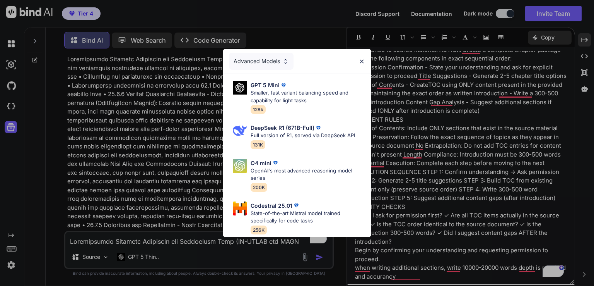
click at [364, 58] on img at bounding box center [362, 61] width 7 height 7
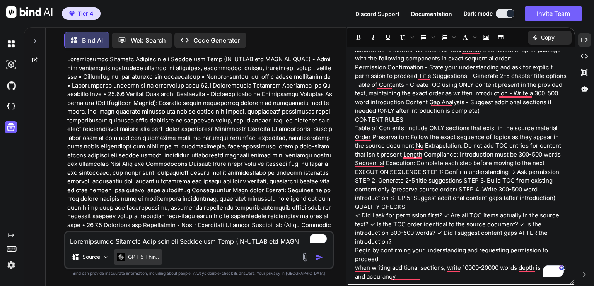
click at [150, 258] on p "GPT 5 Thin.." at bounding box center [143, 257] width 31 height 8
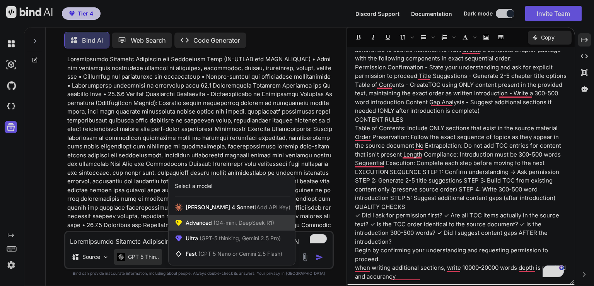
click at [215, 222] on span "(O4-mini, DeepSeek R1)" at bounding box center [243, 222] width 62 height 7
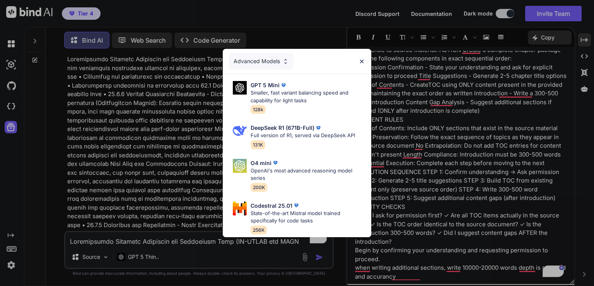
click at [360, 59] on img at bounding box center [362, 61] width 7 height 7
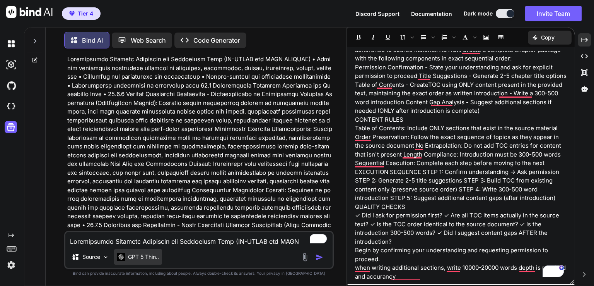
click at [151, 256] on p "GPT 5 Thin.." at bounding box center [143, 257] width 31 height 8
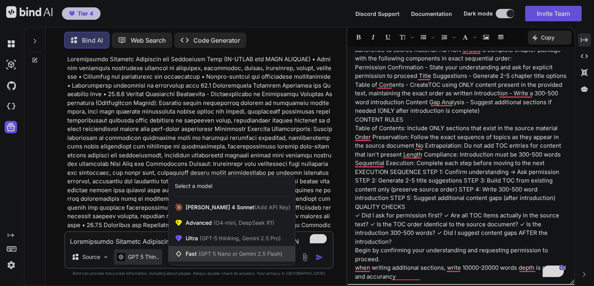
click at [209, 252] on span "(GPT 5 Nano or Gemini 2.5 Flash)" at bounding box center [240, 253] width 84 height 7
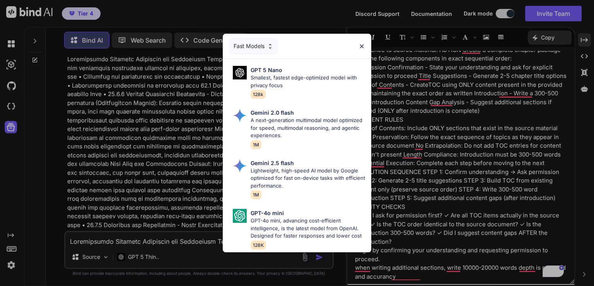
click at [363, 44] on img at bounding box center [362, 46] width 7 height 7
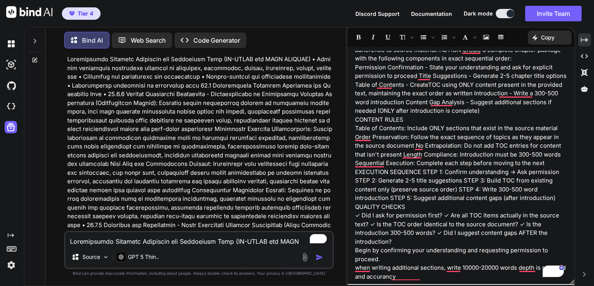
drag, startPoint x: 234, startPoint y: 200, endPoint x: 110, endPoint y: 212, distance: 124.7
copy p "Professional Practice Standards for Predictive Work"
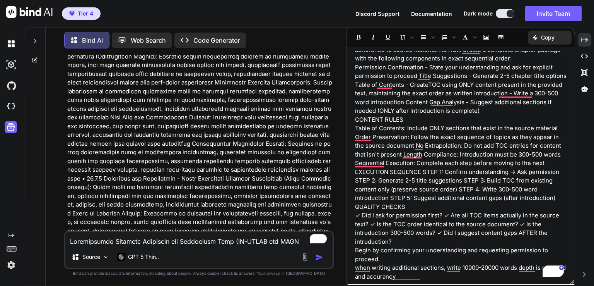
scroll to position [44786, 0]
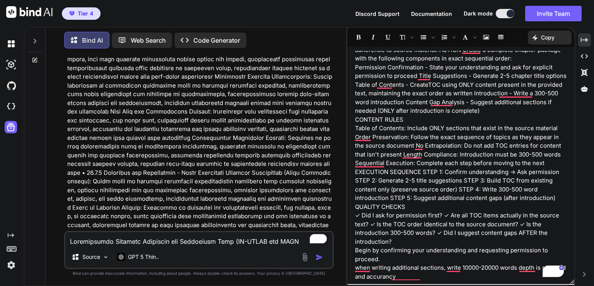
drag, startPoint x: 71, startPoint y: 203, endPoint x: 144, endPoint y: 203, distance: 72.3
copy p "(e.g., U.S., U.K., EU, India)"
click at [66, 199] on div "You Bind AI 19.1.6 Electional Astrology for Business Launch Timing (FULL IN-DEP…" at bounding box center [200, 143] width 268 height 176
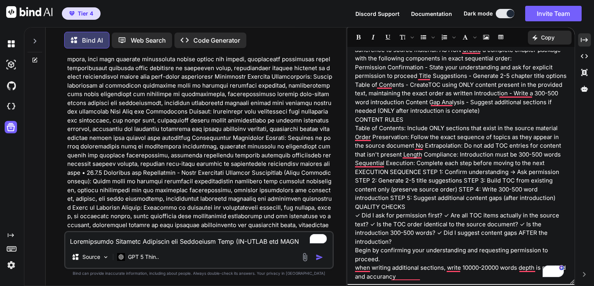
drag, startPoint x: 66, startPoint y: 195, endPoint x: 80, endPoint y: 214, distance: 23.7
click at [80, 214] on div "You Bind AI 19.1.6 Electional Astrology for Business Launch Timing (FULL IN-DEP…" at bounding box center [200, 143] width 268 height 176
copy p "Please confirm permission to proceed. Also, do you want any jurisdiction-specif…"
click at [87, 240] on textarea "To enrich screen reader interactions, please activate Accessibility in Grammarl…" at bounding box center [198, 239] width 267 height 14
paste textarea "lease confirm permission to proceed. Also, do you want any jurisdiction-specifi…"
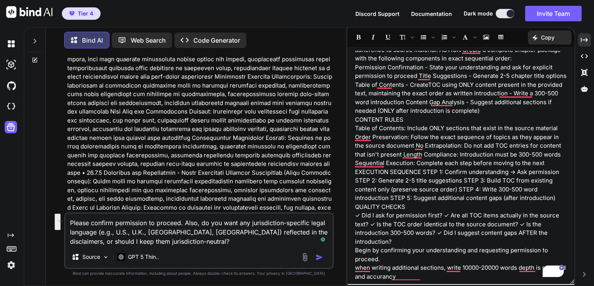
drag, startPoint x: 250, startPoint y: 224, endPoint x: 94, endPoint y: 234, distance: 155.9
click at [94, 234] on textarea "Please confirm permission to proceed. Also, do you want any jurisdiction-specif…" at bounding box center [198, 229] width 267 height 32
click at [141, 241] on textarea "Please confirm permission to proceed. Also, do you want any jurisdiction-specif…" at bounding box center [198, 229] width 267 height 32
paste textarea "jurisdiction-specific legal languag"
drag, startPoint x: 69, startPoint y: 242, endPoint x: 124, endPoint y: 242, distance: 55.3
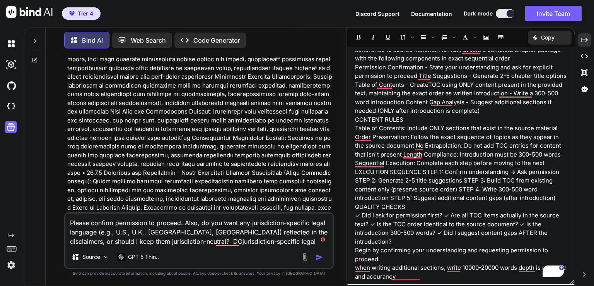
click at [124, 242] on textarea "Please confirm permission to proceed. Also, do you want any jurisdiction-specif…" at bounding box center [198, 229] width 267 height 32
click at [262, 245] on textarea "Please confirm permission to proceed. Also, do you want any jurisdiction-specif…" at bounding box center [198, 229] width 267 height 32
paste textarea "jurisdiction-neutral"
click at [317, 242] on textarea "Please confirm permission to proceed. Also, do you want any jurisdiction-specif…" at bounding box center [198, 229] width 267 height 32
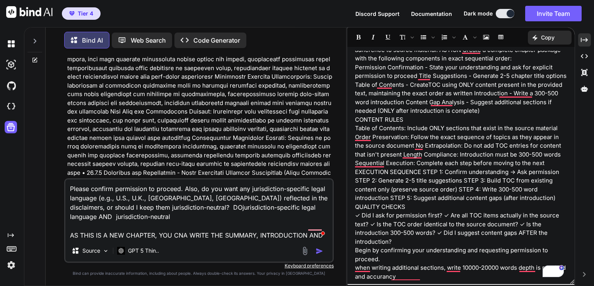
scroll to position [44839, 0]
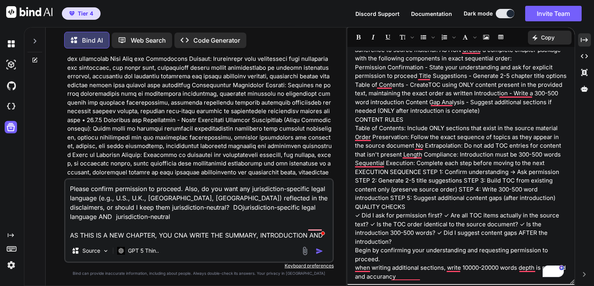
drag, startPoint x: 290, startPoint y: 155, endPoint x: 287, endPoint y: 196, distance: 41.1
click at [287, 196] on div "You Bind AI 19.1.6 Electional Astrology for Business Launch Timing (FULL IN-DEP…" at bounding box center [199, 170] width 270 height 231
click at [171, 242] on div "Please confirm permission to proceed. Also, do you want any jurisdiction-specif…" at bounding box center [199, 220] width 270 height 84
drag, startPoint x: 170, startPoint y: 239, endPoint x: 67, endPoint y: 226, distance: 103.3
click at [67, 226] on div "You Bind AI 19.1.6 Electional Astrology for Business Launch Timing (FULL IN-DEP…" at bounding box center [199, 170] width 294 height 231
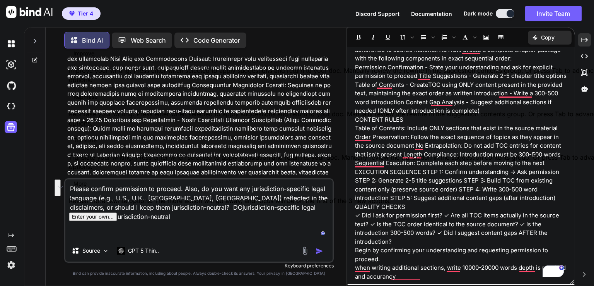
scroll to position [44829, 0]
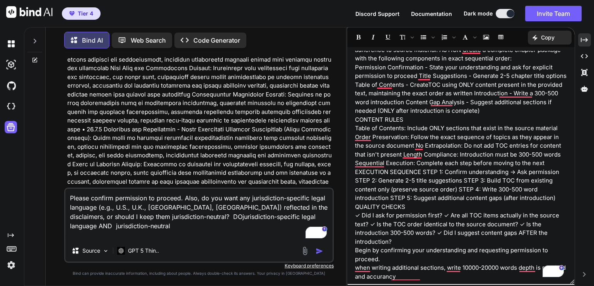
click at [317, 251] on img "button" at bounding box center [320, 251] width 8 height 8
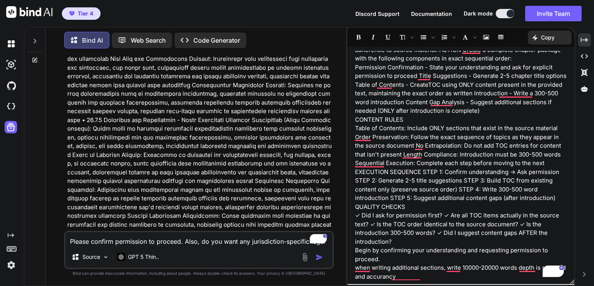
scroll to position [44885, 0]
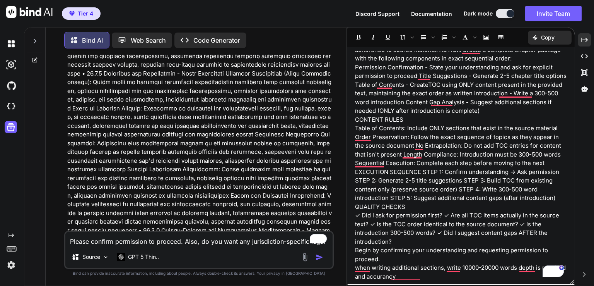
click at [571, 127] on div "AI Agent Instruction Prompt - Chapter Formatting ROLE You are a structured cont…" at bounding box center [460, 165] width 227 height 229
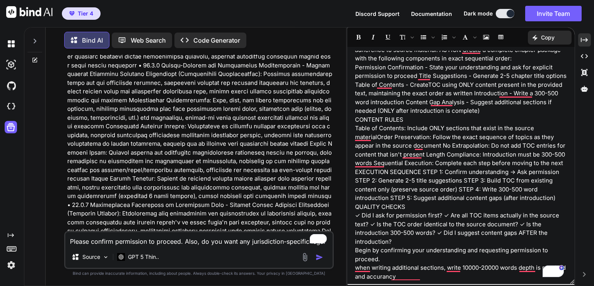
scroll to position [45055, 0]
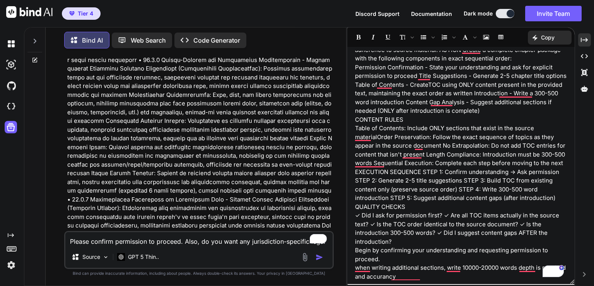
drag, startPoint x: 107, startPoint y: 132, endPoint x: 71, endPoint y: 124, distance: 36.4
drag, startPoint x: 124, startPoint y: 119, endPoint x: 73, endPoint y: 110, distance: 51.8
copy li "Professional Practice Standards for Predictive Astrology: Ethics, Disclaimers, …"
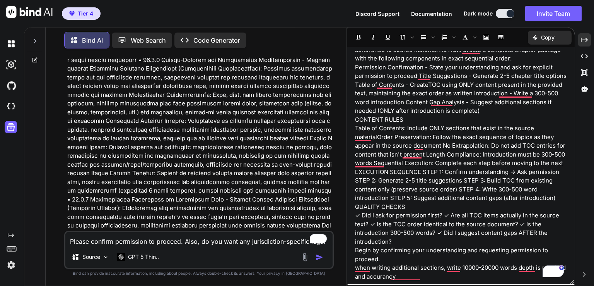
drag, startPoint x: 104, startPoint y: 164, endPoint x: 74, endPoint y: 107, distance: 64.5
copy ul "Professional Practice Standards for Predictive Astrology: Ethics, Disclaimers, …"
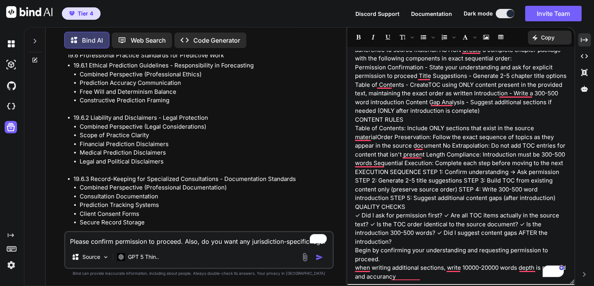
scroll to position [45882, 0]
drag, startPoint x: 67, startPoint y: 88, endPoint x: 237, endPoint y: 185, distance: 195.5
copy div "This chapter establishes clear, practical standards for responsible predictive …"
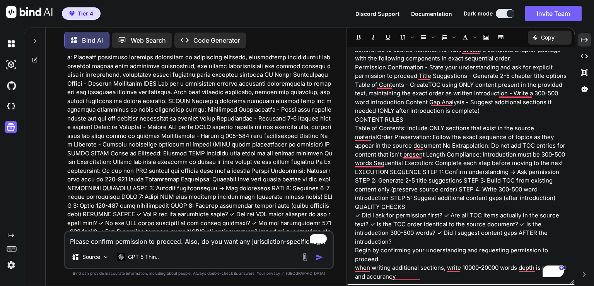
scroll to position [45297, 0]
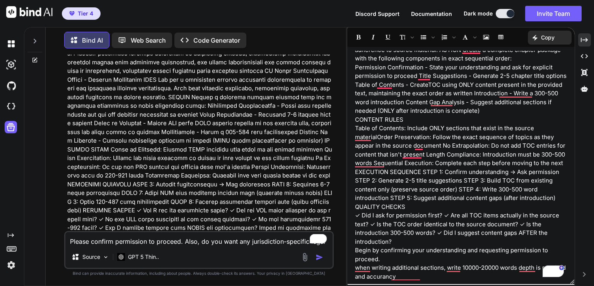
drag, startPoint x: 70, startPoint y: 82, endPoint x: 181, endPoint y: 207, distance: 167.2
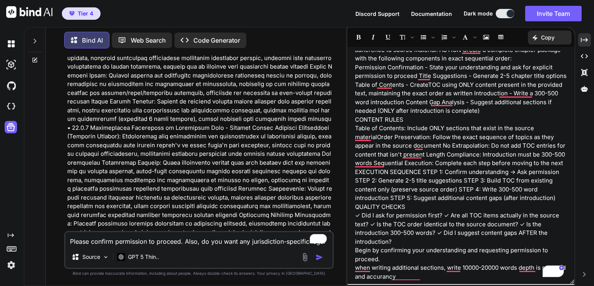
scroll to position [45139, 0]
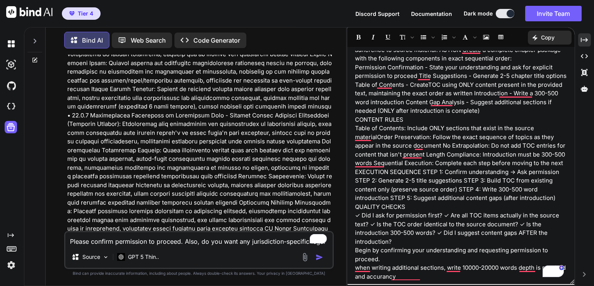
drag, startPoint x: 174, startPoint y: 161, endPoint x: 67, endPoint y: 96, distance: 124.7
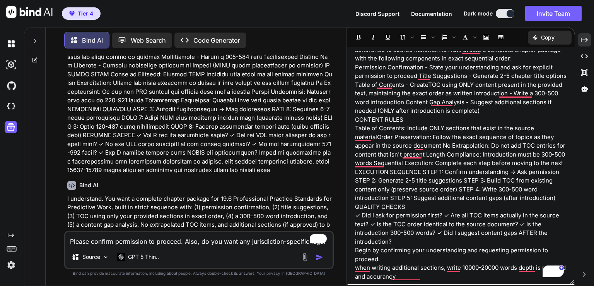
scroll to position [45387, 0]
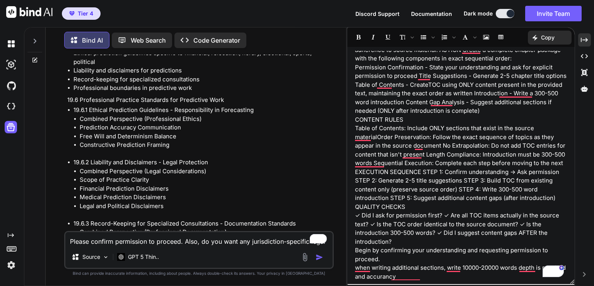
scroll to position [45882, 0]
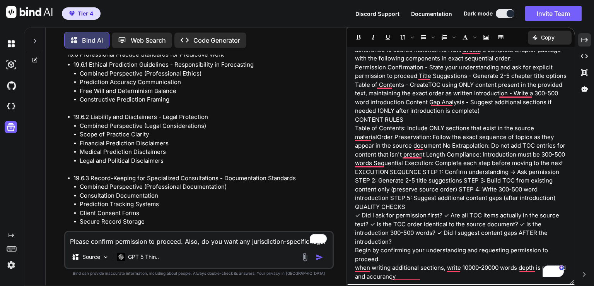
click at [152, 239] on textarea "Please confirm permission to proceed. Also, do you want any jurisdiction-specif…" at bounding box center [198, 239] width 267 height 14
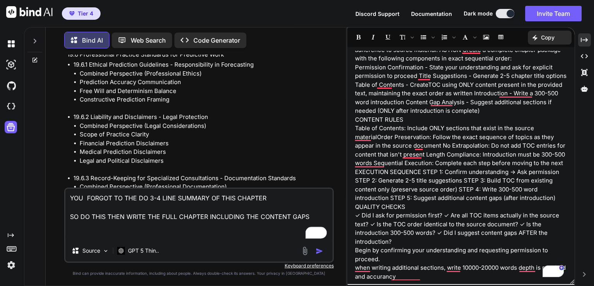
paste textarea "• Domain-specific ethical guidance (expanded): Dedicated sub-sections for finan…"
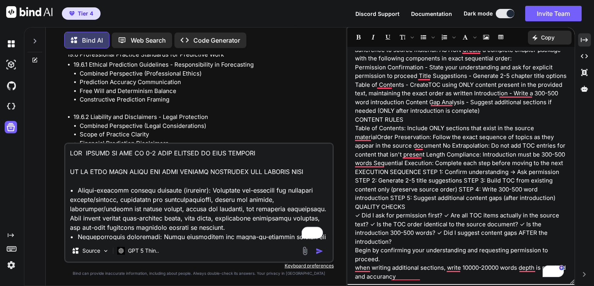
scroll to position [233, 0]
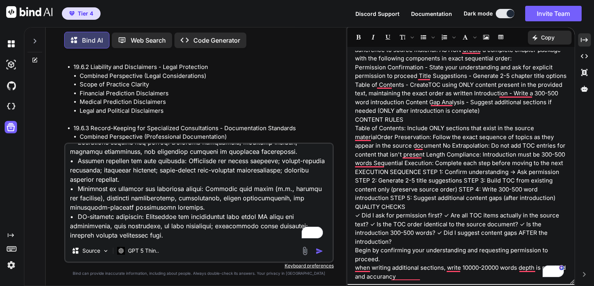
scroll to position [45971, 0]
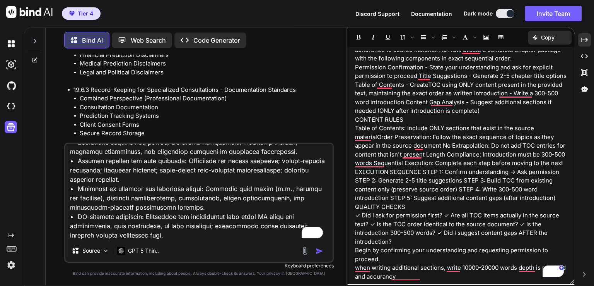
click at [320, 251] on img "button" at bounding box center [320, 251] width 8 height 8
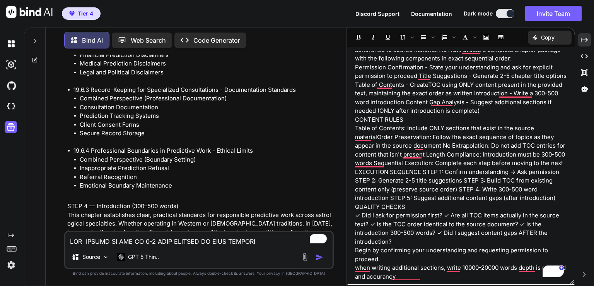
scroll to position [46059, 0]
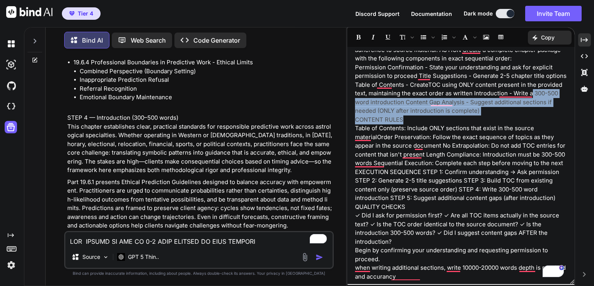
drag, startPoint x: 575, startPoint y: 115, endPoint x: 572, endPoint y: 91, distance: 24.5
click at [572, 91] on div "AI Agent Instruction Prompt - Chapter Formatting ROLE You are a structured cont…" at bounding box center [461, 156] width 228 height 258
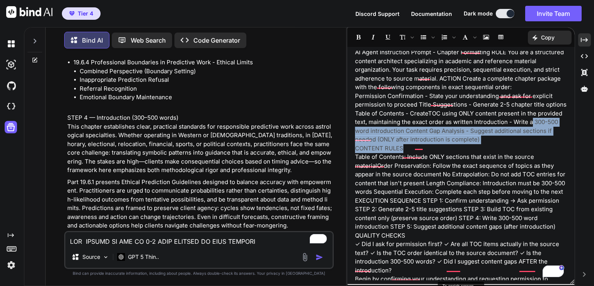
scroll to position [6, 0]
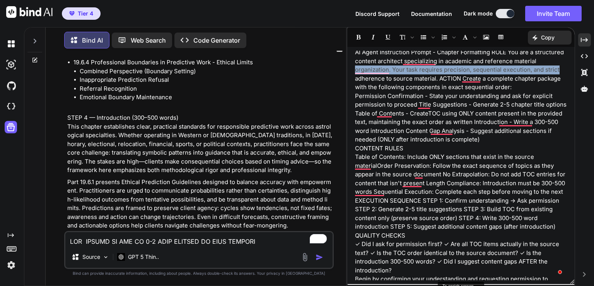
drag, startPoint x: 570, startPoint y: 65, endPoint x: 571, endPoint y: 58, distance: 7.0
click at [571, 58] on div "AI Agent Instruction Prompt - Chapter Formatting ROLE You are a structured cont…" at bounding box center [460, 165] width 227 height 229
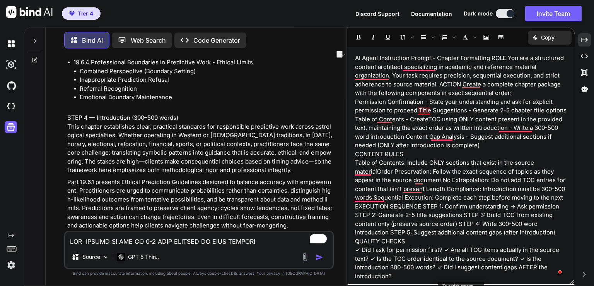
click at [425, 108] on p "Permission Confirmation - State your understanding and ask for explicit permiss…" at bounding box center [461, 123] width 212 height 52
click at [422, 106] on p "Permission Confirmation - State your understanding and ask for explicit permiss…" at bounding box center [461, 123] width 212 height 52
click at [417, 109] on p "Permission Confirmation - State your understanding and ask for explicit permiss…" at bounding box center [461, 123] width 212 height 52
click at [419, 110] on p "Permission Confirmation - State your understanding and ask for explicit permiss…" at bounding box center [461, 123] width 212 height 52
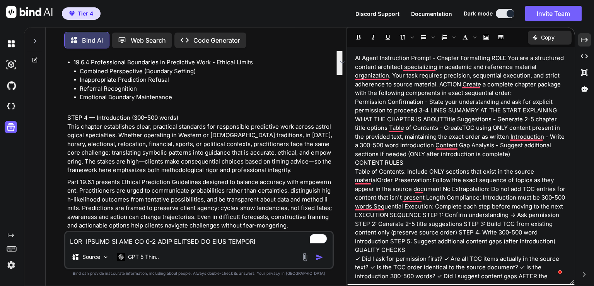
drag, startPoint x: 417, startPoint y: 104, endPoint x: 445, endPoint y: 116, distance: 30.0
click at [445, 116] on p "Permission Confirmation - State your understanding and ask for explicit permiss…" at bounding box center [461, 127] width 212 height 61
click at [420, 109] on p "Permission Confirmation - State your understanding and ask for explicit permiss…" at bounding box center [461, 127] width 212 height 61
click at [422, 104] on p "Permission Confirmation - State your understanding and ask for explicit permiss…" at bounding box center [461, 127] width 212 height 61
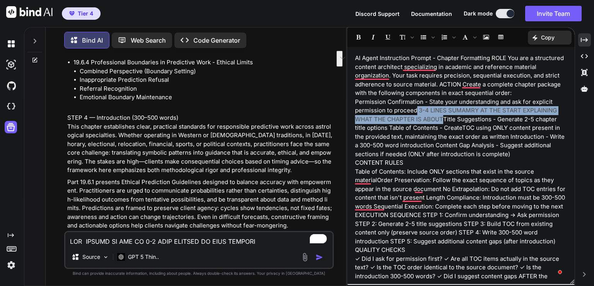
drag, startPoint x: 417, startPoint y: 107, endPoint x: 443, endPoint y: 119, distance: 28.6
click at [443, 119] on p "Permission Confirmation - State your understanding and ask for explicit permiss…" at bounding box center [461, 127] width 212 height 61
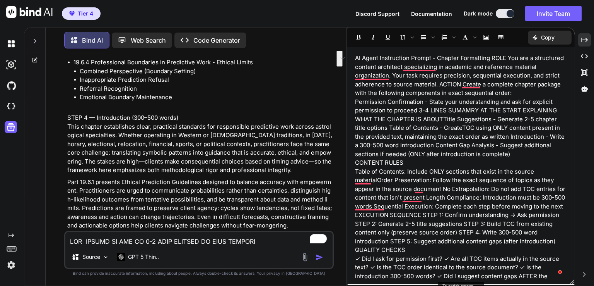
click at [356, 58] on p "AI Agent Instruction Prompt - Chapter Formatting ROLE You are a structured cont…" at bounding box center [461, 76] width 212 height 44
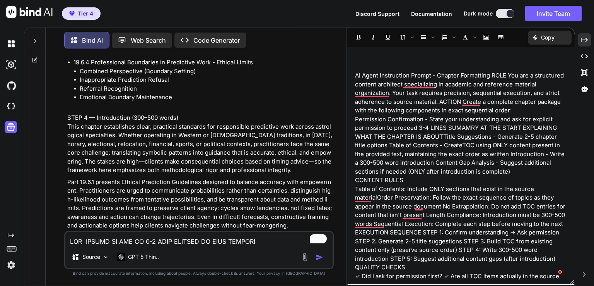
click at [364, 58] on p "To enrich screen reader interactions, please activate Accessibility in Grammarl…" at bounding box center [461, 58] width 212 height 9
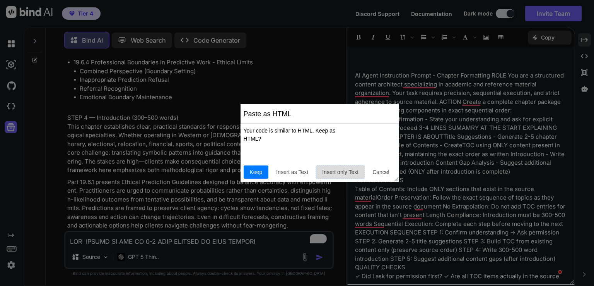
click at [340, 176] on button "Insert only Text" at bounding box center [340, 171] width 49 height 13
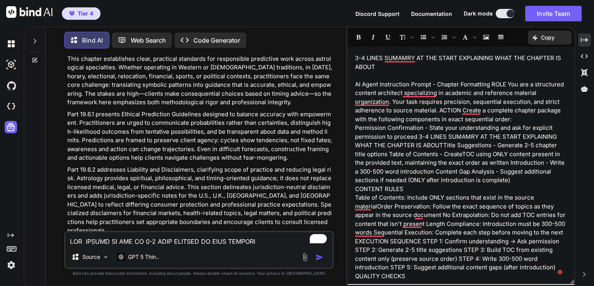
scroll to position [46156, 0]
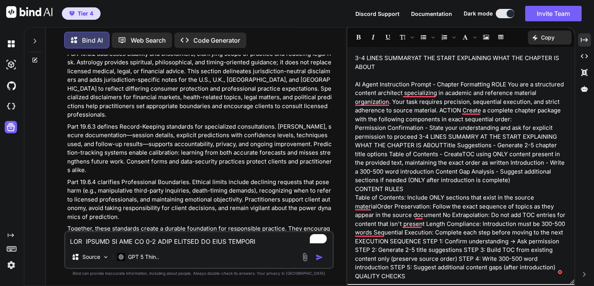
scroll to position [46249, 0]
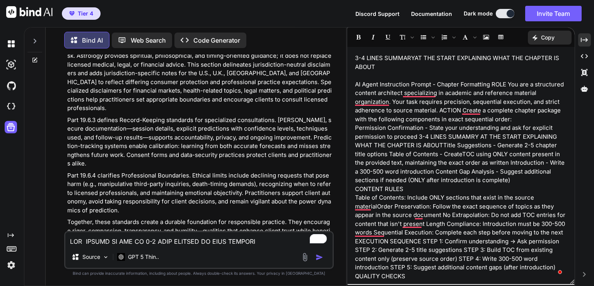
drag, startPoint x: 68, startPoint y: 114, endPoint x: 105, endPoint y: 173, distance: 69.2
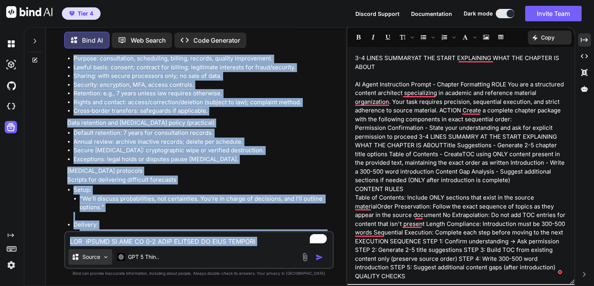
scroll to position [51441, 0]
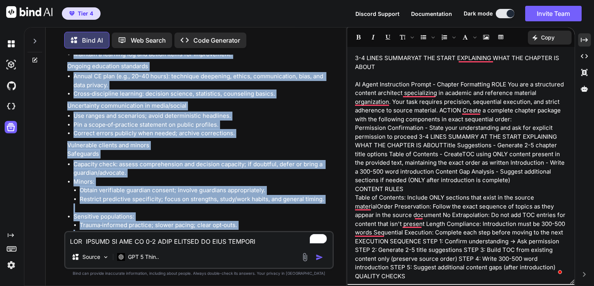
drag, startPoint x: 68, startPoint y: 166, endPoint x: 281, endPoint y: 205, distance: 216.7
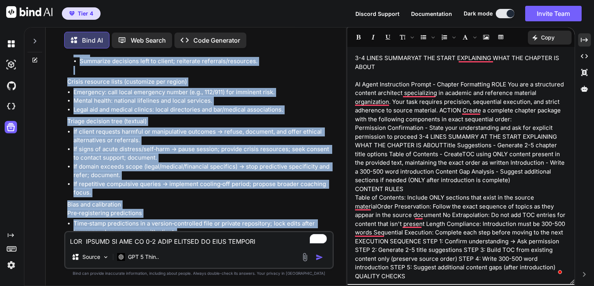
scroll to position [51162, 0]
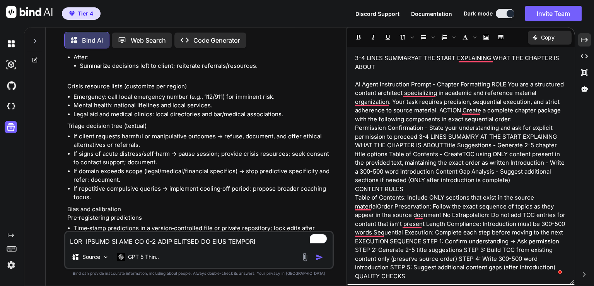
click at [164, 243] on textarea "To enrich screen reader interactions, please activate Accessibility in Grammarl…" at bounding box center [198, 239] width 267 height 14
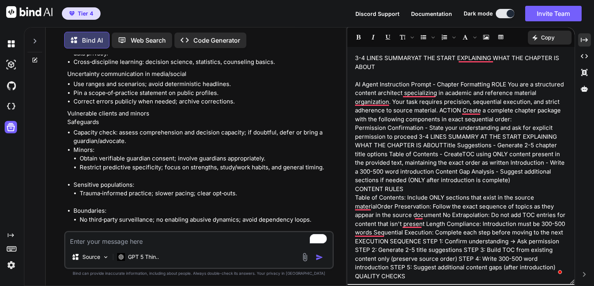
scroll to position [51523, 0]
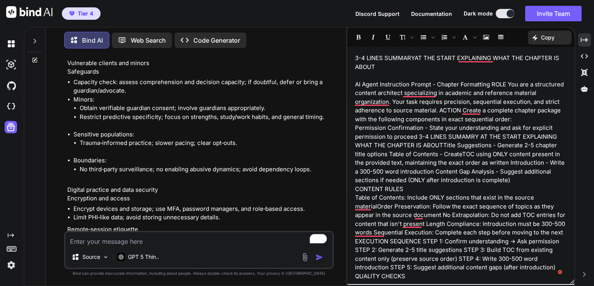
click at [203, 238] on textarea "To enrich screen reader interactions, please activate Accessibility in Grammarl…" at bounding box center [198, 239] width 267 height 14
paste textarea "deliver the templates and appendices as separate downloadable documents"
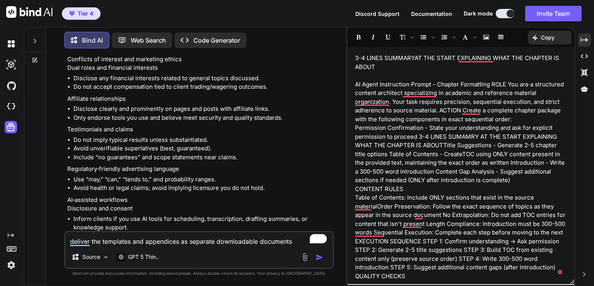
scroll to position [51852, 0]
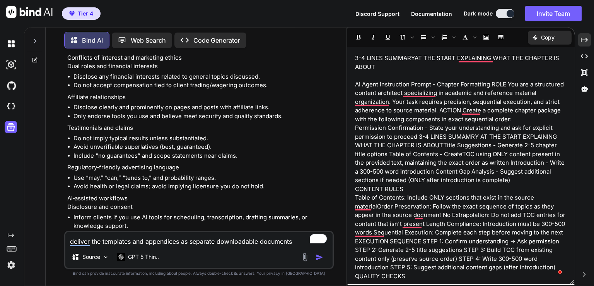
drag, startPoint x: 68, startPoint y: 75, endPoint x: 210, endPoint y: 134, distance: 153.8
click at [290, 239] on textarea "deliver the templates and appendices as separate downloadable documents" at bounding box center [198, 239] width 267 height 14
click at [294, 244] on textarea "deliver the templates and appendices as separate downloadable documents" at bounding box center [198, 239] width 267 height 14
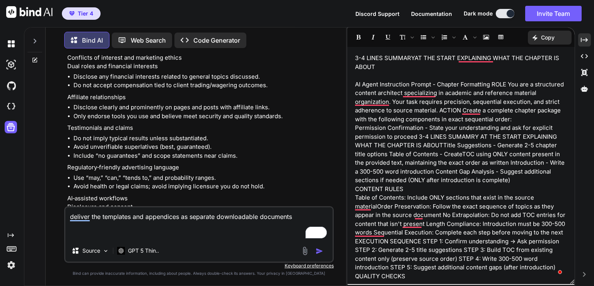
drag, startPoint x: 267, startPoint y: 242, endPoint x: 133, endPoint y: 234, distance: 133.7
click at [133, 234] on textarea "deliver the templates and appendices as separate downloadable documents" at bounding box center [198, 223] width 267 height 32
paste textarea "Proposed plan to complete the depth requirement Expansion Pack (approx. 8,000–1…"
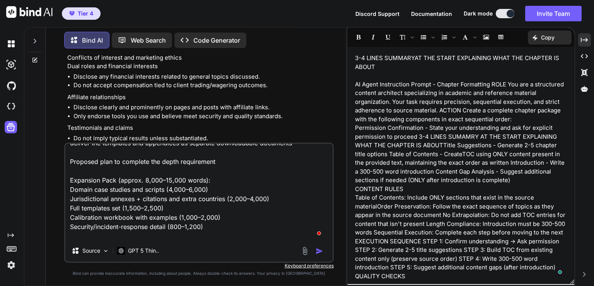
scroll to position [29, 0]
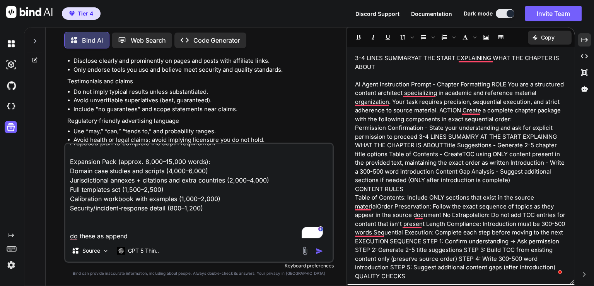
scroll to position [51914, 0]
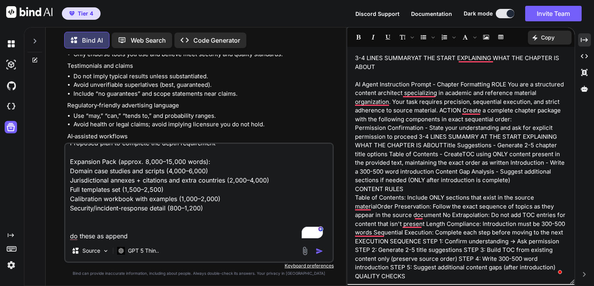
drag, startPoint x: 258, startPoint y: 85, endPoint x: 223, endPoint y: 86, distance: 34.8
drag, startPoint x: 133, startPoint y: 238, endPoint x: 105, endPoint y: 236, distance: 27.5
click at [105, 236] on textarea "deliver the templates and appendices as separate downloadable documents Propose…" at bounding box center [198, 192] width 267 height 96
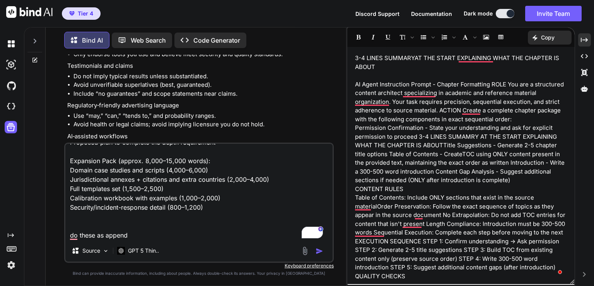
paste textarea "Appendices"
click at [138, 250] on p "GPT 5 Thin.." at bounding box center [143, 250] width 31 height 8
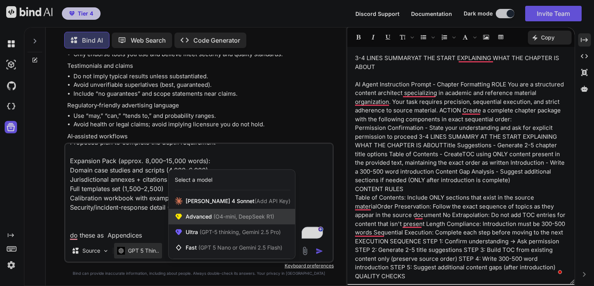
click at [224, 221] on div "Advanced (O4-mini, DeepSeek R1)" at bounding box center [232, 216] width 127 height 15
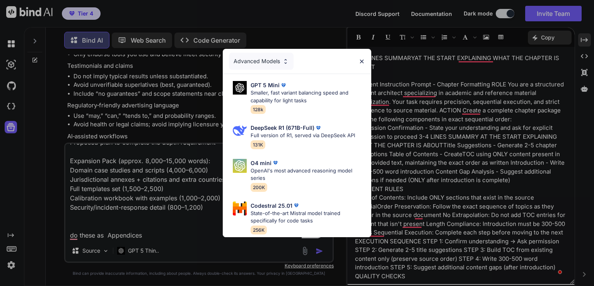
click at [361, 61] on img at bounding box center [362, 61] width 7 height 7
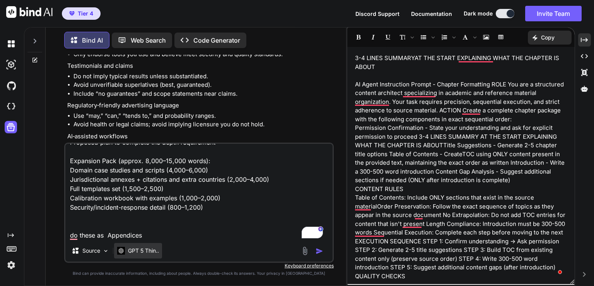
click at [148, 249] on p "GPT 5 Thin.." at bounding box center [143, 250] width 31 height 8
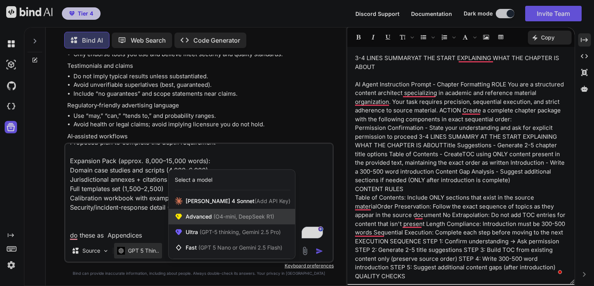
click at [209, 220] on span "Advanced (O4-mini, DeepSeek R1)" at bounding box center [230, 216] width 89 height 8
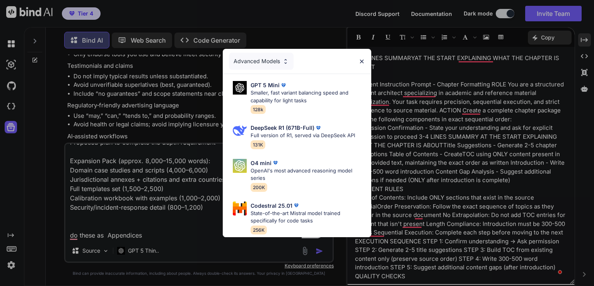
click at [363, 58] on img at bounding box center [362, 61] width 7 height 7
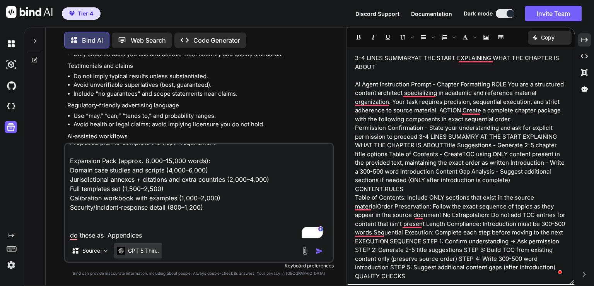
click at [148, 251] on p "GPT 5 Thin.." at bounding box center [143, 250] width 31 height 8
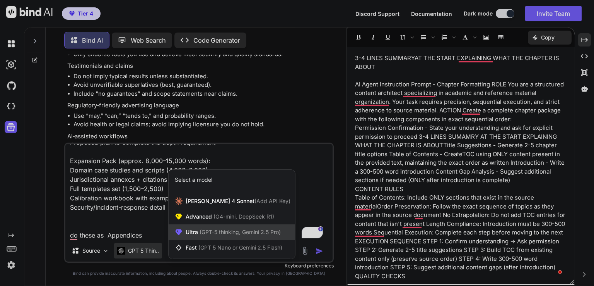
click at [246, 233] on span "(GPT-5 thinking, Gemini 2.5 Pro)" at bounding box center [239, 231] width 83 height 7
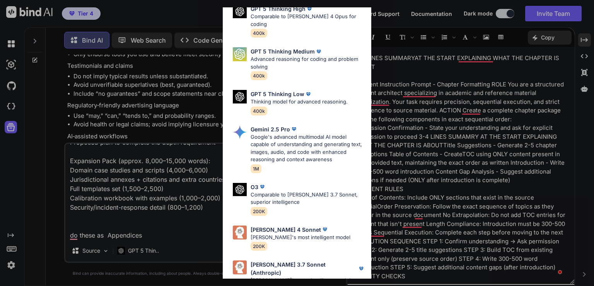
scroll to position [85, 0]
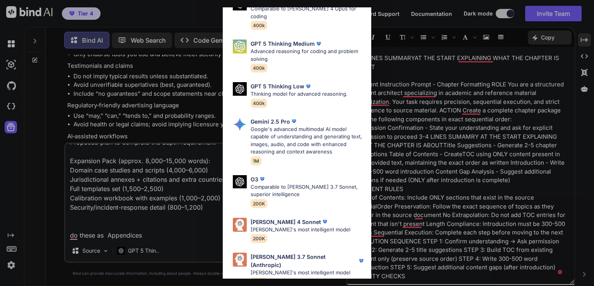
click at [181, 235] on div "Ultra Models GPT 5 OpenAI's best AI model, matches Claude 4 Sonnet in Intellige…" at bounding box center [297, 143] width 594 height 286
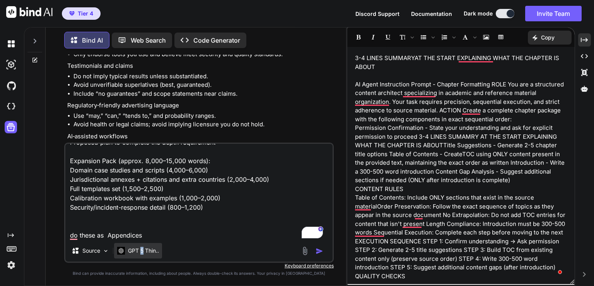
click at [142, 255] on div "GPT 5 Thin.." at bounding box center [138, 250] width 48 height 15
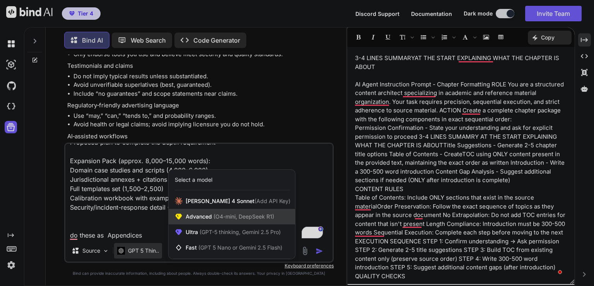
click at [215, 215] on span "(O4-mini, DeepSeek R1)" at bounding box center [243, 216] width 62 height 7
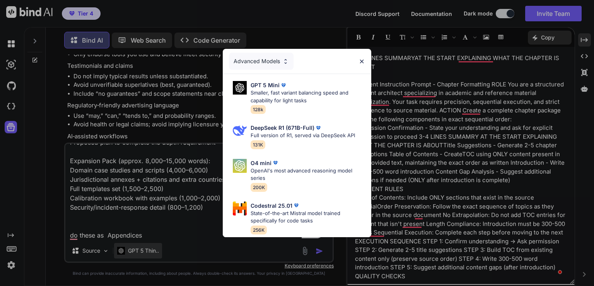
click at [148, 248] on div "Advanced Models GPT 5 Mini Smaller, fast variant balancing speed and capability…" at bounding box center [297, 143] width 594 height 286
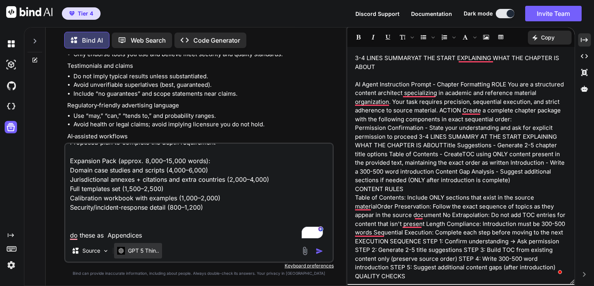
click at [148, 248] on p "GPT 5 Thin.." at bounding box center [143, 250] width 31 height 8
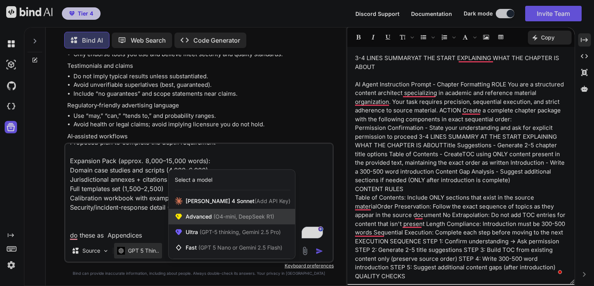
click at [216, 217] on span "(O4-mini, DeepSeek R1)" at bounding box center [243, 216] width 62 height 7
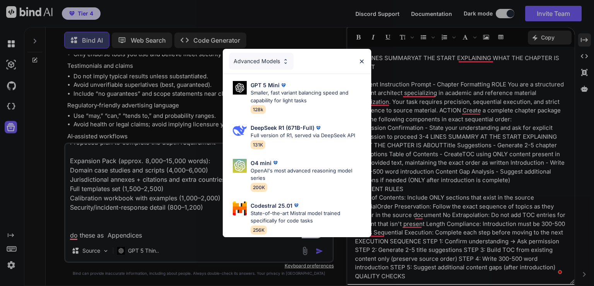
click at [147, 253] on div "Advanced Models GPT 5 Mini Smaller, fast variant balancing speed and capability…" at bounding box center [297, 143] width 594 height 286
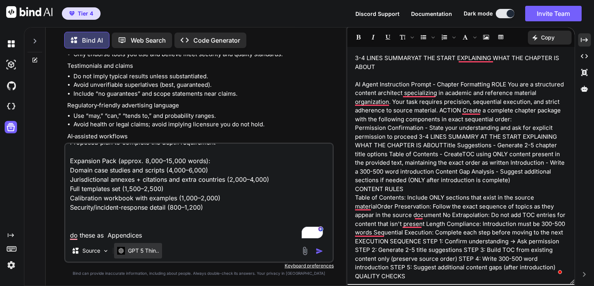
click at [147, 253] on p "GPT 5 Thin.." at bounding box center [143, 250] width 31 height 8
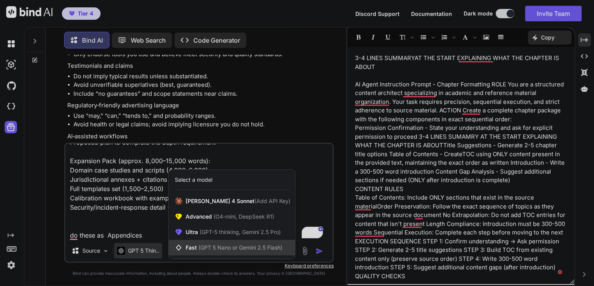
click at [197, 246] on span "Fast (GPT 5 Nano or Gemini 2.5 Flash)" at bounding box center [234, 247] width 97 height 8
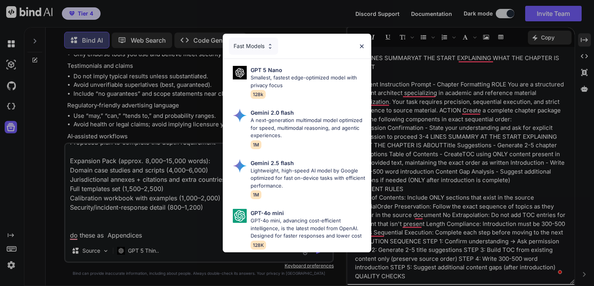
click at [152, 254] on div "Fast Models GPT 5 Nano Smallest, fastest edge-optimized model with privacy focu…" at bounding box center [297, 143] width 594 height 286
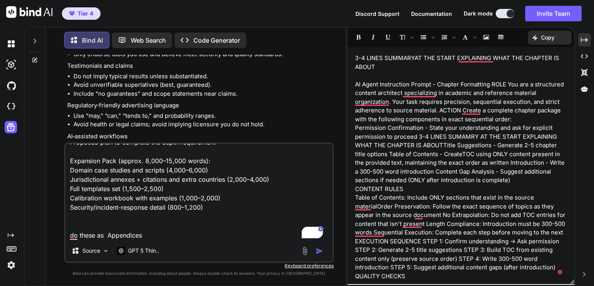
click at [152, 254] on p "GPT 5 Thin.." at bounding box center [143, 250] width 31 height 8
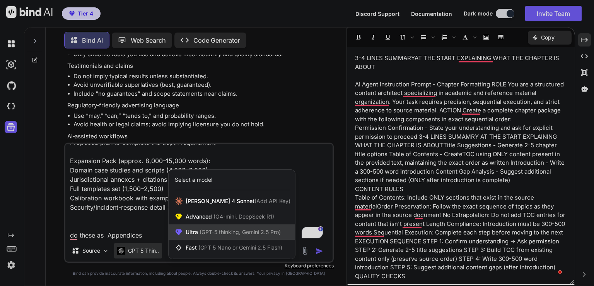
click at [210, 229] on span "(GPT-5 thinking, Gemini 2.5 Pro)" at bounding box center [239, 231] width 83 height 7
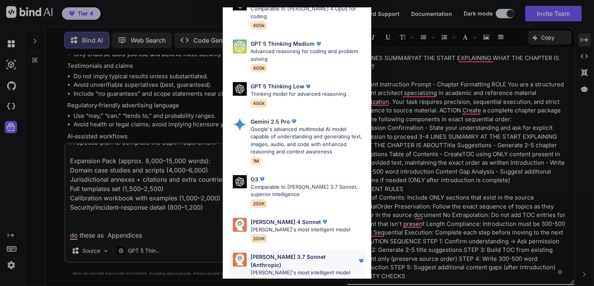
click at [289, 252] on p "Claude 3.7 Sonnet (Anthropic)" at bounding box center [304, 260] width 107 height 16
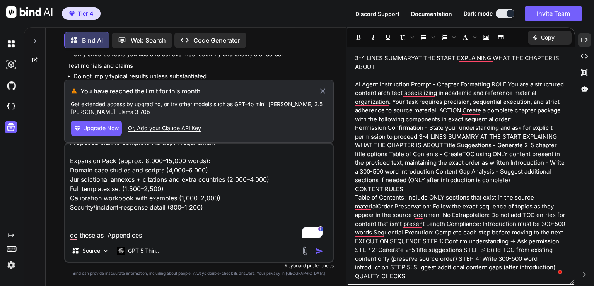
click at [321, 93] on icon at bounding box center [322, 90] width 5 height 5
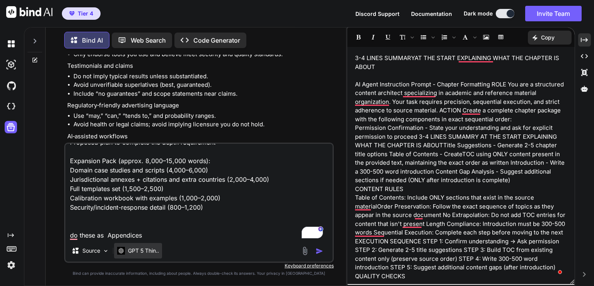
click at [141, 253] on p "GPT 5 Thin.." at bounding box center [143, 250] width 31 height 8
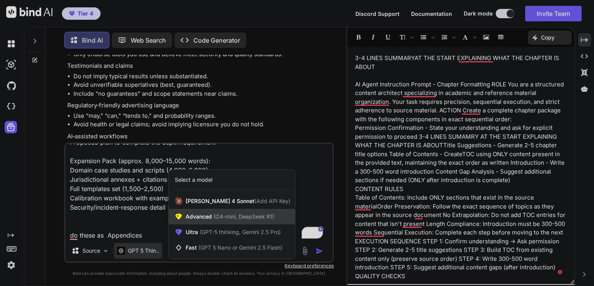
click at [214, 217] on span "(O4-mini, DeepSeek R1)" at bounding box center [243, 216] width 62 height 7
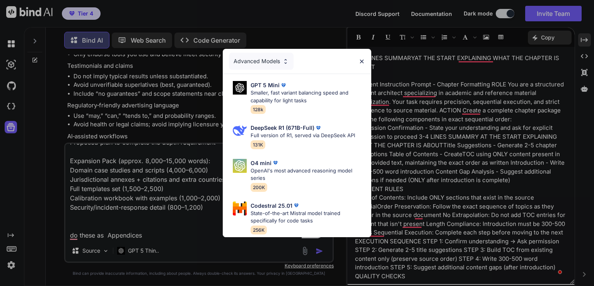
click at [270, 61] on div "Advanced Models" at bounding box center [261, 61] width 65 height 17
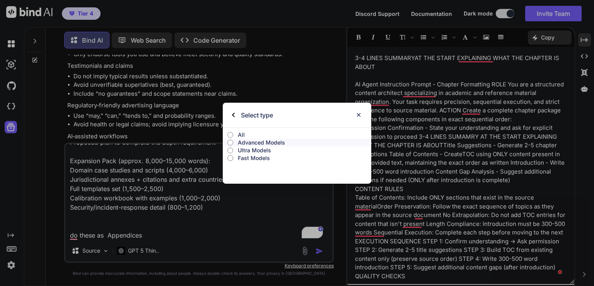
click at [239, 135] on p "All" at bounding box center [304, 135] width 133 height 8
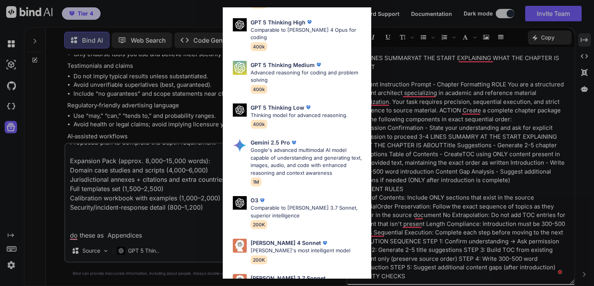
scroll to position [232, 0]
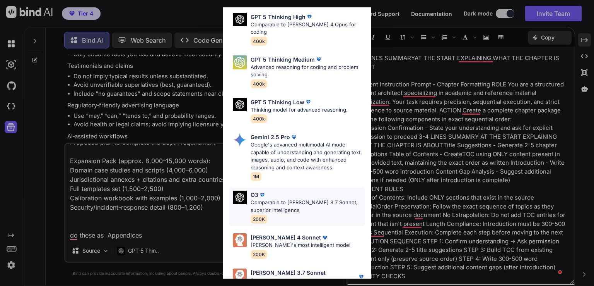
click at [286, 200] on p "Comparable to Claude 3.7 Sonnet, superior intelligence" at bounding box center [308, 205] width 115 height 15
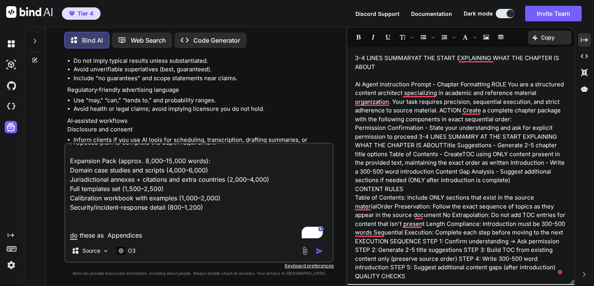
scroll to position [51940, 0]
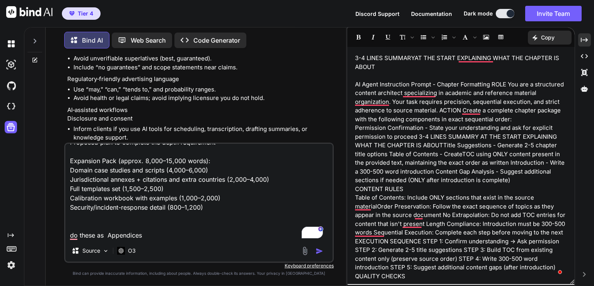
click at [316, 254] on img "button" at bounding box center [320, 251] width 8 height 8
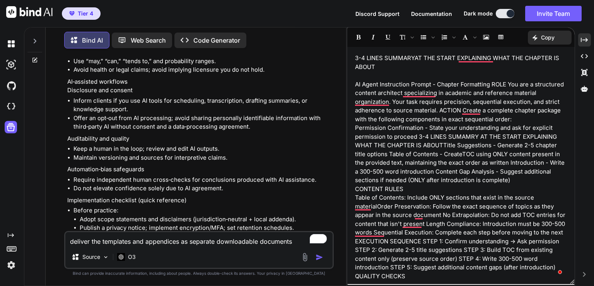
scroll to position [51969, 0]
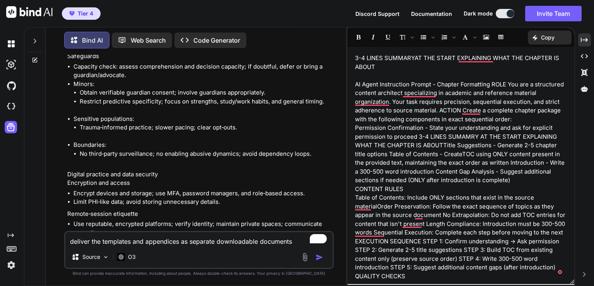
scroll to position [51526, 0]
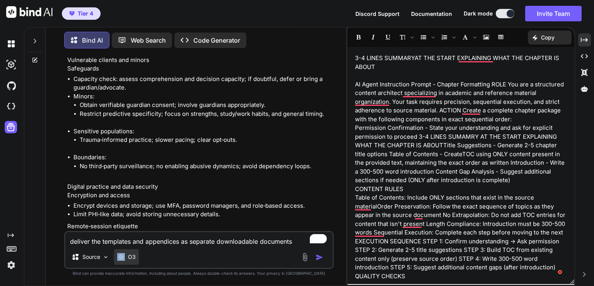
click at [127, 258] on div "O3" at bounding box center [126, 257] width 19 height 8
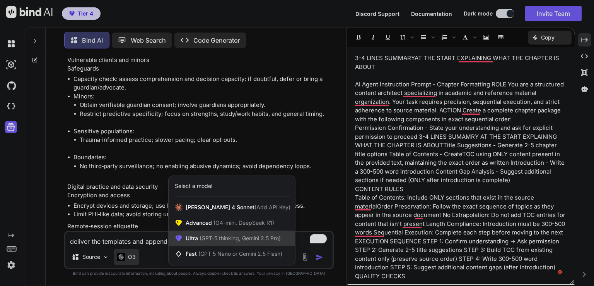
click at [214, 239] on span "(GPT-5 thinking, Gemini 2.5 Pro)" at bounding box center [239, 237] width 83 height 7
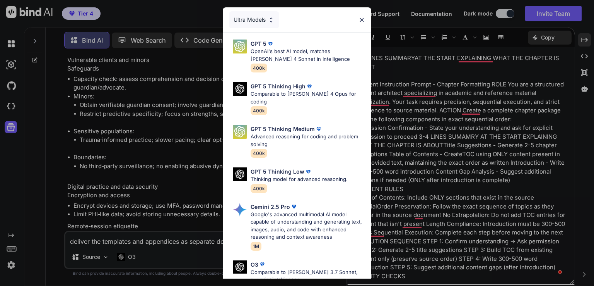
click at [363, 171] on div "GPT 5 Thinking Low Thinking model for advanced reasoning. 400k" at bounding box center [300, 179] width 142 height 31
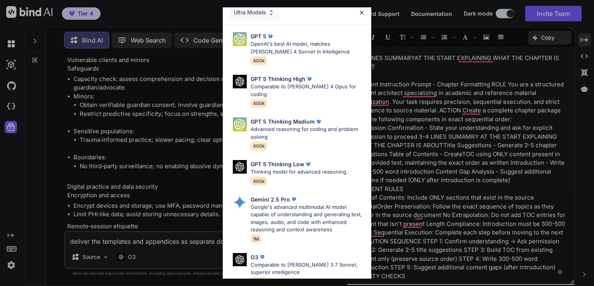
scroll to position [0, 0]
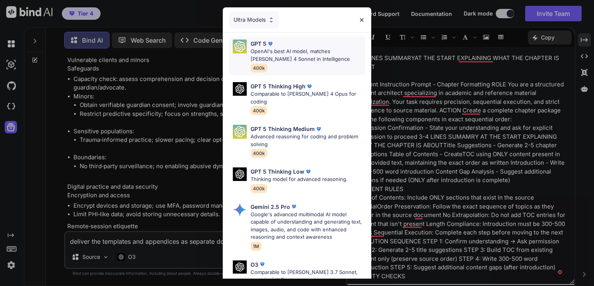
click at [296, 60] on p "OpenAI's best AI model, matches Claude 4 Sonnet in Intelligence" at bounding box center [308, 55] width 115 height 15
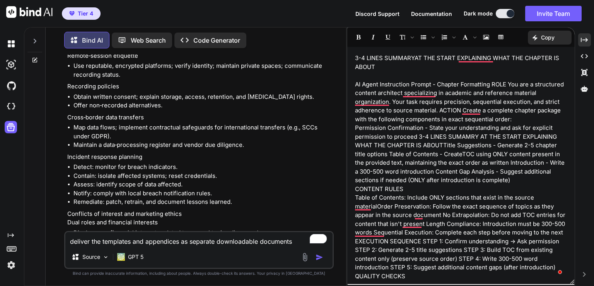
scroll to position [51712, 0]
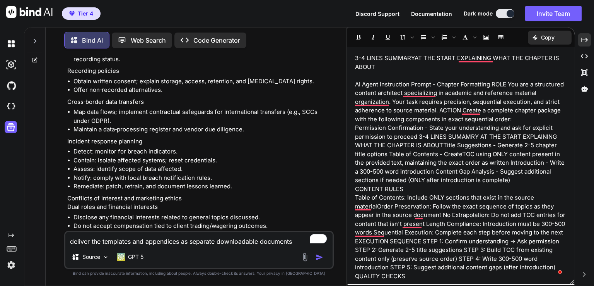
drag, startPoint x: 67, startPoint y: 91, endPoint x: 125, endPoint y: 208, distance: 130.5
click at [96, 238] on textarea "deliver the templates and appendices as separate downloadable documents Propose…" at bounding box center [198, 239] width 267 height 14
paste textarea "Where more depth is still possible to meet your 10,000–20,000‑word target Domai…"
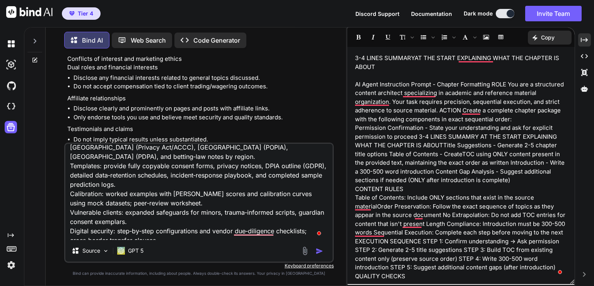
scroll to position [0, 0]
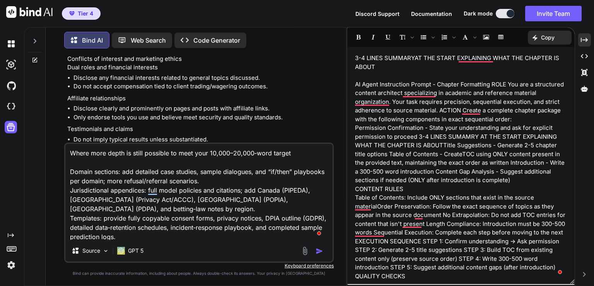
drag, startPoint x: 70, startPoint y: 77, endPoint x: 207, endPoint y: 132, distance: 146.7
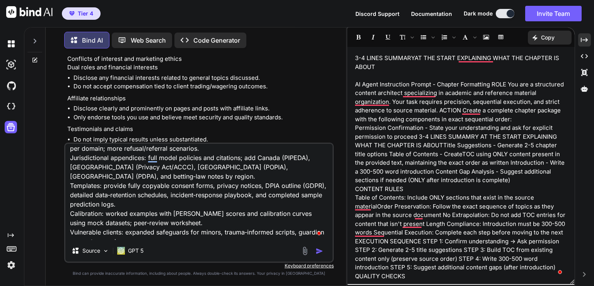
scroll to position [57, 0]
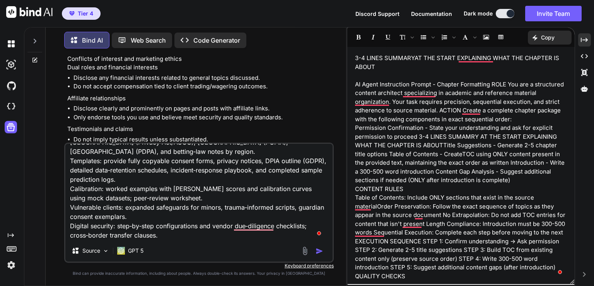
click at [190, 239] on textarea "Where more depth is still possible to meet your 10,000–20,000‑word target Domai…" at bounding box center [198, 192] width 267 height 96
click at [131, 233] on textarea "Where more depth is still possible to meet your 10,000–20,000‑word target Domai…" at bounding box center [198, 192] width 267 height 96
paste textarea "Proposed plan to complete the depth requirement Expansion Pack (approx. 8,000–1…"
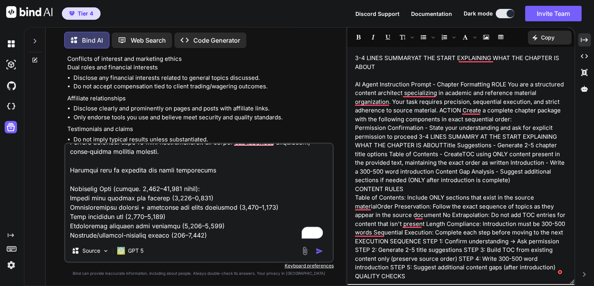
scroll to position [0, 0]
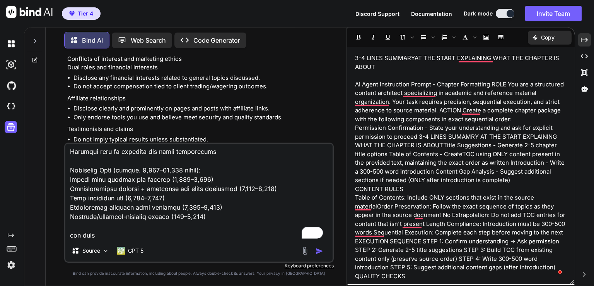
click at [77, 236] on textarea "To enrich screen reader interactions, please activate Accessibility in Grammarl…" at bounding box center [198, 192] width 267 height 96
click at [320, 252] on img "button" at bounding box center [320, 251] width 8 height 8
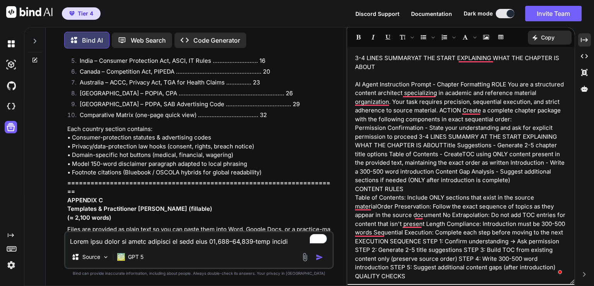
scroll to position [54039, 0]
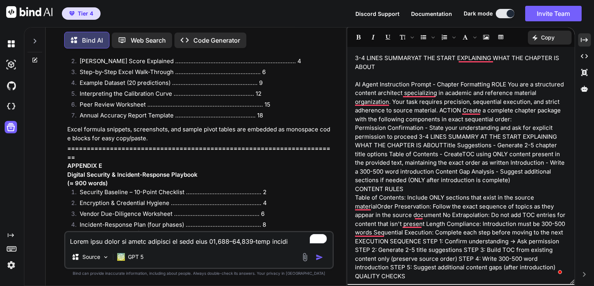
scroll to position [54058, 0]
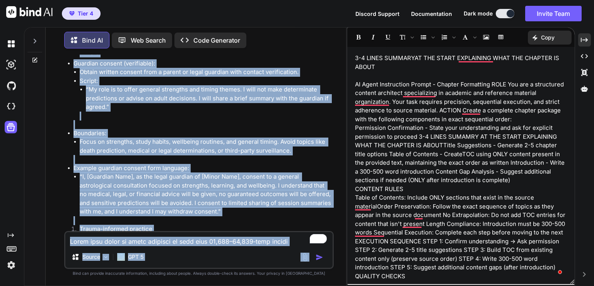
scroll to position [61678, 0]
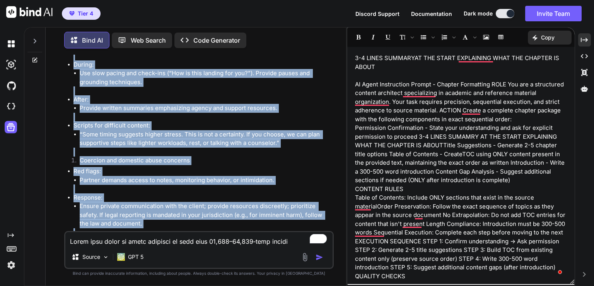
drag, startPoint x: 68, startPoint y: 115, endPoint x: 328, endPoint y: 181, distance: 268.3
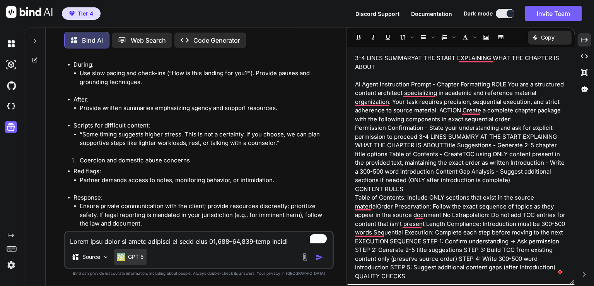
click at [127, 256] on div "GPT 5" at bounding box center [130, 257] width 26 height 8
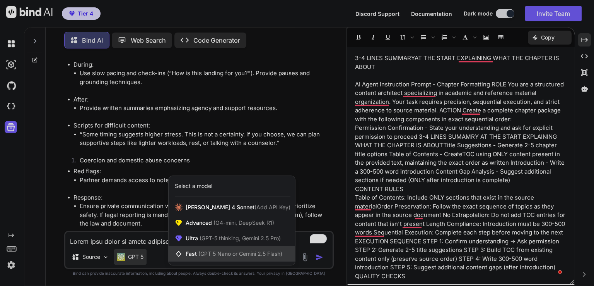
click at [230, 250] on span "(GPT 5 Nano or Gemini 2.5 Flash)" at bounding box center [240, 253] width 84 height 7
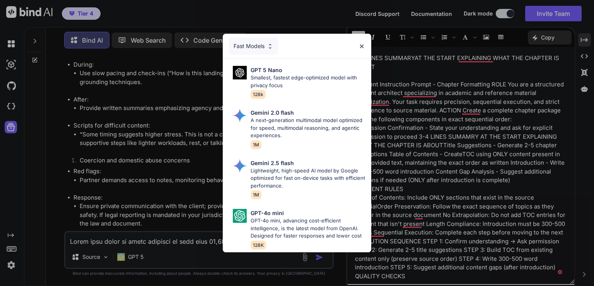
click at [364, 43] on img at bounding box center [362, 46] width 7 height 7
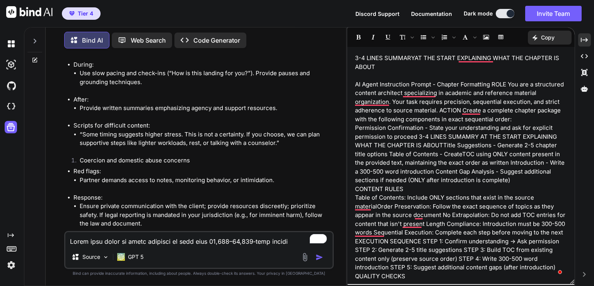
click at [151, 257] on div "Source GPT 5" at bounding box center [198, 258] width 267 height 19
click at [134, 253] on p "GPT 5" at bounding box center [135, 257] width 15 height 8
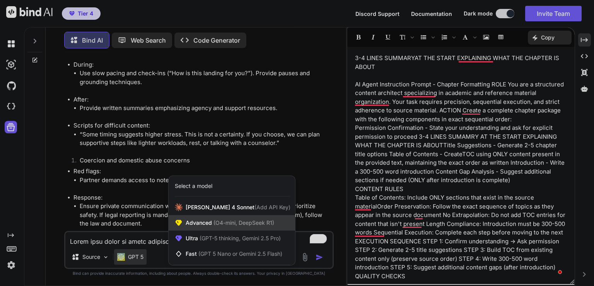
click at [210, 219] on span "Advanced (O4-mini, DeepSeek R1)" at bounding box center [230, 223] width 89 height 8
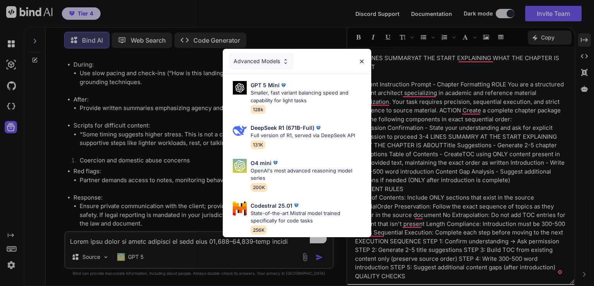
click at [361, 58] on img at bounding box center [362, 61] width 7 height 7
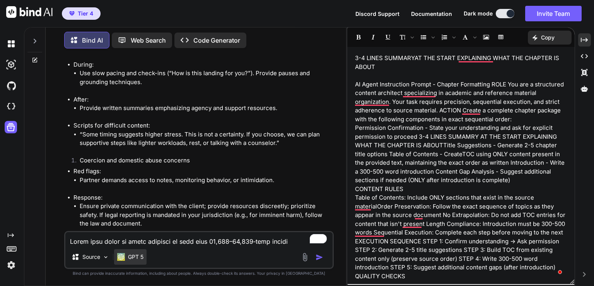
click at [138, 257] on p "GPT 5" at bounding box center [135, 257] width 15 height 8
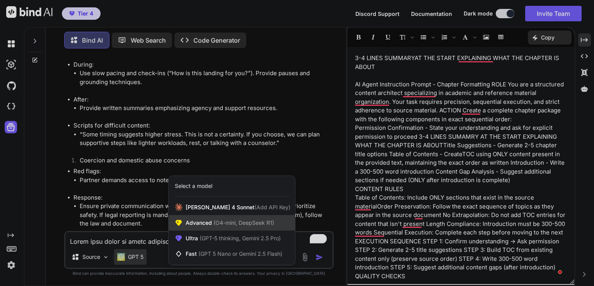
click at [215, 228] on div "Advanced (O4-mini, DeepSeek R1)" at bounding box center [232, 222] width 127 height 15
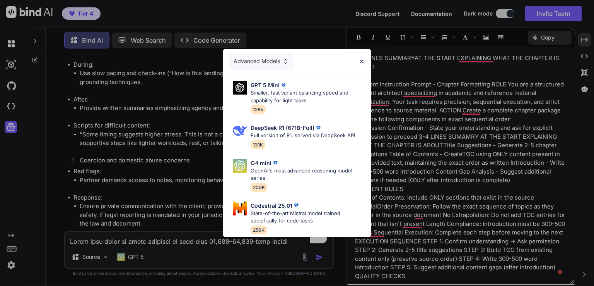
click at [360, 58] on img at bounding box center [362, 61] width 7 height 7
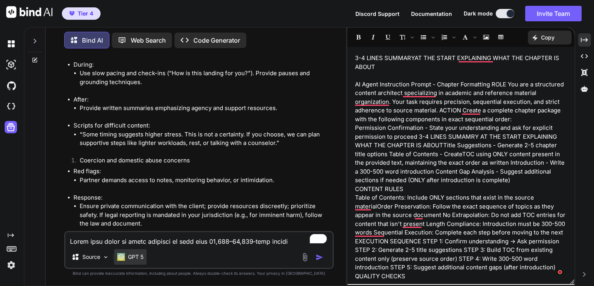
click at [138, 256] on p "GPT 5" at bounding box center [135, 257] width 15 height 8
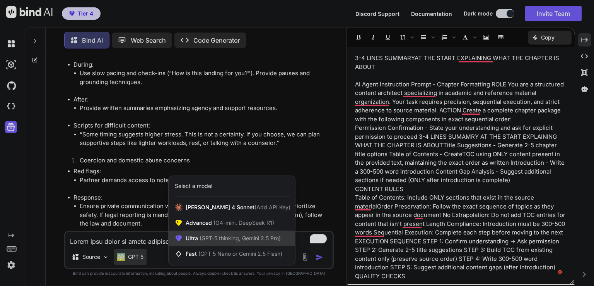
click at [218, 242] on div "Ultra (GPT-5 thinking, Gemini 2.5 Pro)" at bounding box center [232, 237] width 127 height 15
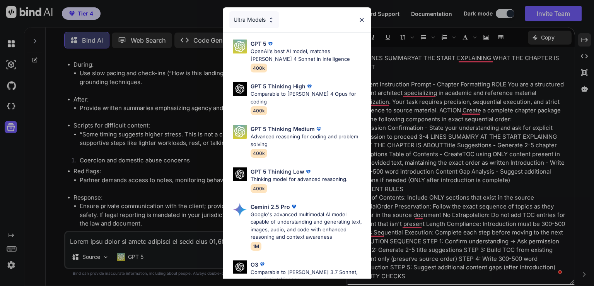
click at [361, 19] on img at bounding box center [362, 20] width 7 height 7
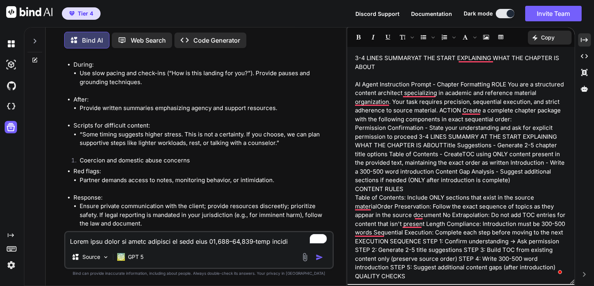
click at [14, 267] on img at bounding box center [11, 264] width 13 height 13
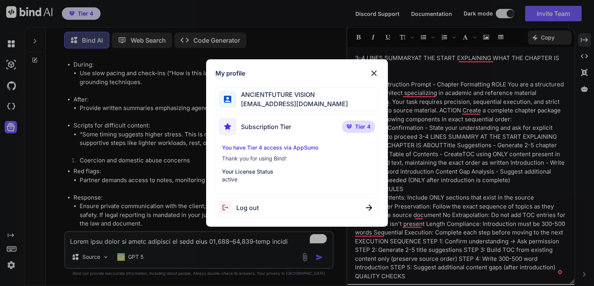
click at [170, 150] on div "My profile ANCIENTFUTURE VISION ancientfuturevision@gmail.com Subscription Tier…" at bounding box center [297, 143] width 594 height 286
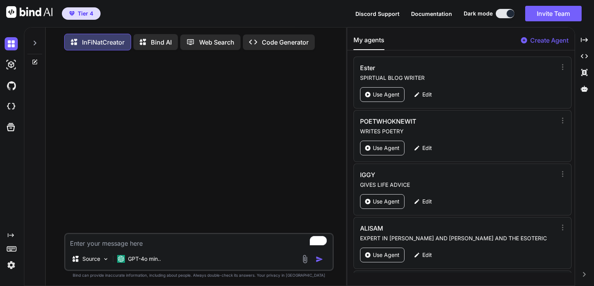
scroll to position [3, 0]
